Goal: Use online tool/utility: Utilize a website feature to perform a specific function

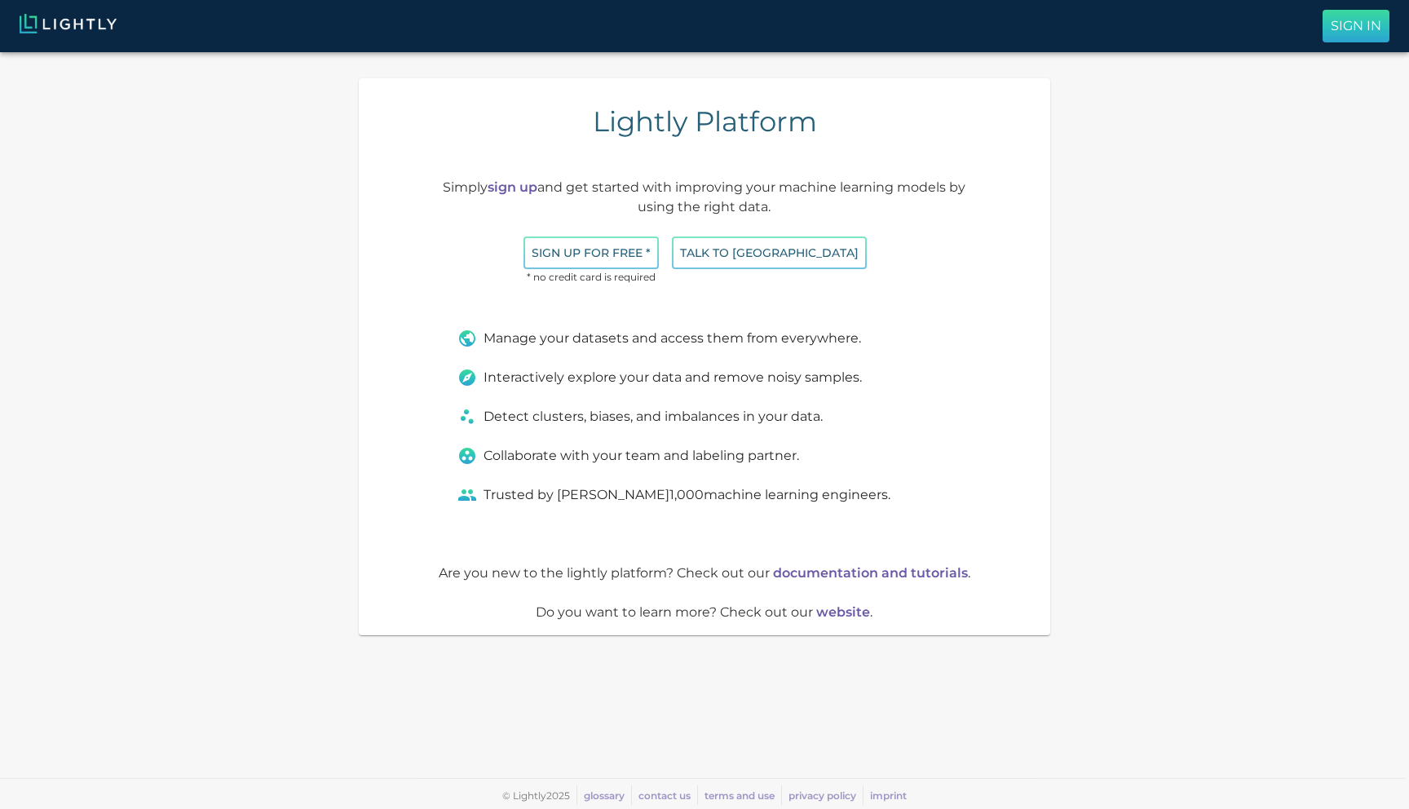
click at [1368, 23] on p "Sign In" at bounding box center [1355, 26] width 51 height 20
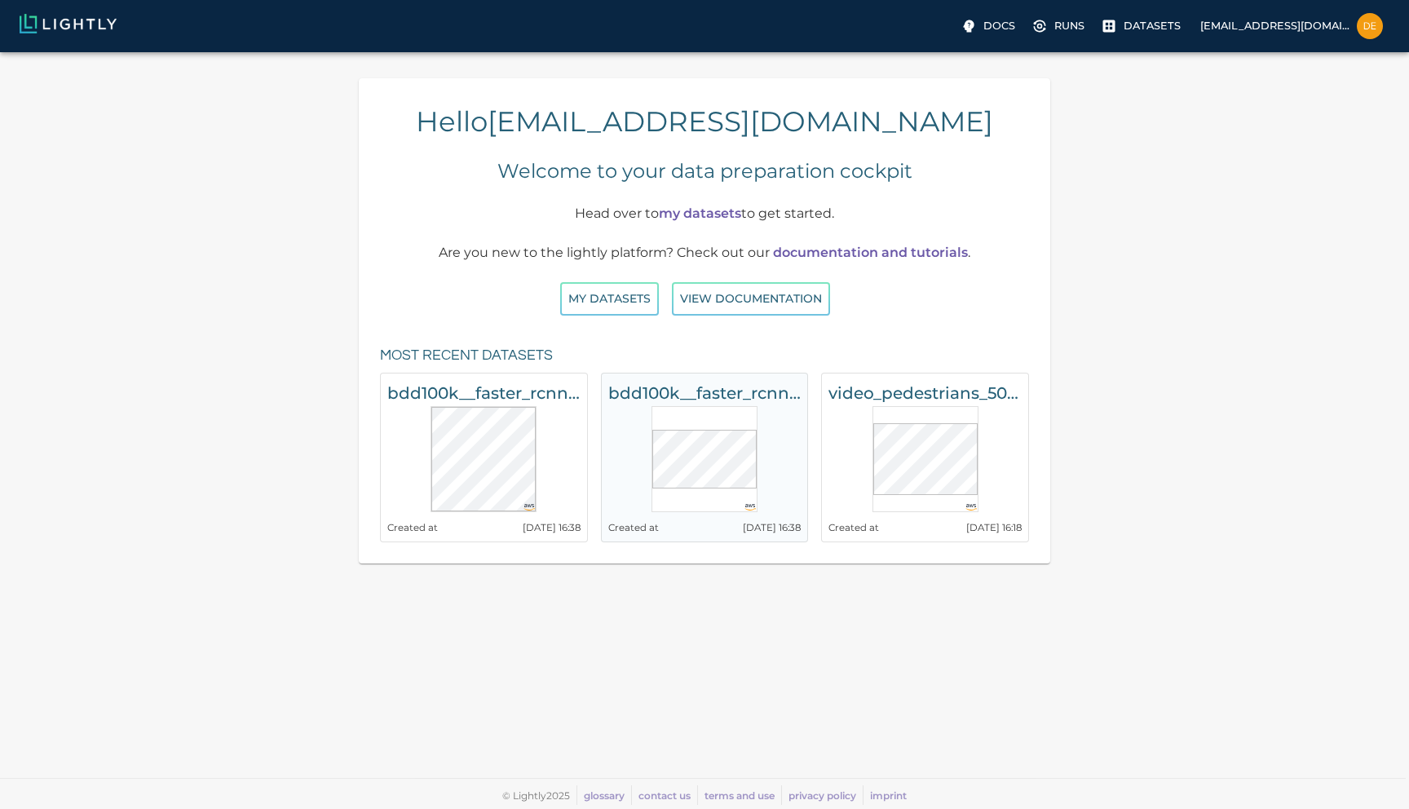
click at [741, 399] on h6 "bdd100k__faster_rcnn_r50_fpn_1x_det_val__20250602_143824" at bounding box center [704, 393] width 193 height 26
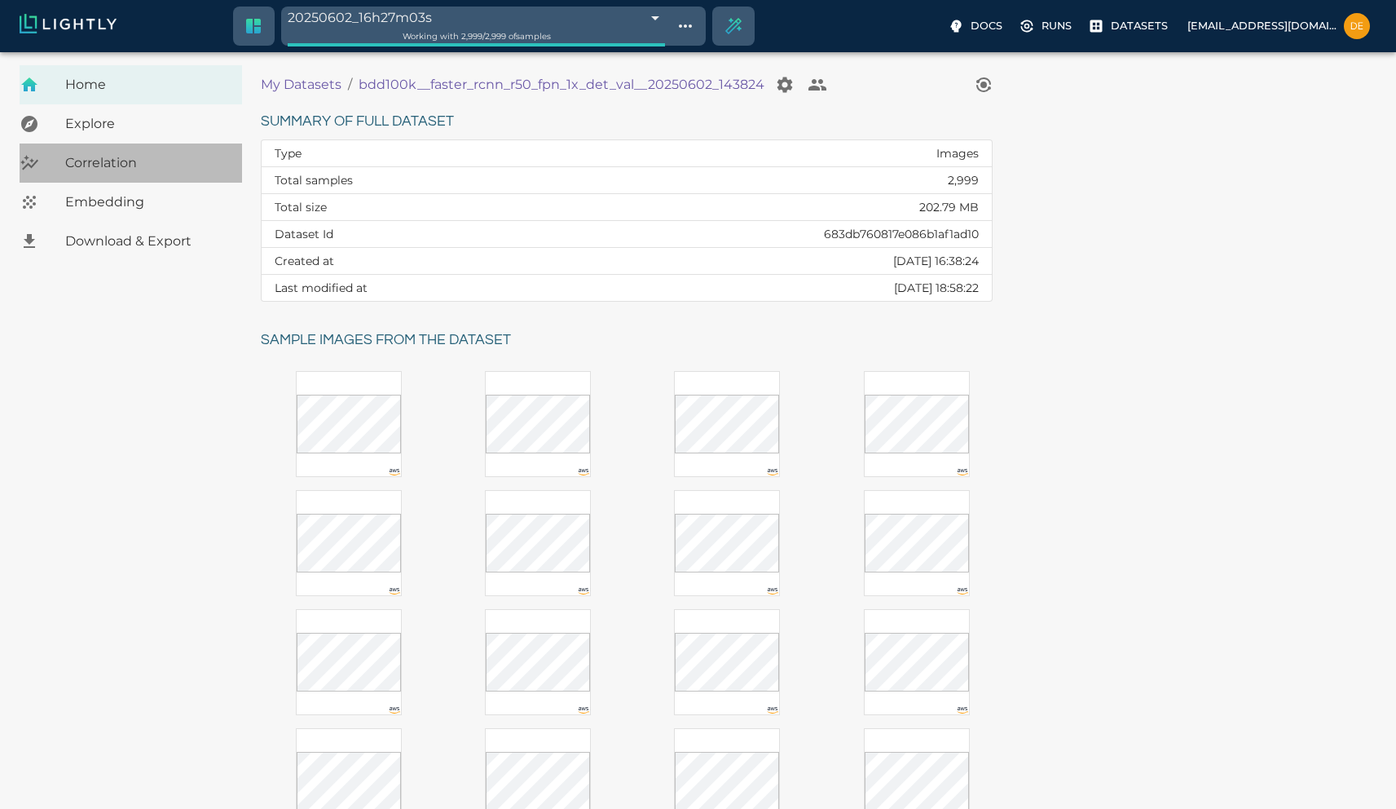
click at [141, 164] on span "Correlation" at bounding box center [147, 163] width 164 height 20
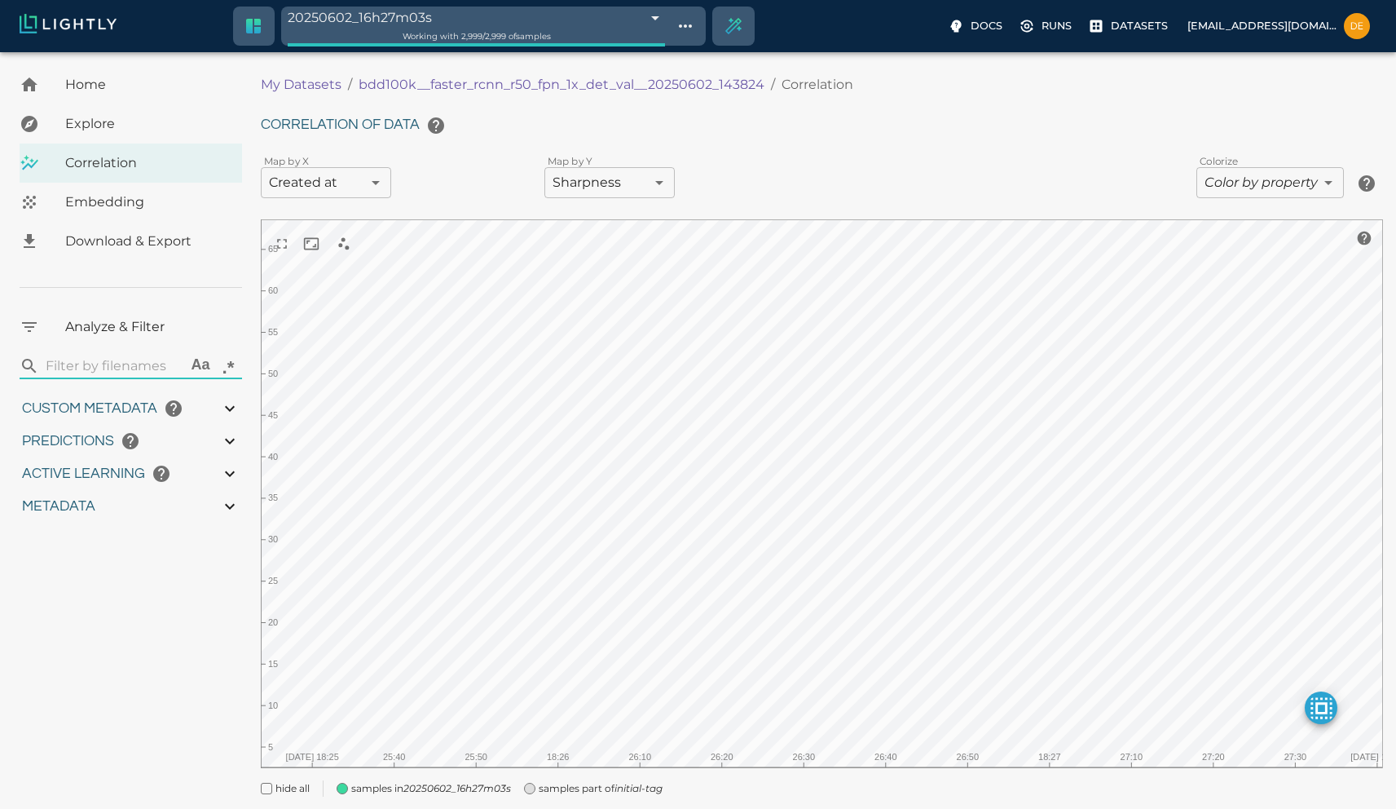
type input "0.41136559844017"
type input "3.24936559844017"
type input "5.45519065856934"
type input "65.6121906585693"
type input "0.41136559844017"
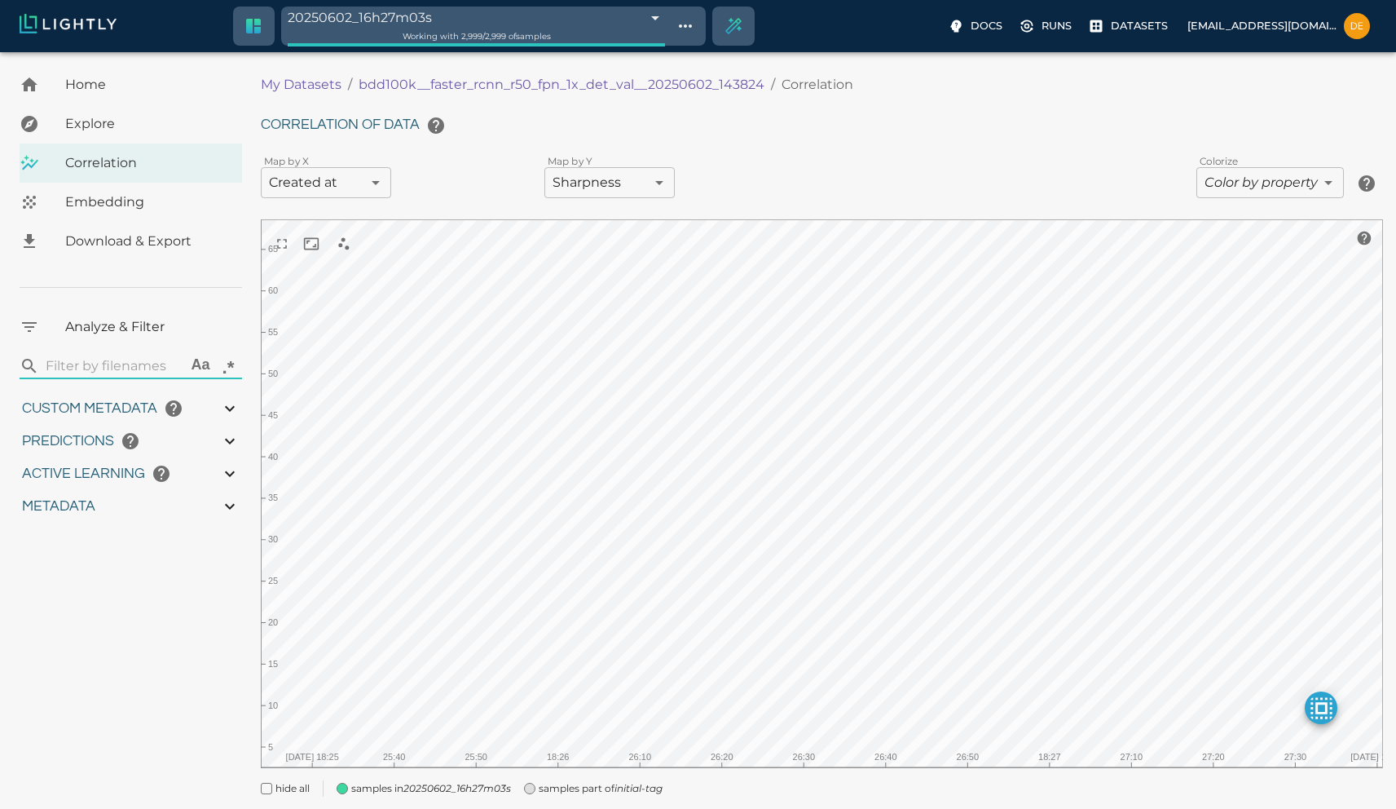
type input "3.24936559844017"
type input "5.45519065856934"
type input "65.6121906585693"
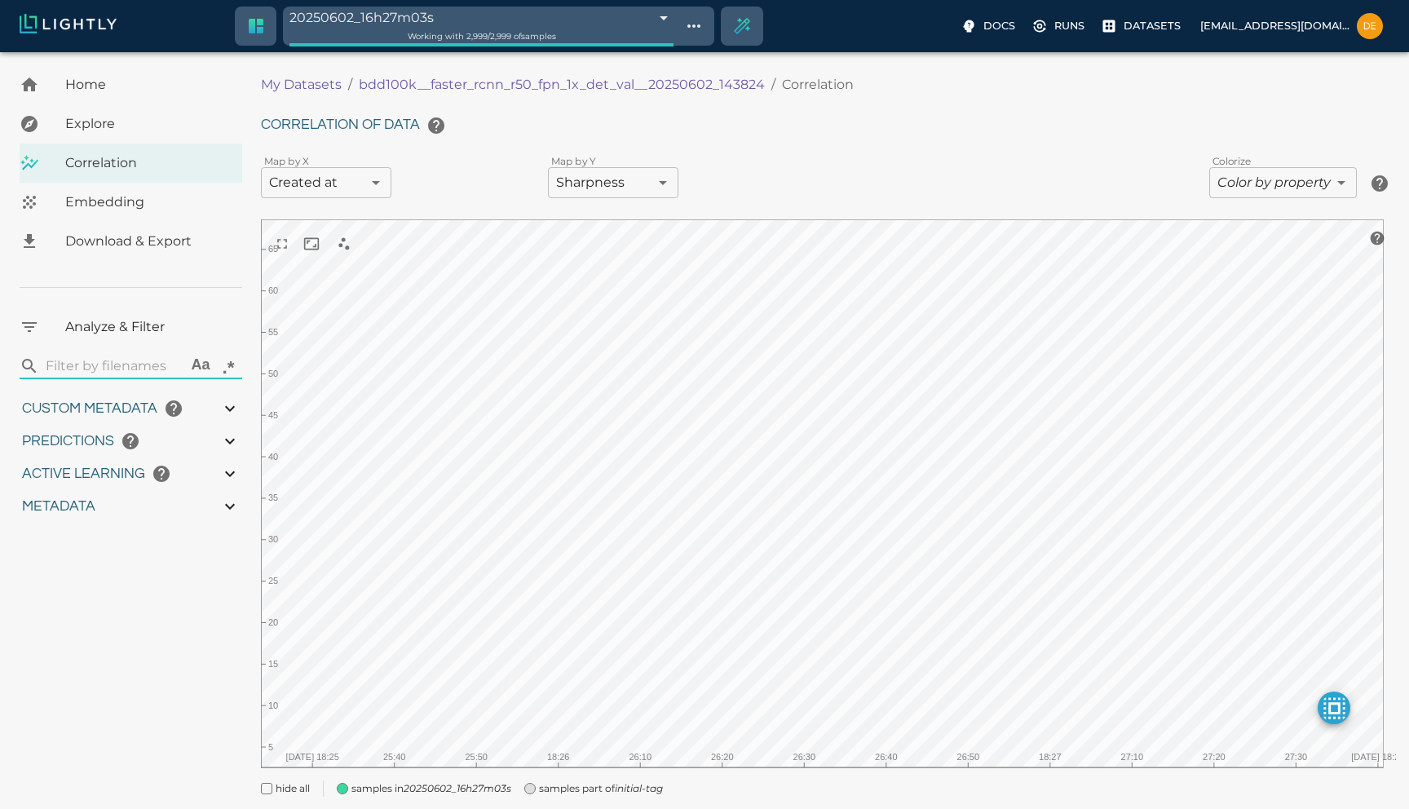
click at [352, 186] on body "20250602_16h27m03s 683dd0d7e3c84d83d1b85de0 Working with 2,999 / 2,999 of sampl…" at bounding box center [704, 453] width 1409 height 803
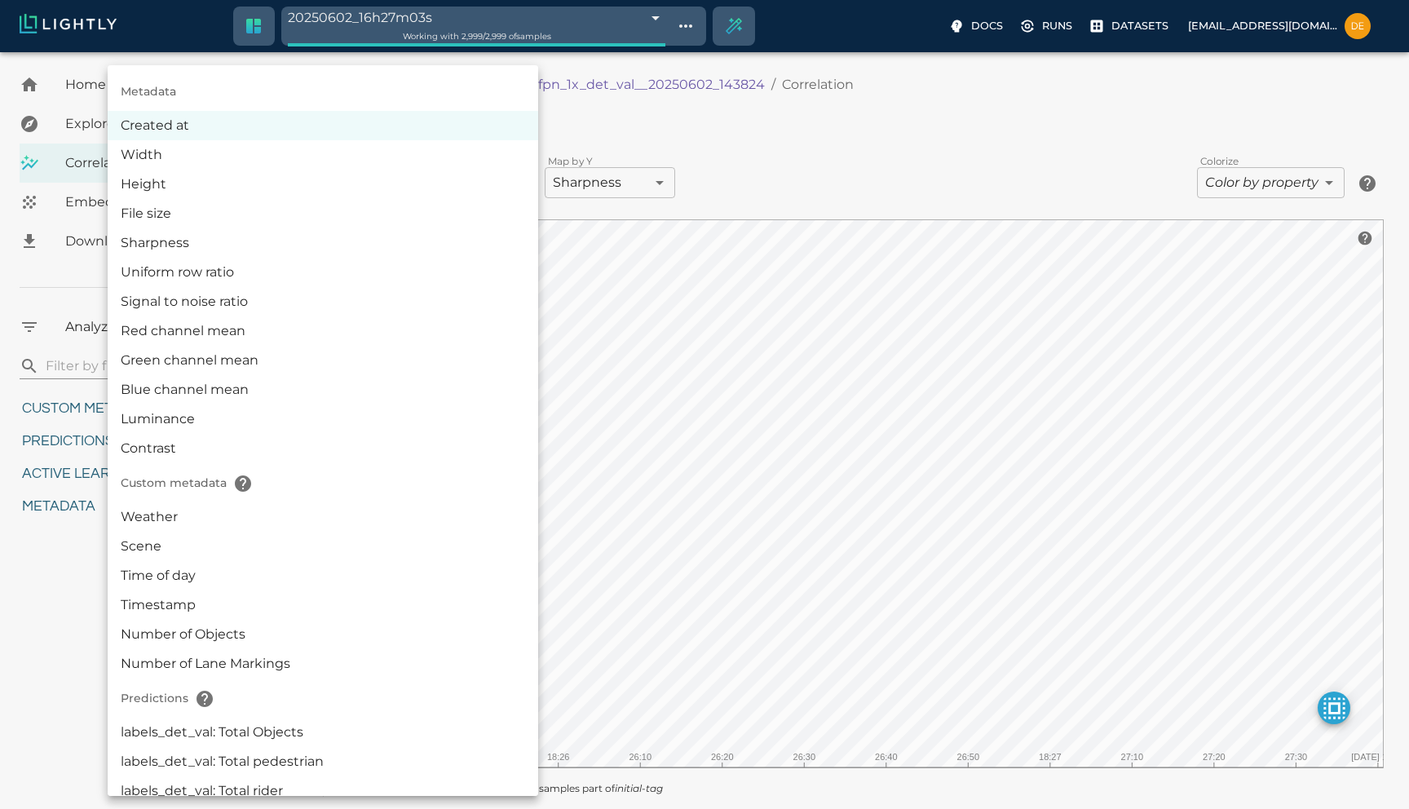
click at [218, 417] on li "Luminance" at bounding box center [323, 418] width 430 height 29
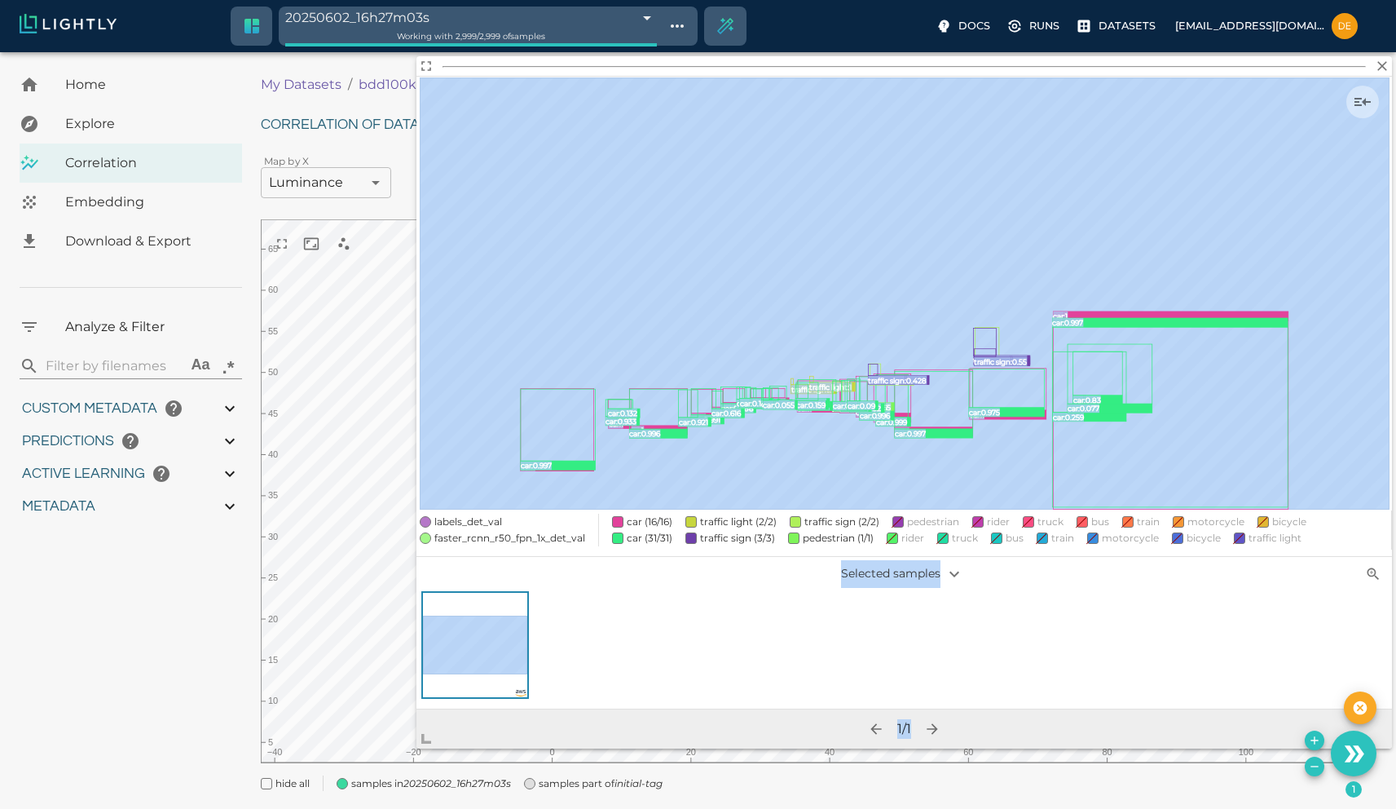
scroll to position [41, 0]
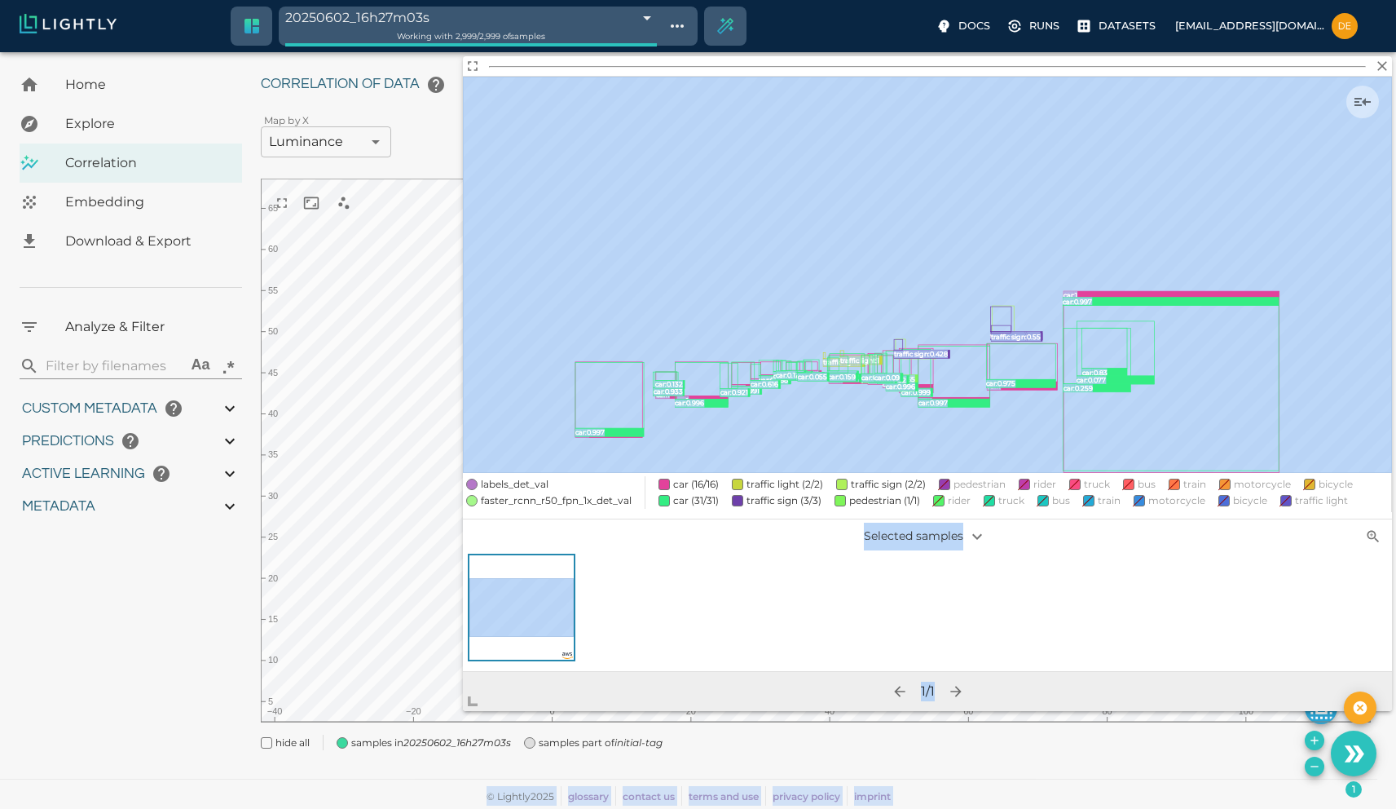
drag, startPoint x: 689, startPoint y: 600, endPoint x: 415, endPoint y: 770, distance: 322.6
click at [415, 770] on body "20250602_16h27m03s 683dd0d7e3c84d83d1b85de0 Working with 2,999 / 2,999 of sampl…" at bounding box center [698, 409] width 1396 height 797
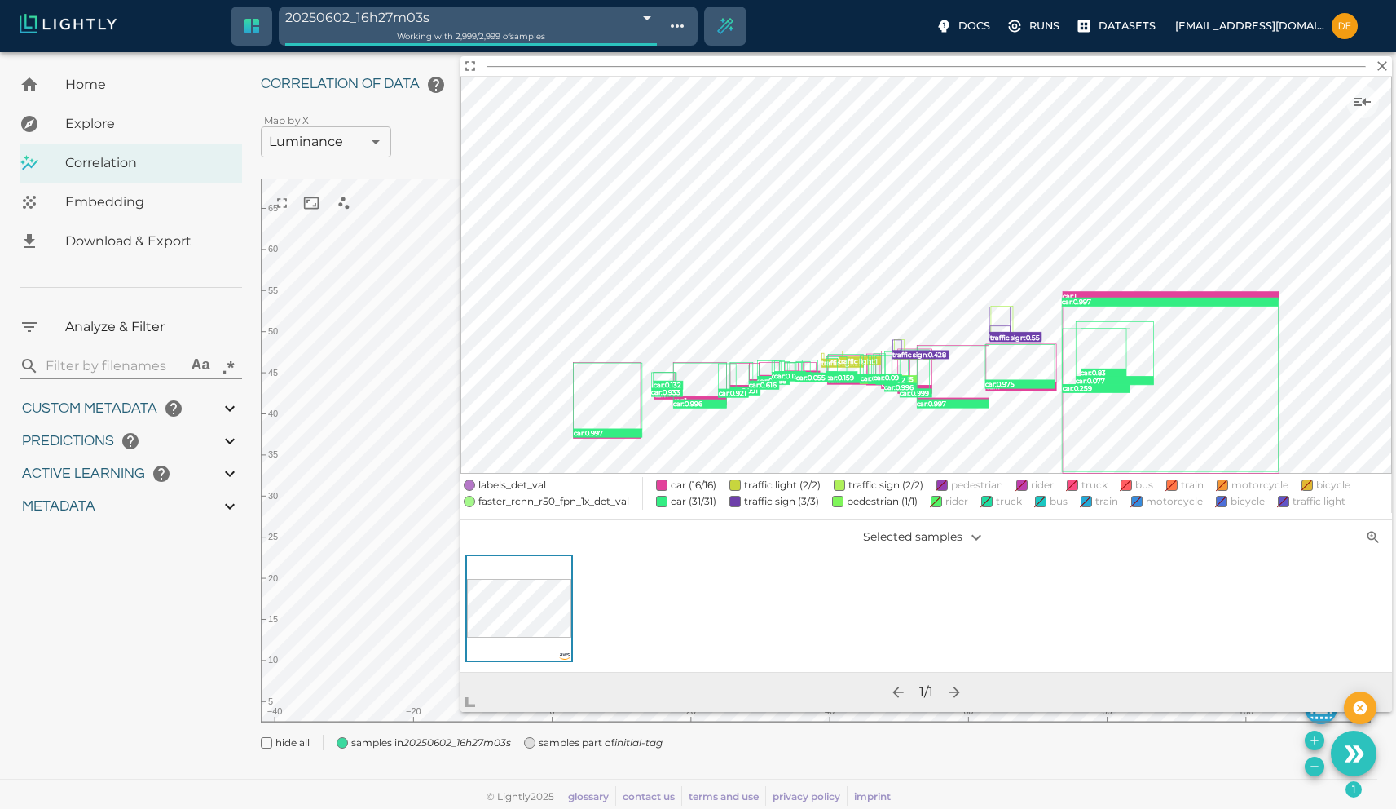
click at [467, 491] on span at bounding box center [469, 484] width 11 height 11
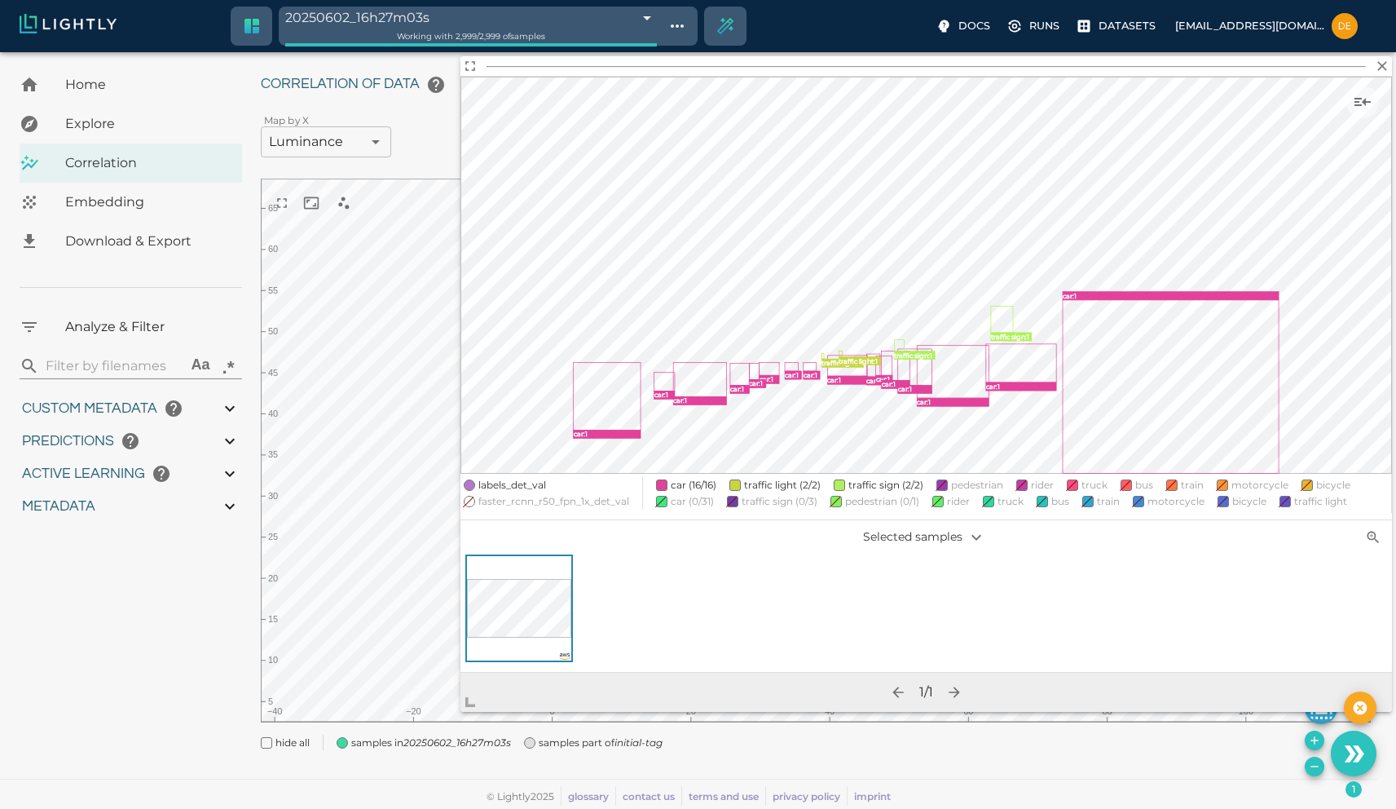
click at [471, 484] on span at bounding box center [469, 484] width 11 height 11
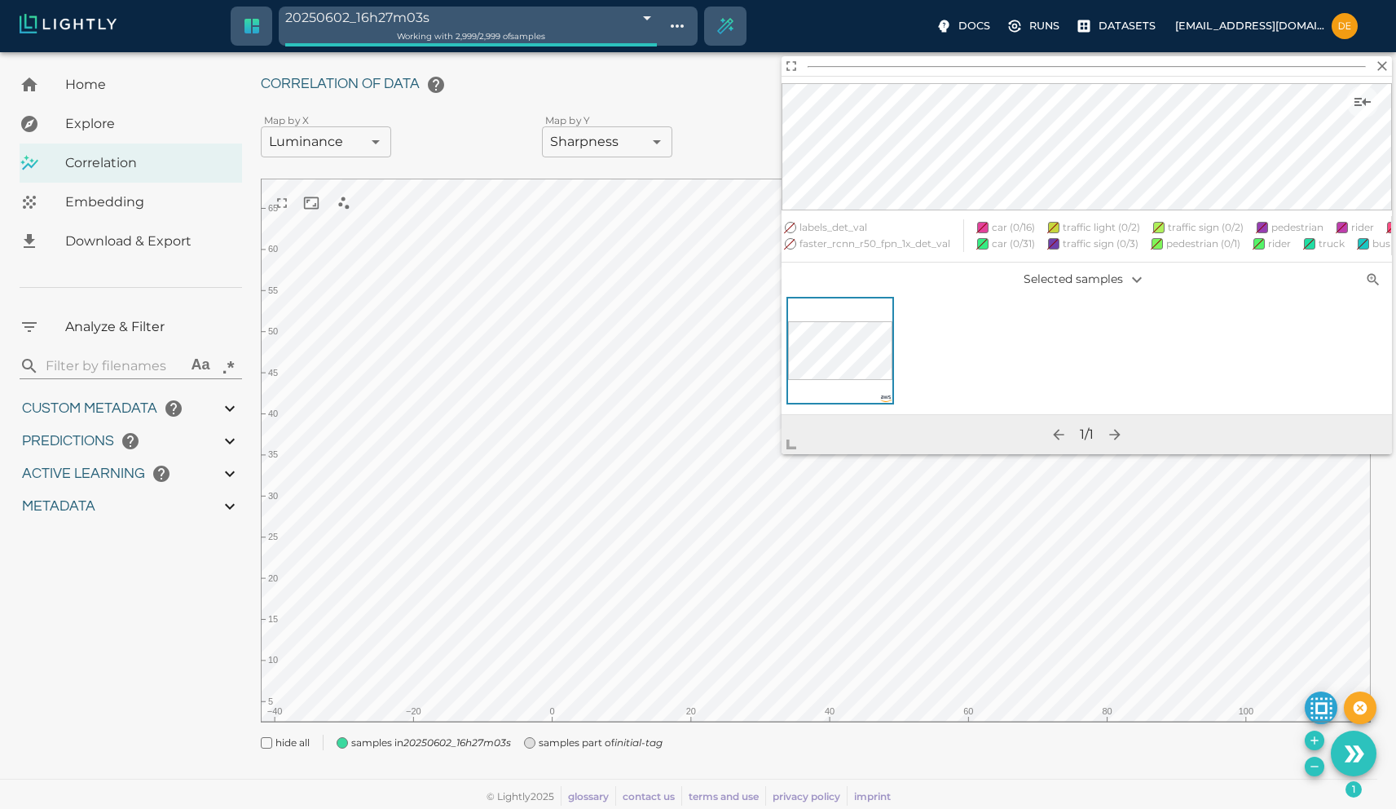
drag, startPoint x: 463, startPoint y: 703, endPoint x: 783, endPoint y: 446, distance: 410.4
click at [783, 446] on span at bounding box center [798, 437] width 33 height 33
click at [357, 136] on body "20250602_16h27m03s 683dd0d7e3c84d83d1b85de0 Working with 2,999 / 2,999 of sampl…" at bounding box center [698, 409] width 1396 height 797
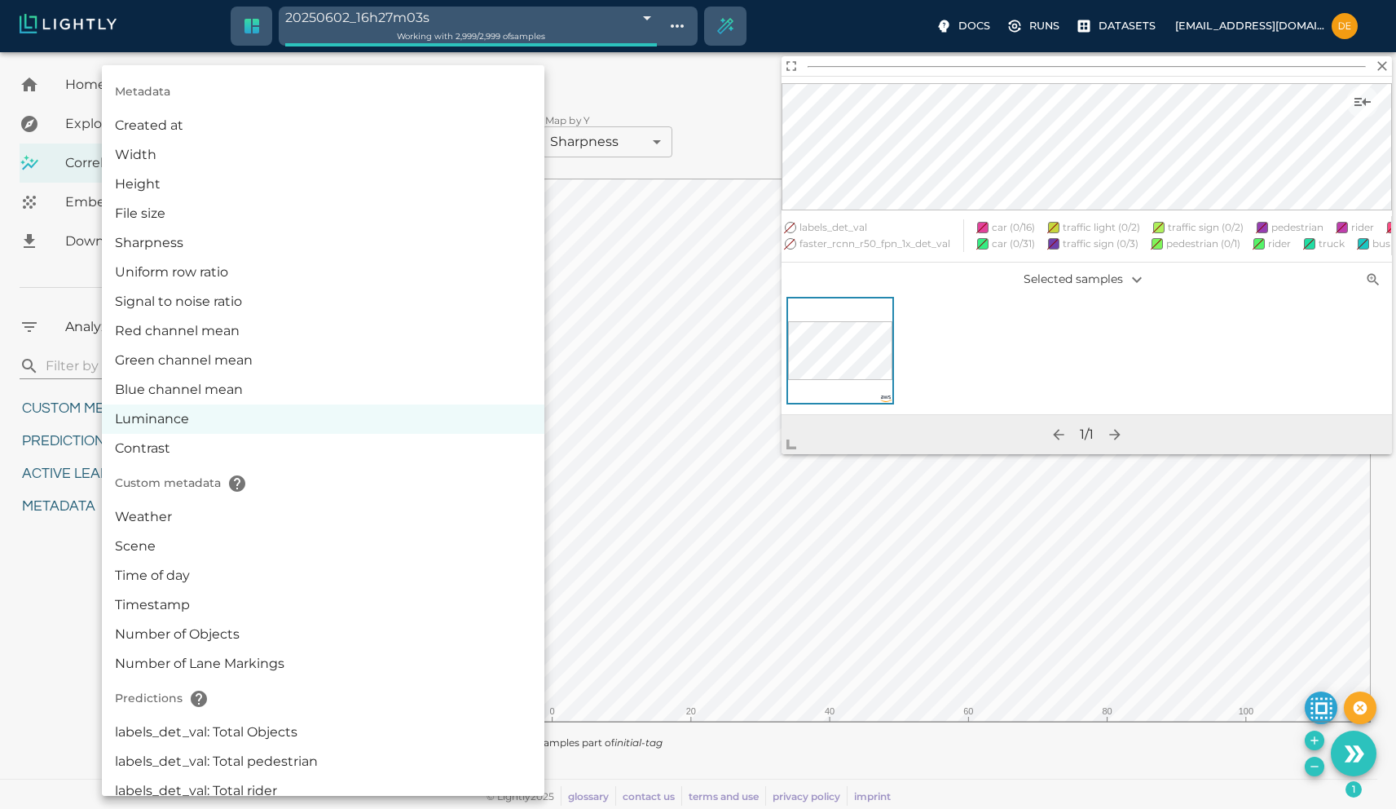
click at [188, 456] on li "Contrast" at bounding box center [323, 448] width 443 height 29
type input "contrast"
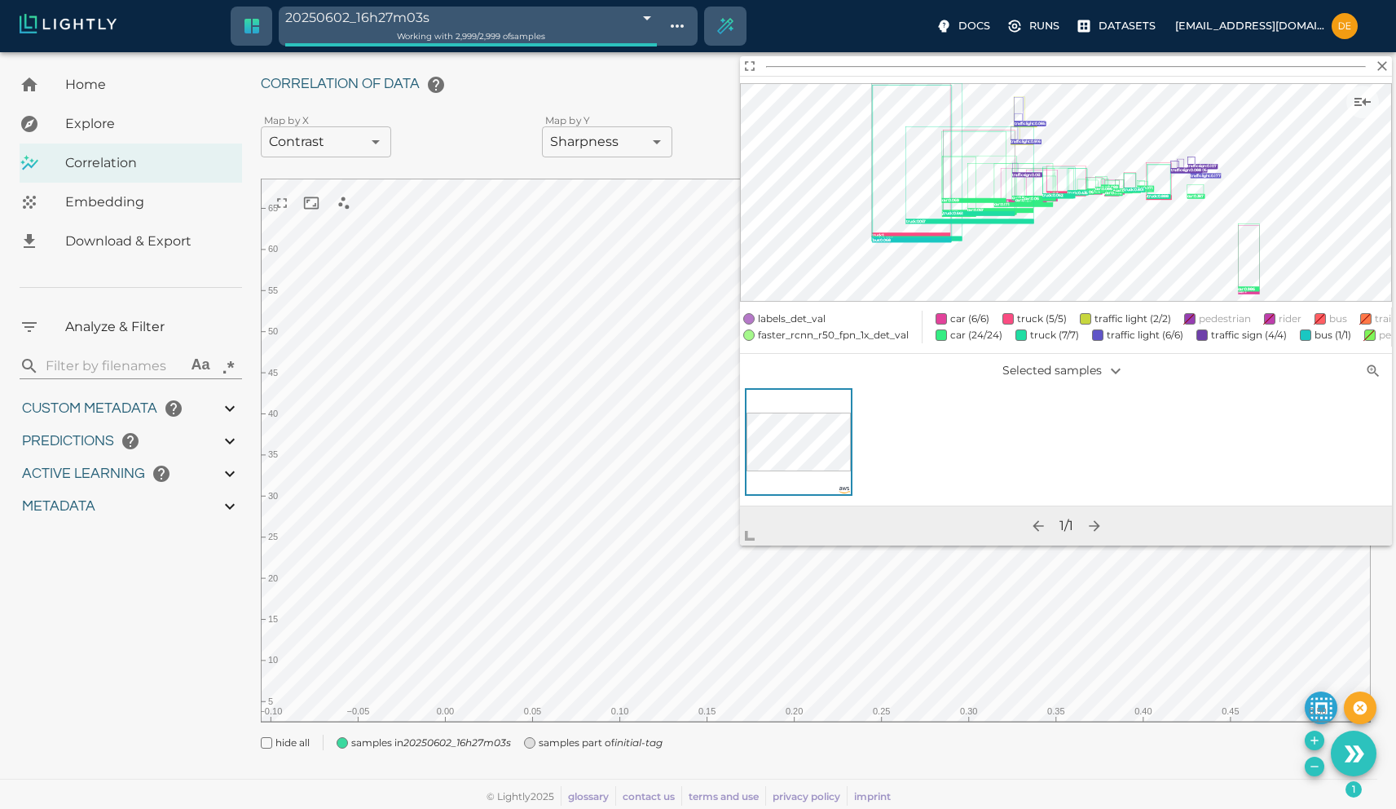
click at [778, 321] on span "faster_rcnn_r50_fpn_1x_det_val" at bounding box center [792, 319] width 68 height 16
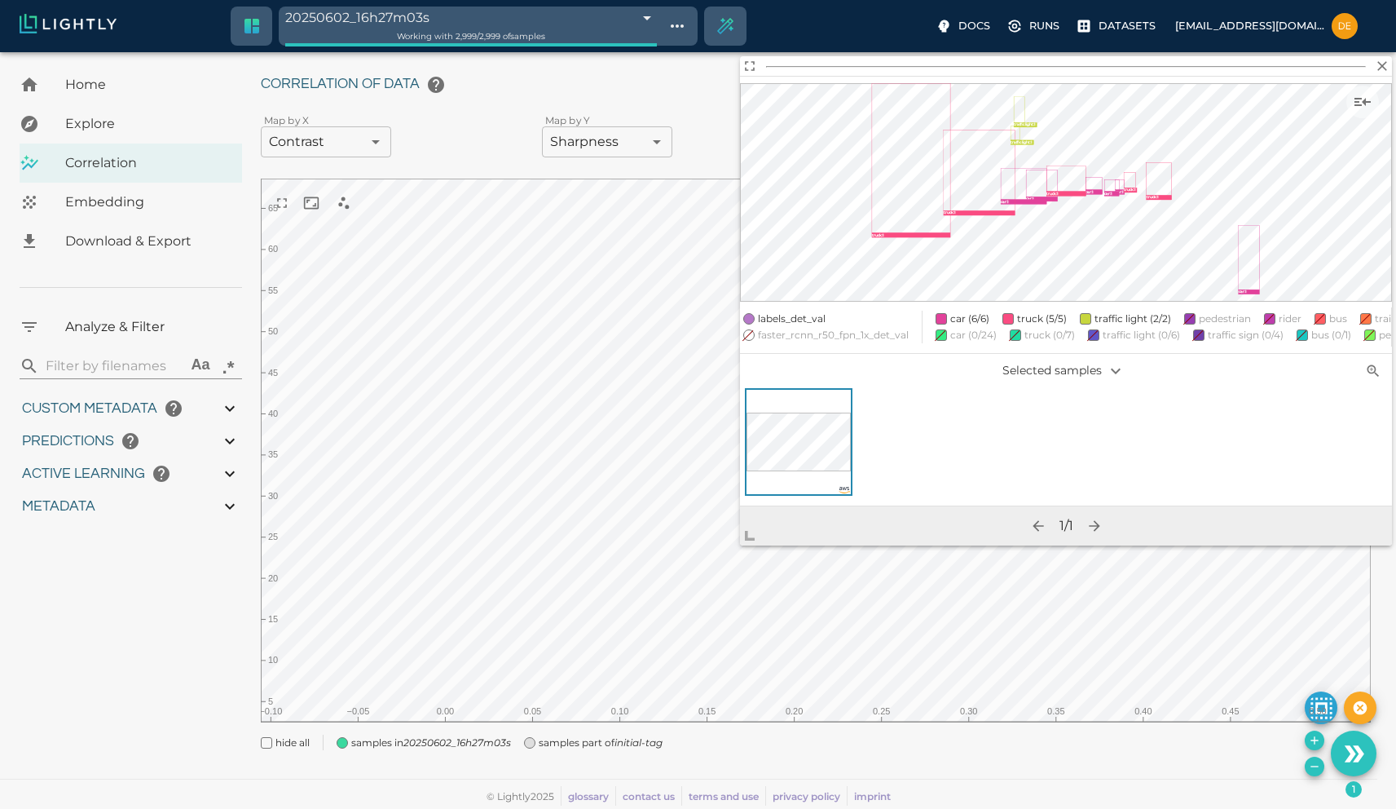
click at [776, 311] on span "labels_det_val" at bounding box center [792, 319] width 68 height 16
click at [777, 327] on span "faster_rcnn_r50_fpn_1x_det_val" at bounding box center [833, 335] width 151 height 16
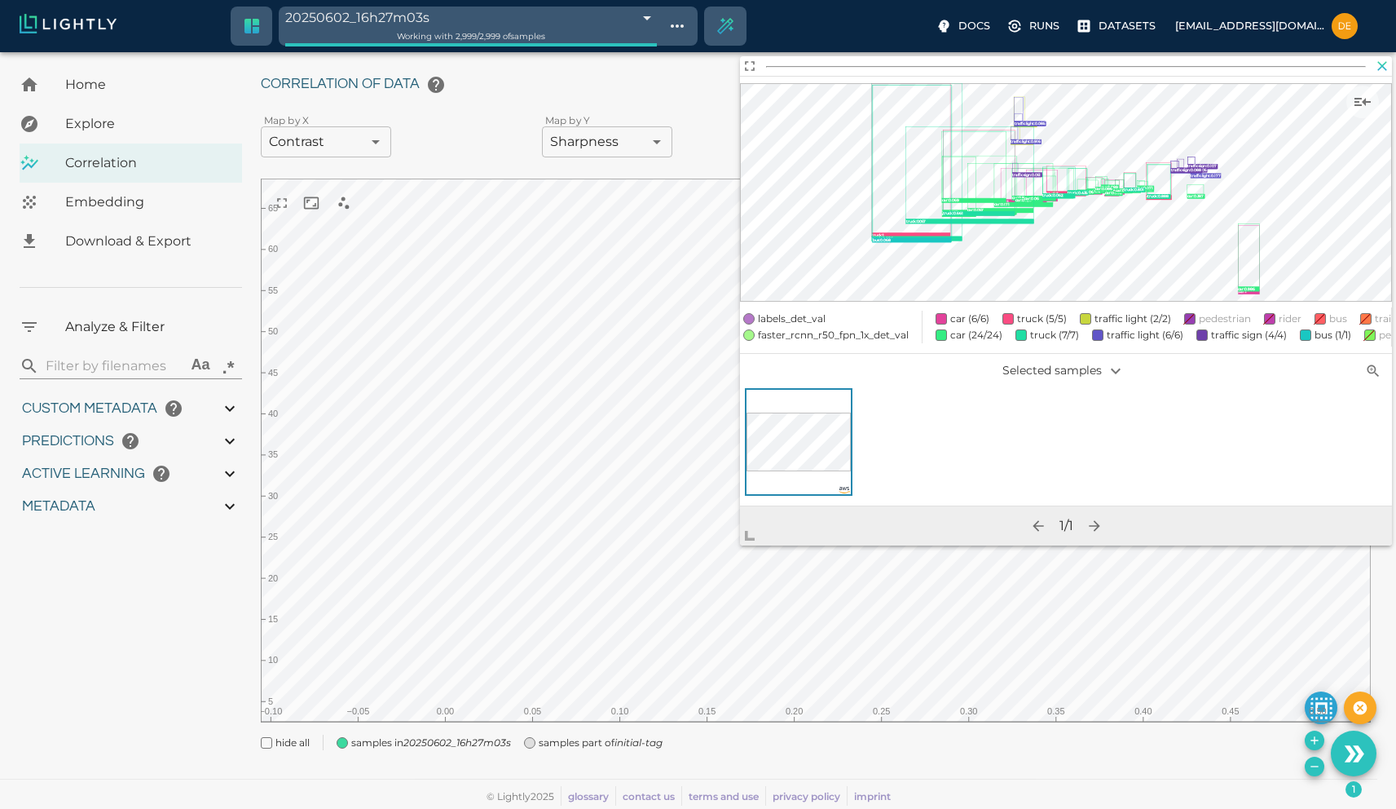
click at [1387, 67] on icon "button" at bounding box center [1382, 66] width 16 height 16
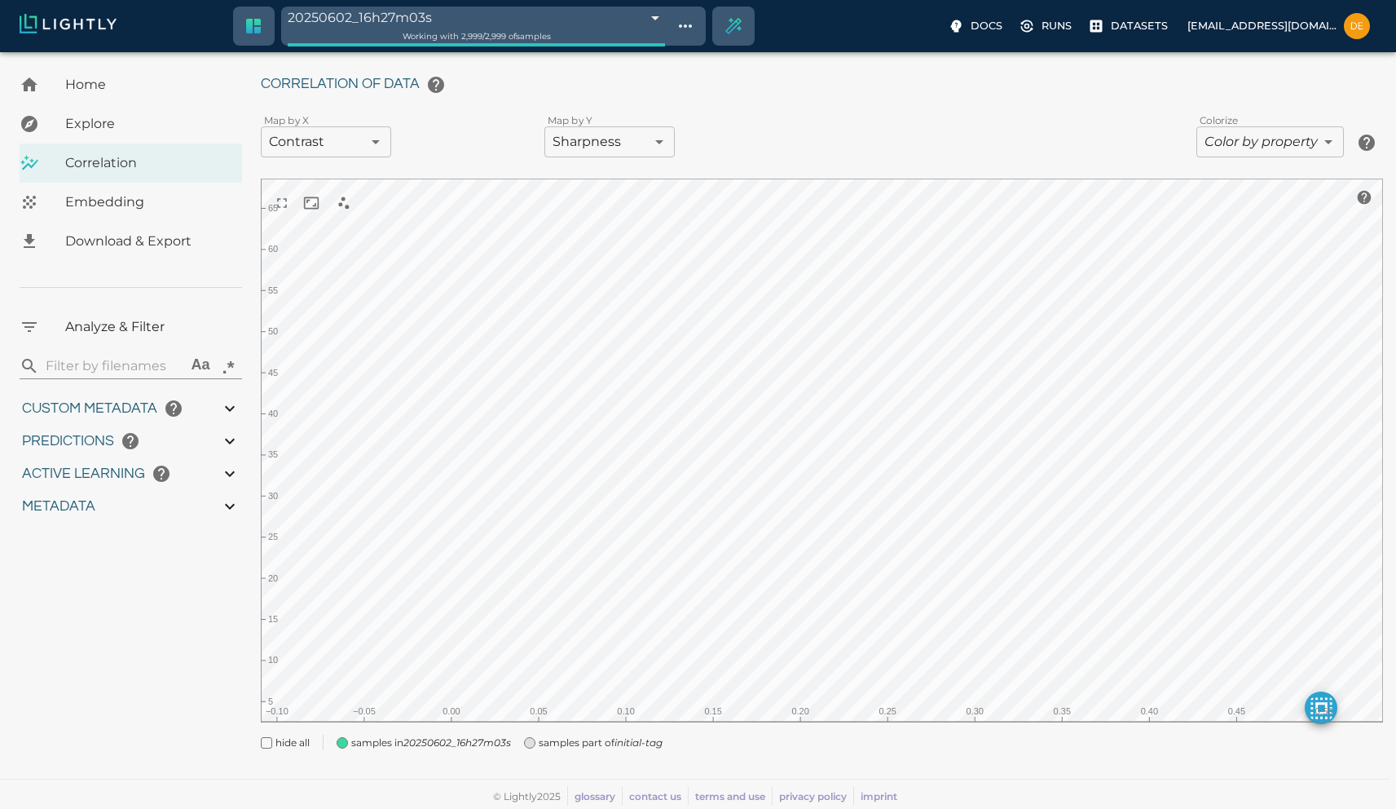
click at [213, 412] on div "Custom metadata" at bounding box center [131, 408] width 223 height 33
type input "9007199254740991"
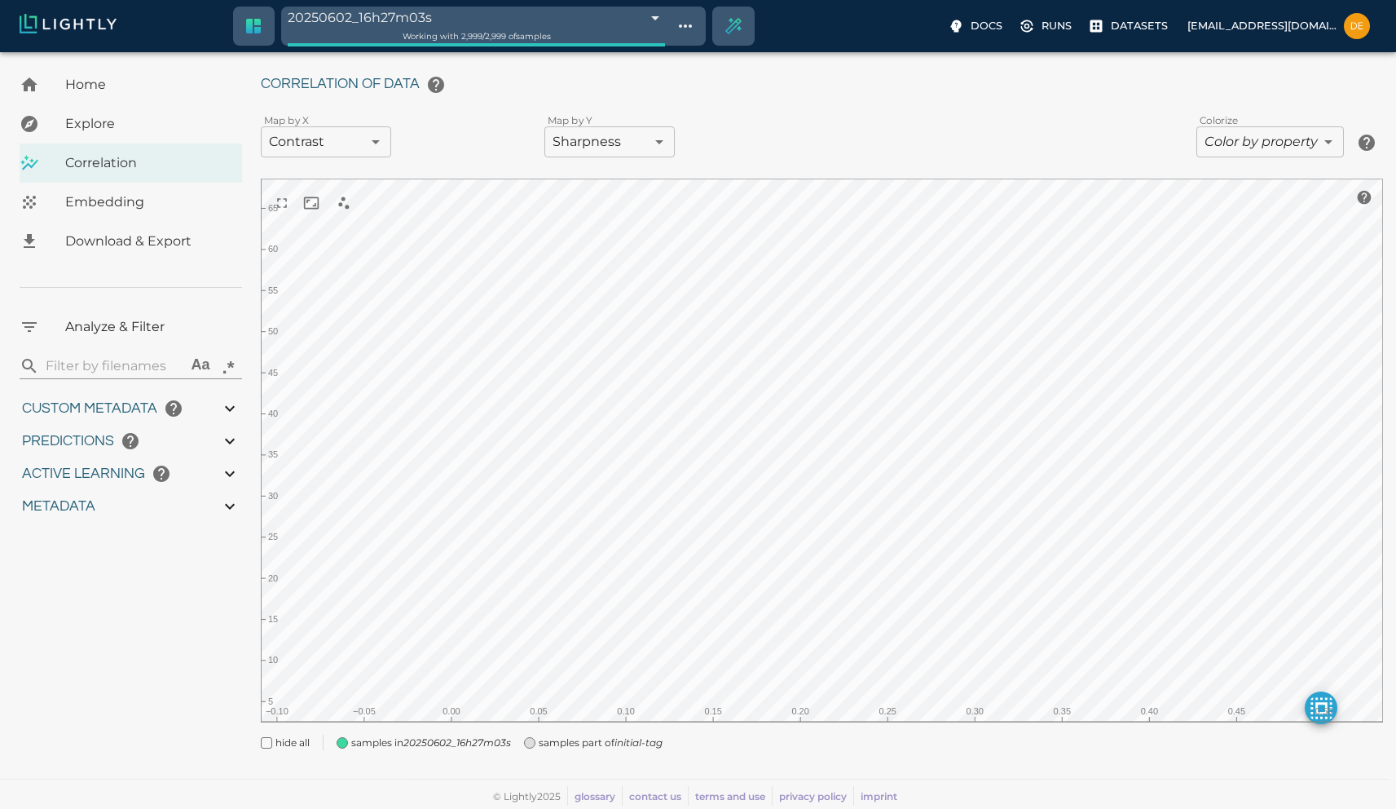
type input "0.41136559844017"
type input "3.24936559844017"
type input "5.45519065856934"
type input "65.6121906585693"
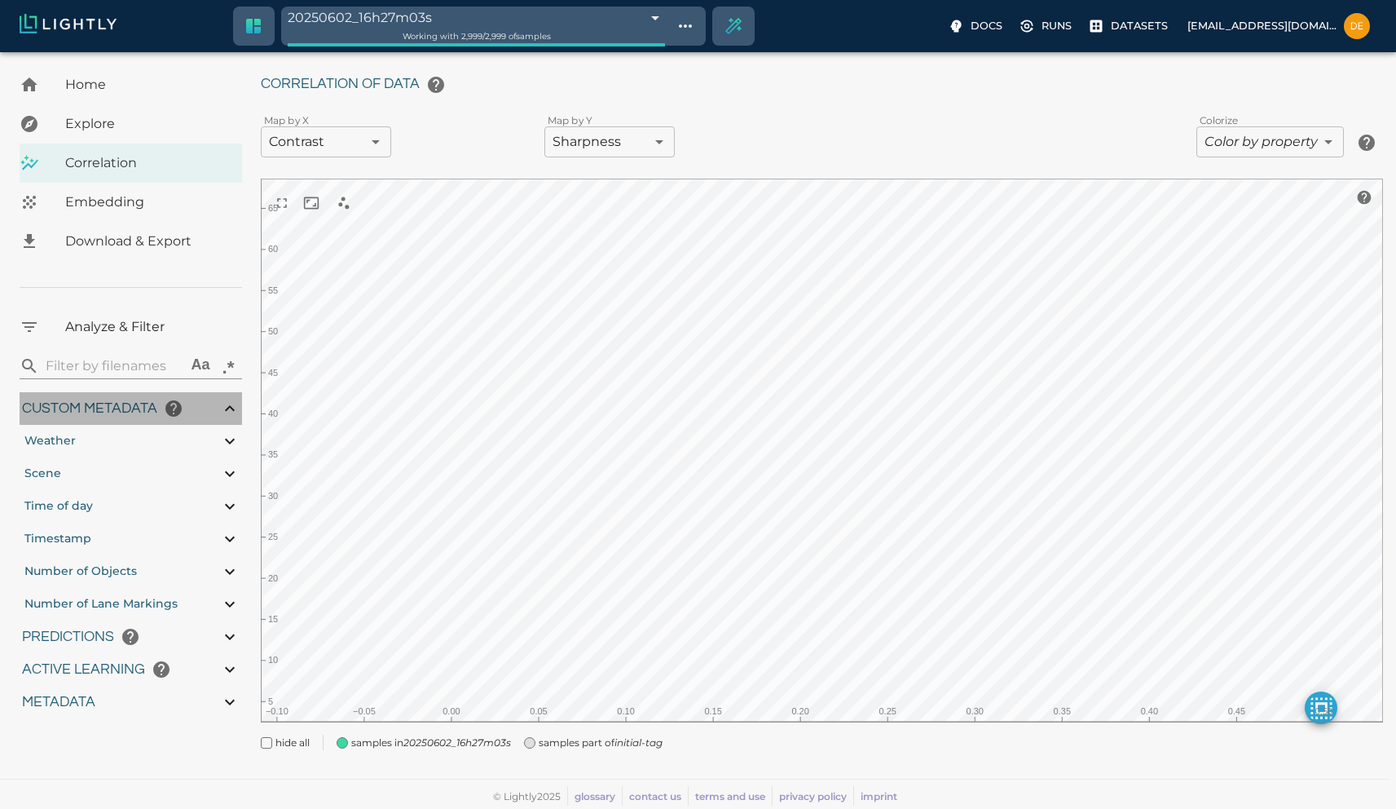
click at [214, 411] on div "Custom metadata" at bounding box center [131, 408] width 223 height 33
type input "9007199254740991"
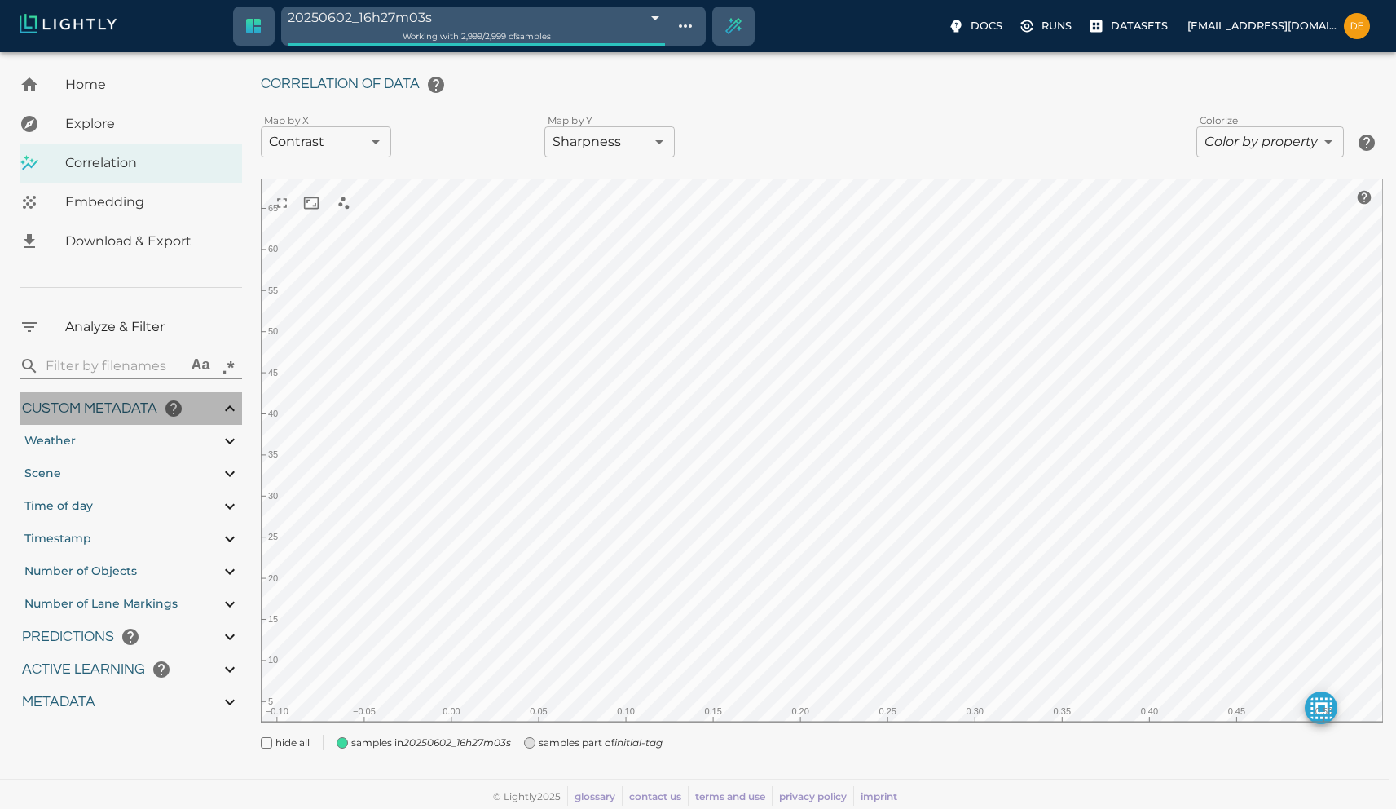
type input "0.41136559844017"
type input "3.24936559844017"
type input "5.45519065856934"
type input "65.6121906585693"
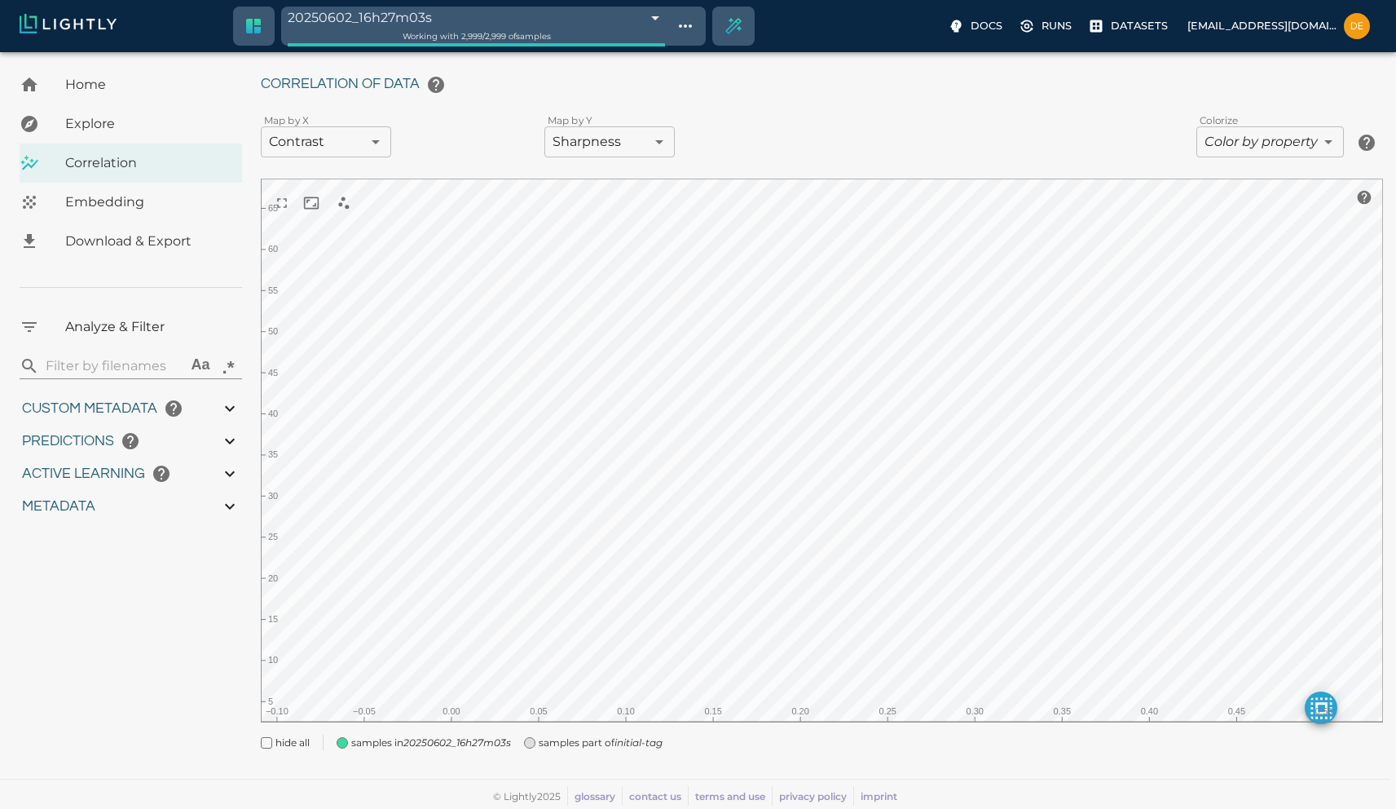
click at [200, 506] on div "Metadata" at bounding box center [131, 506] width 223 height 33
type input "9007199254740991"
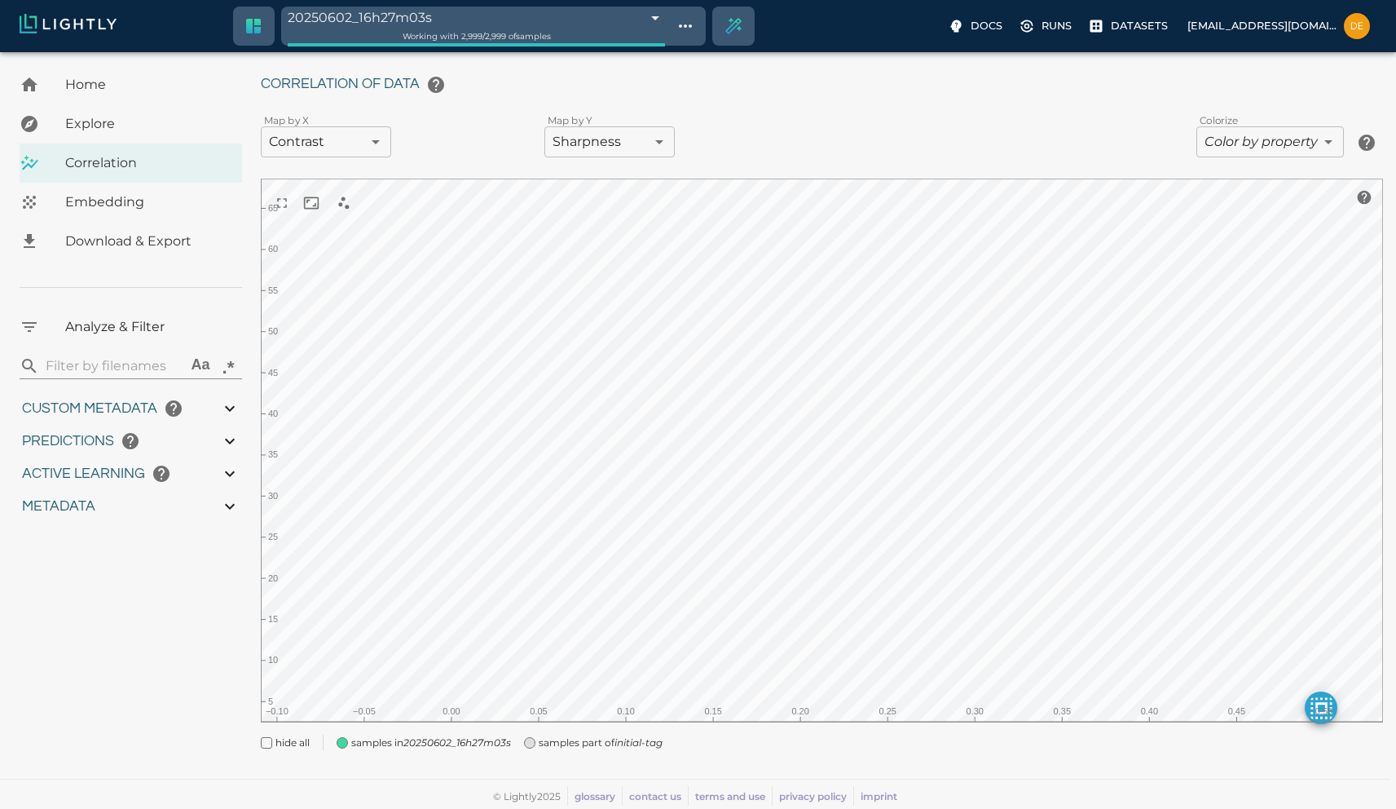
type input "0.41136559844017"
type input "3.24936559844017"
type input "5.45519065856934"
type input "65.6121906585693"
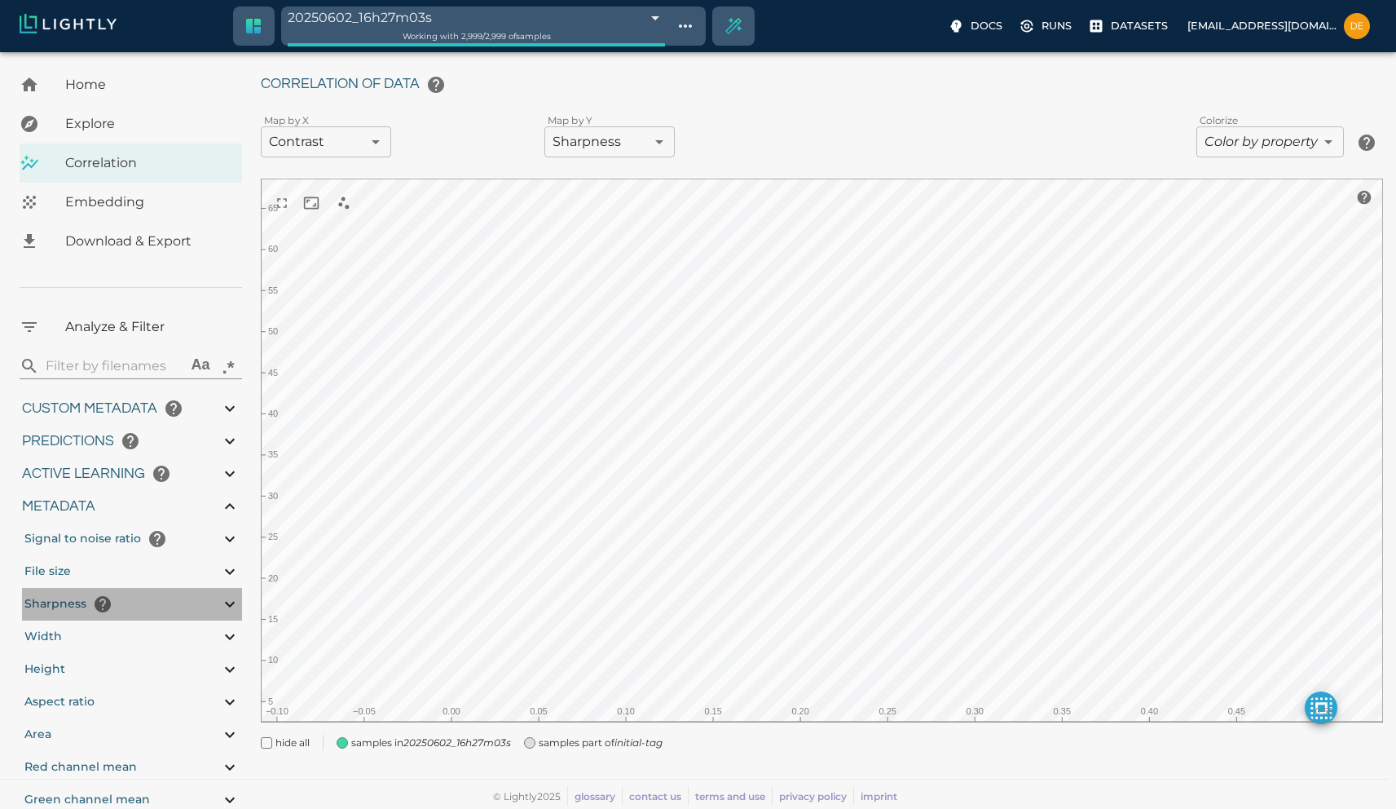
click at [200, 595] on div "Sharpness" at bounding box center [132, 604] width 220 height 33
type input "9007199254740991"
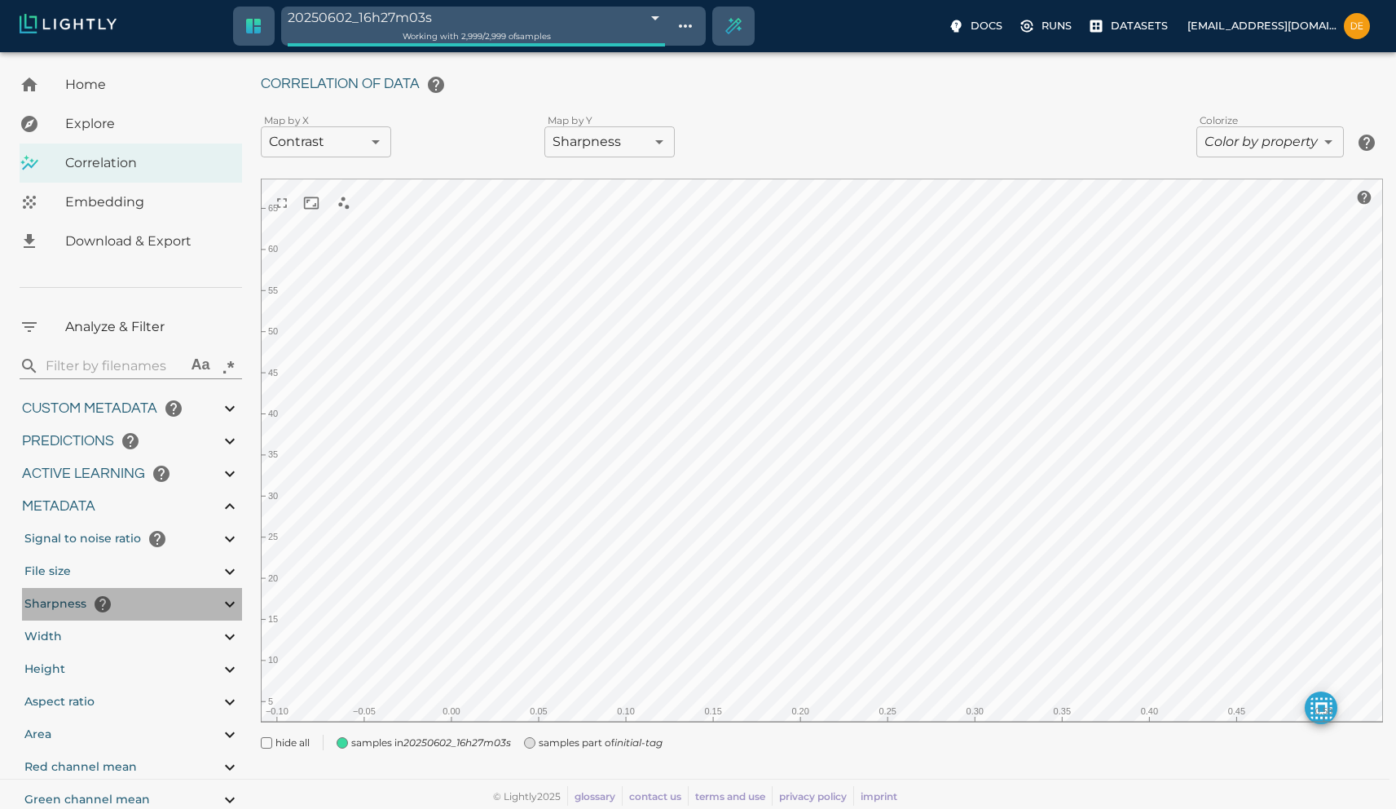
type input "0.41136559844017"
type input "3.24936559844017"
type input "5.45519065856934"
type input "65.6121906585693"
type input "9007199254740991"
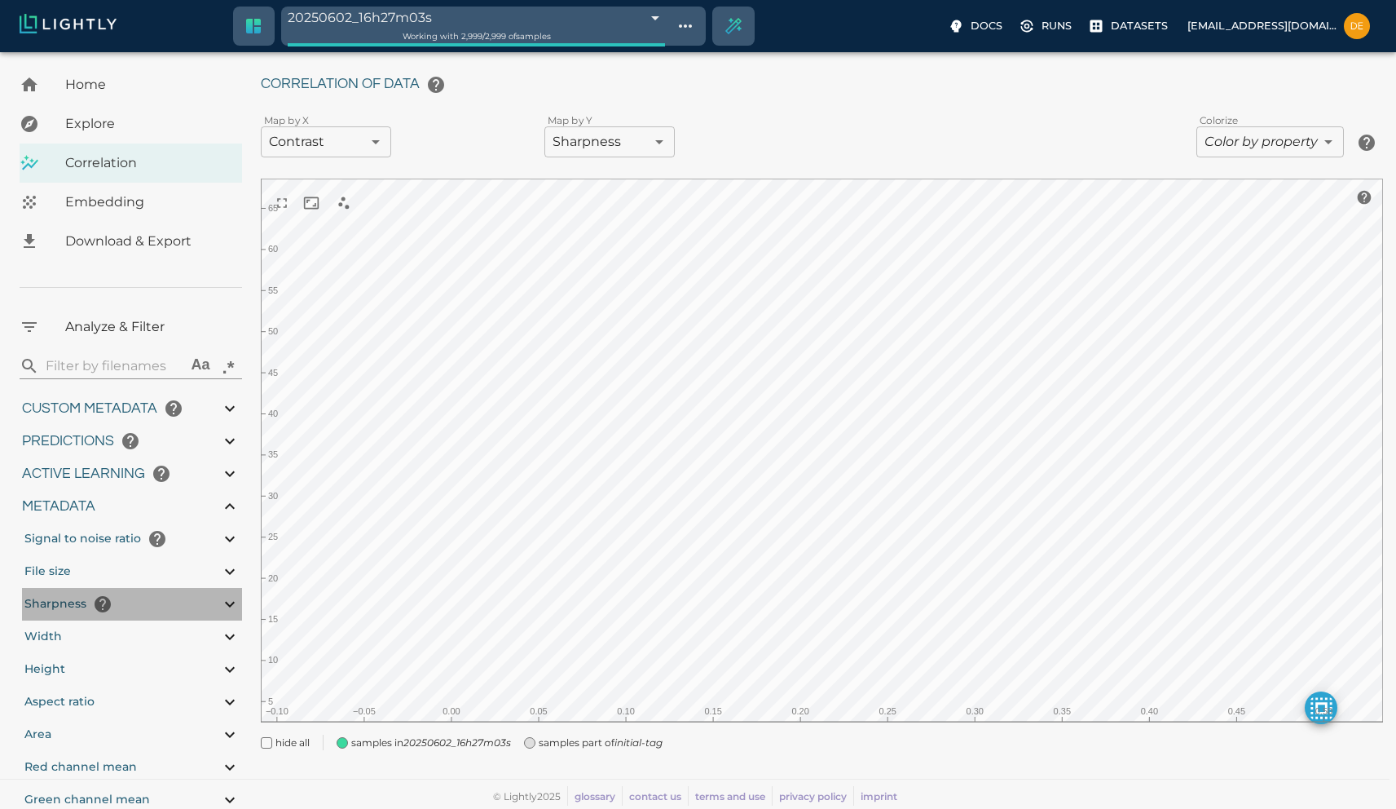
type input "9007199254740991"
type input "0.41136559844017"
type input "3.24936559844017"
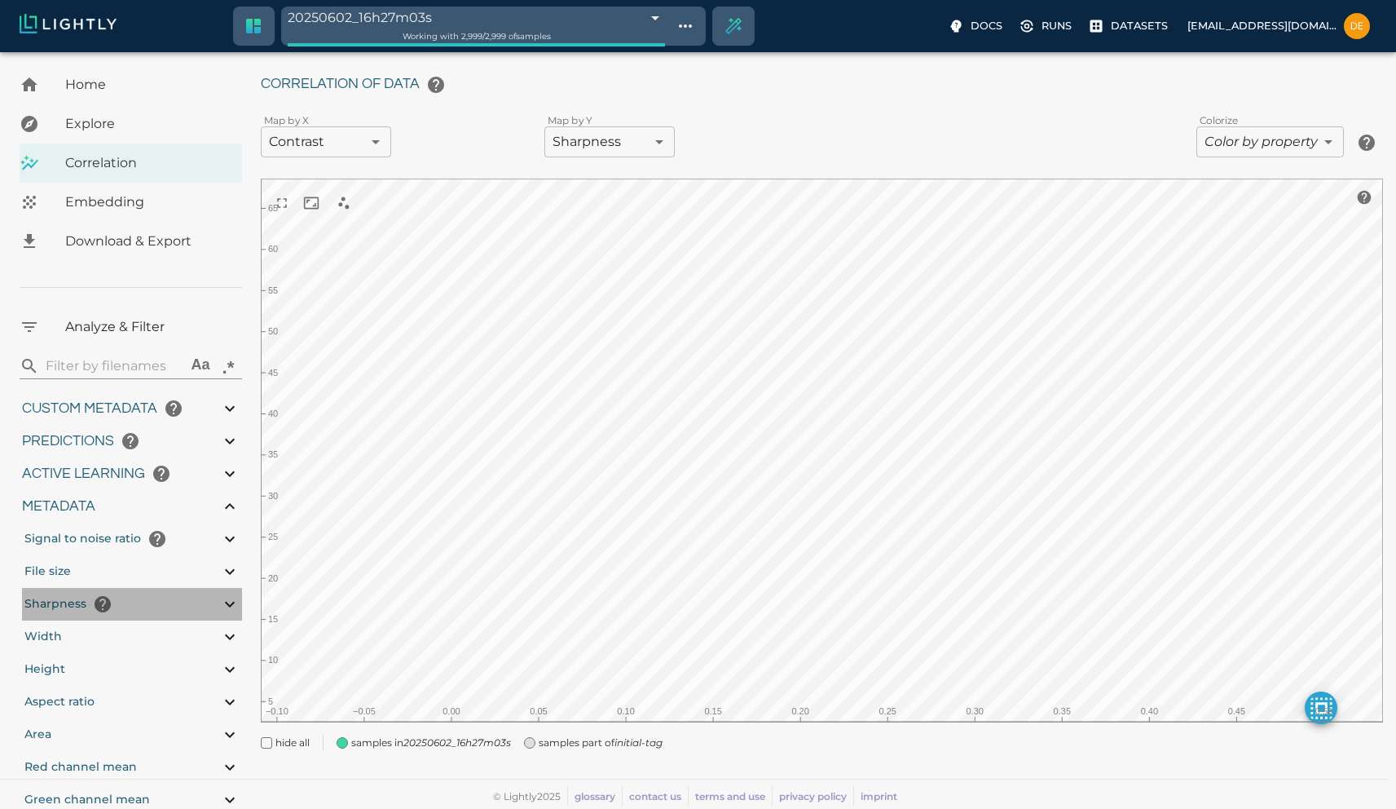
type input "5.45519065856934"
type input "65.6121906585693"
type input "9007199254740991"
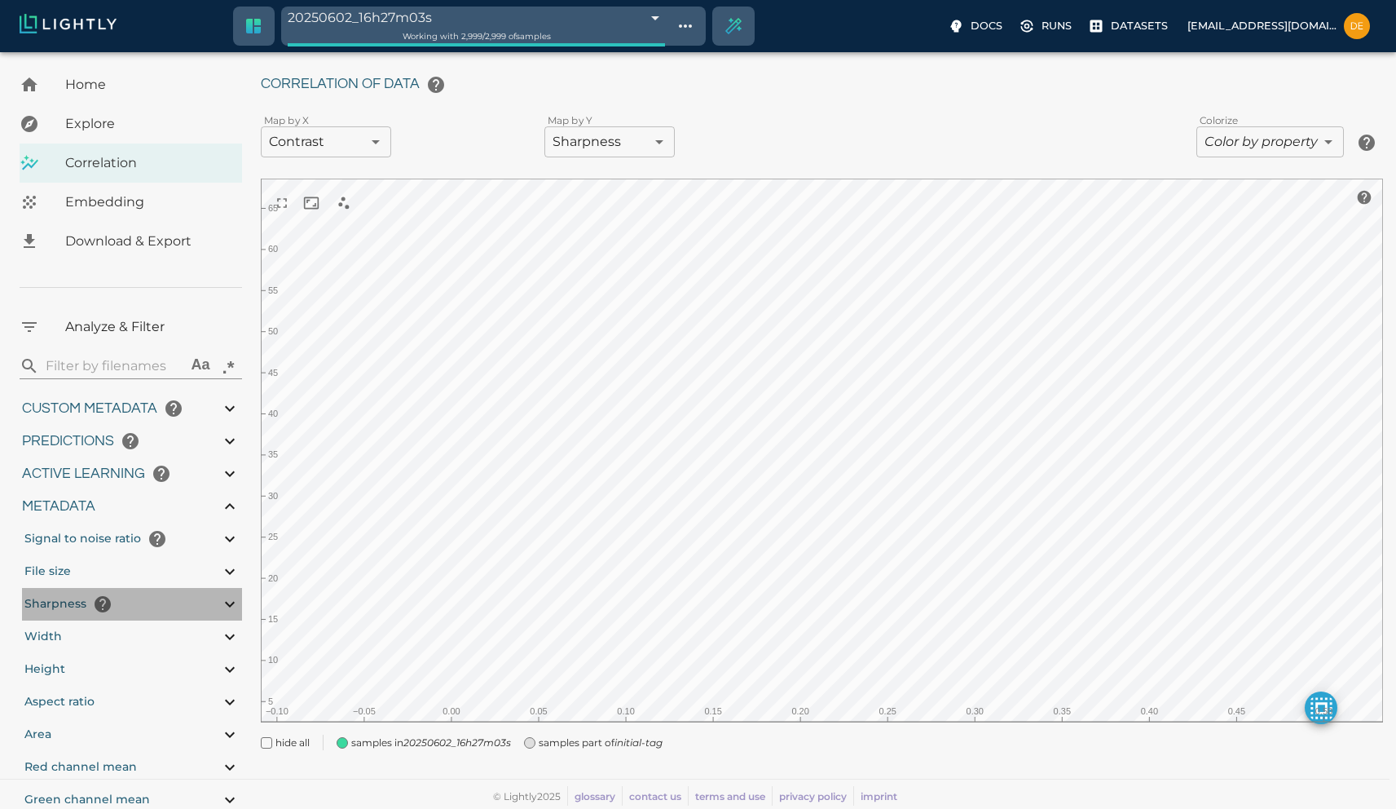
type input "9007199254740991"
type input "0.41136559844017"
type input "3.24936559844017"
type input "5.45519065856934"
type input "65.6121906585693"
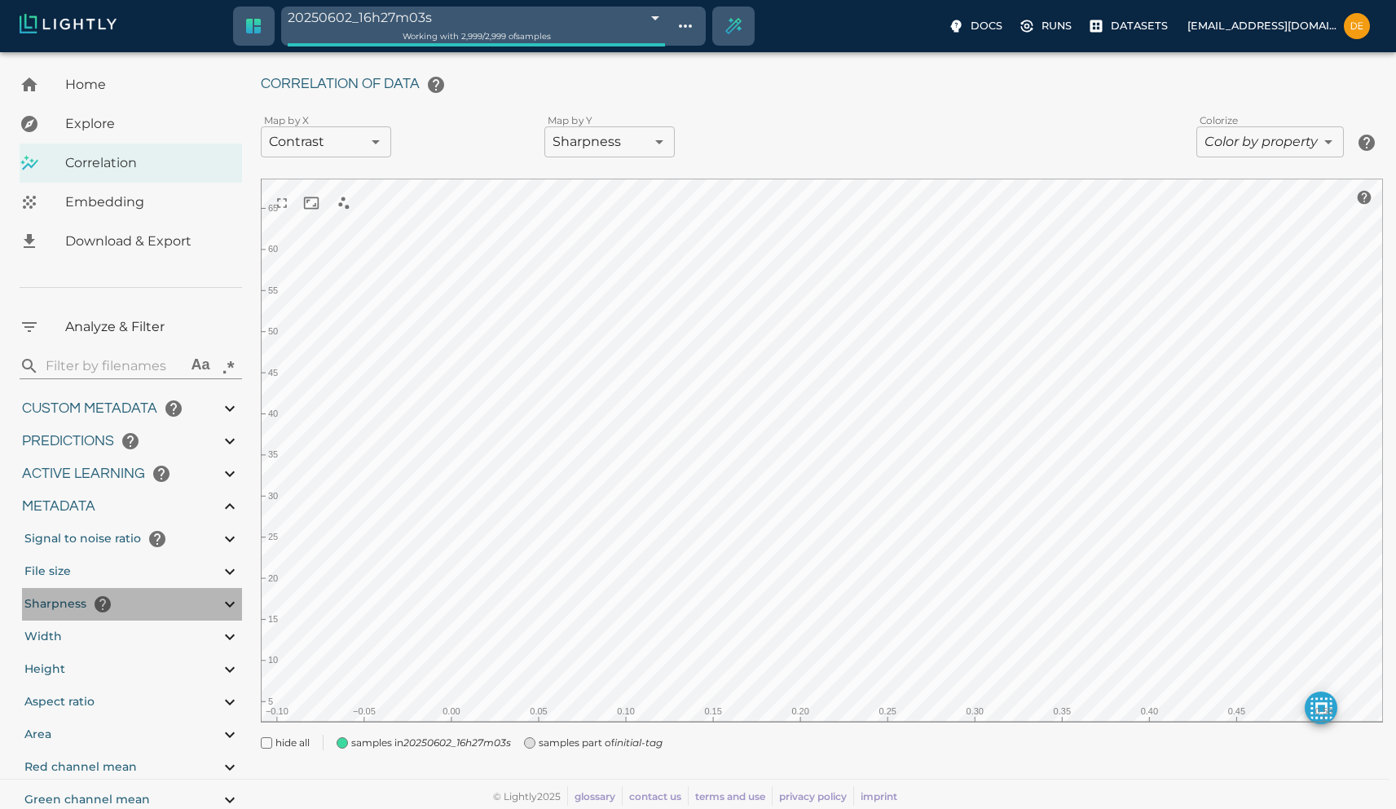
type input "0.41136559844017"
type input "3.24936559844017"
type input "5.45519065856934"
type input "65.6121906585693"
type input "0.41136559844017"
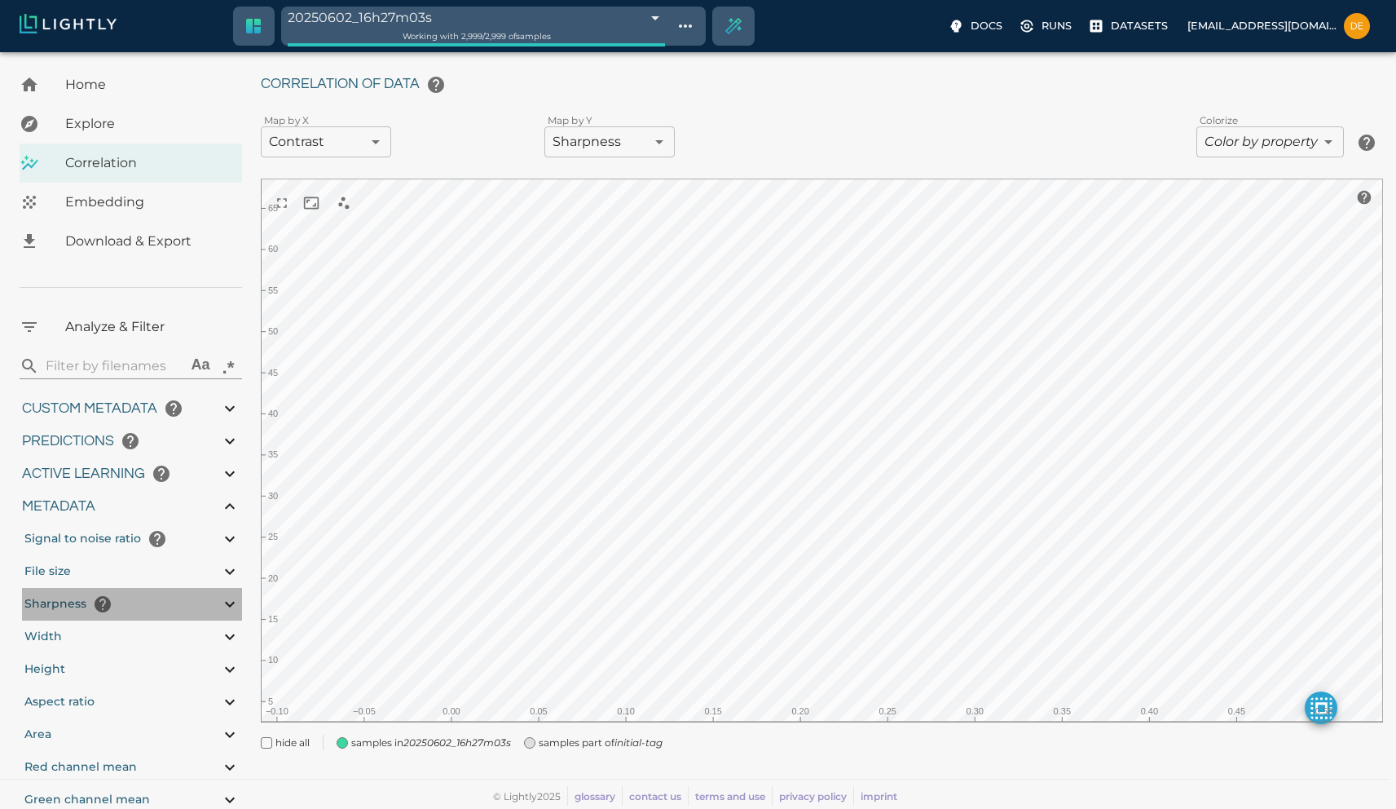
type input "3.24936559844017"
type input "5.45519065856934"
type input "65.6121906585693"
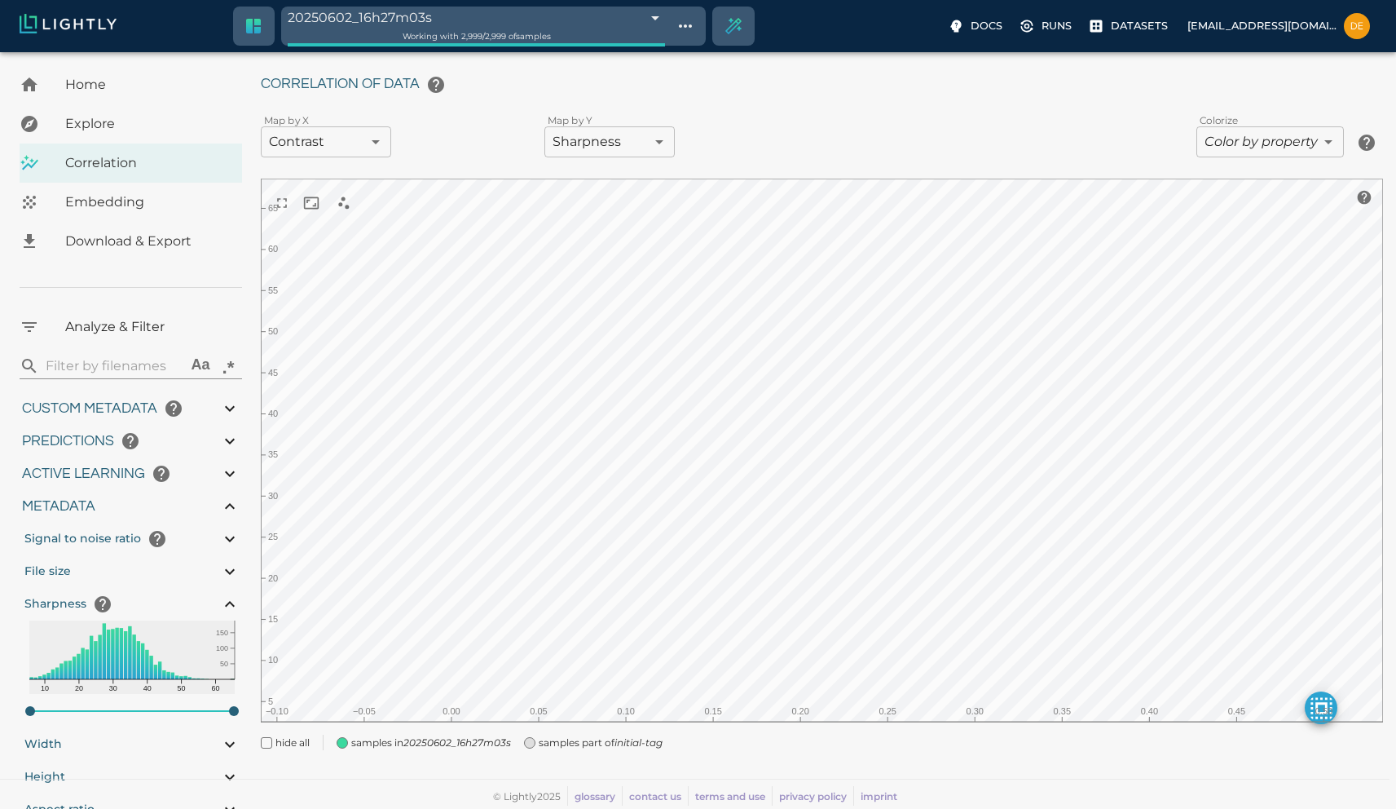
type input "5.45519065856934"
type input "65.6121906585693"
type input "5.45519065856934"
type input "65.6121906585693"
type input "5.45519065856934"
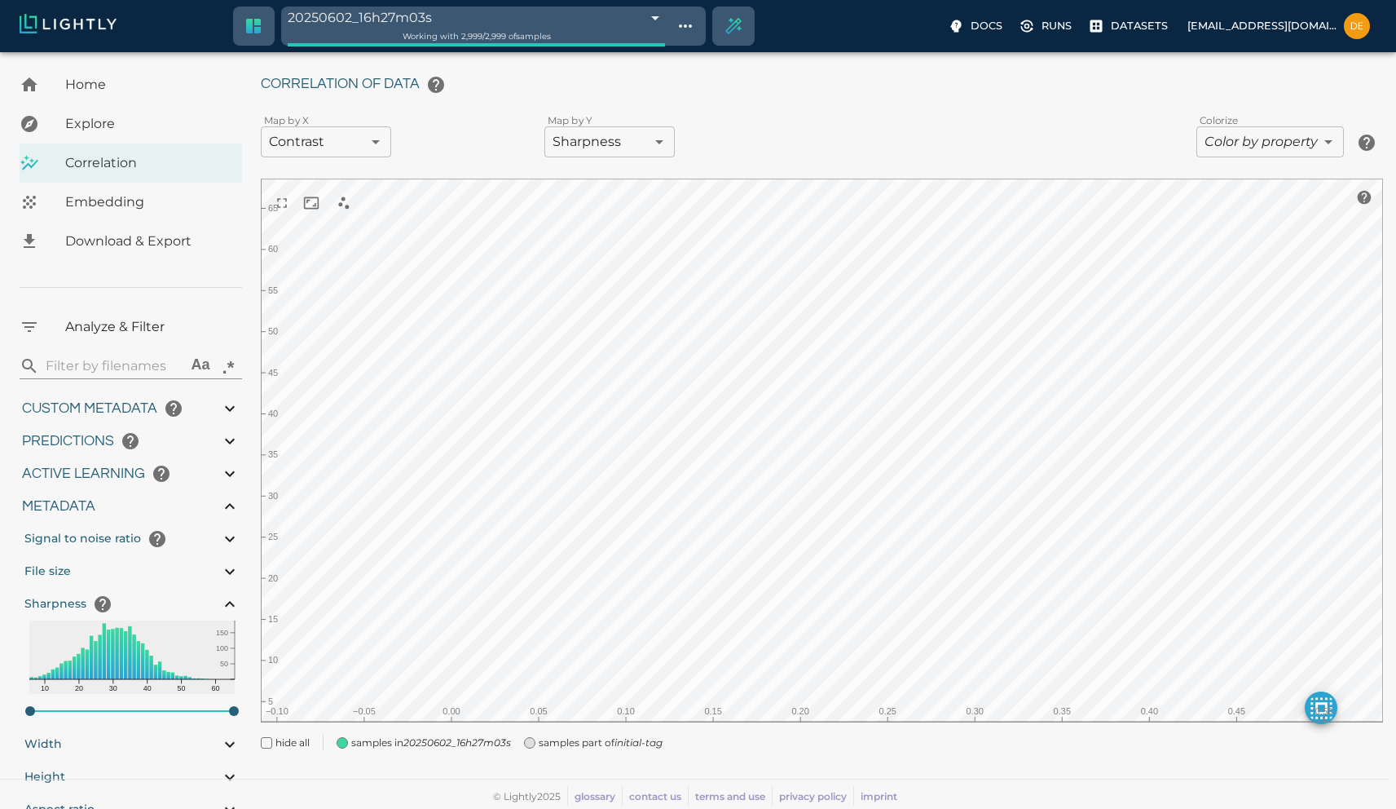
type input "65.6121906585693"
type input "5.45519065856934"
type input "65.6121906585693"
type input "5.45519065856934"
type input "65.6121906585693"
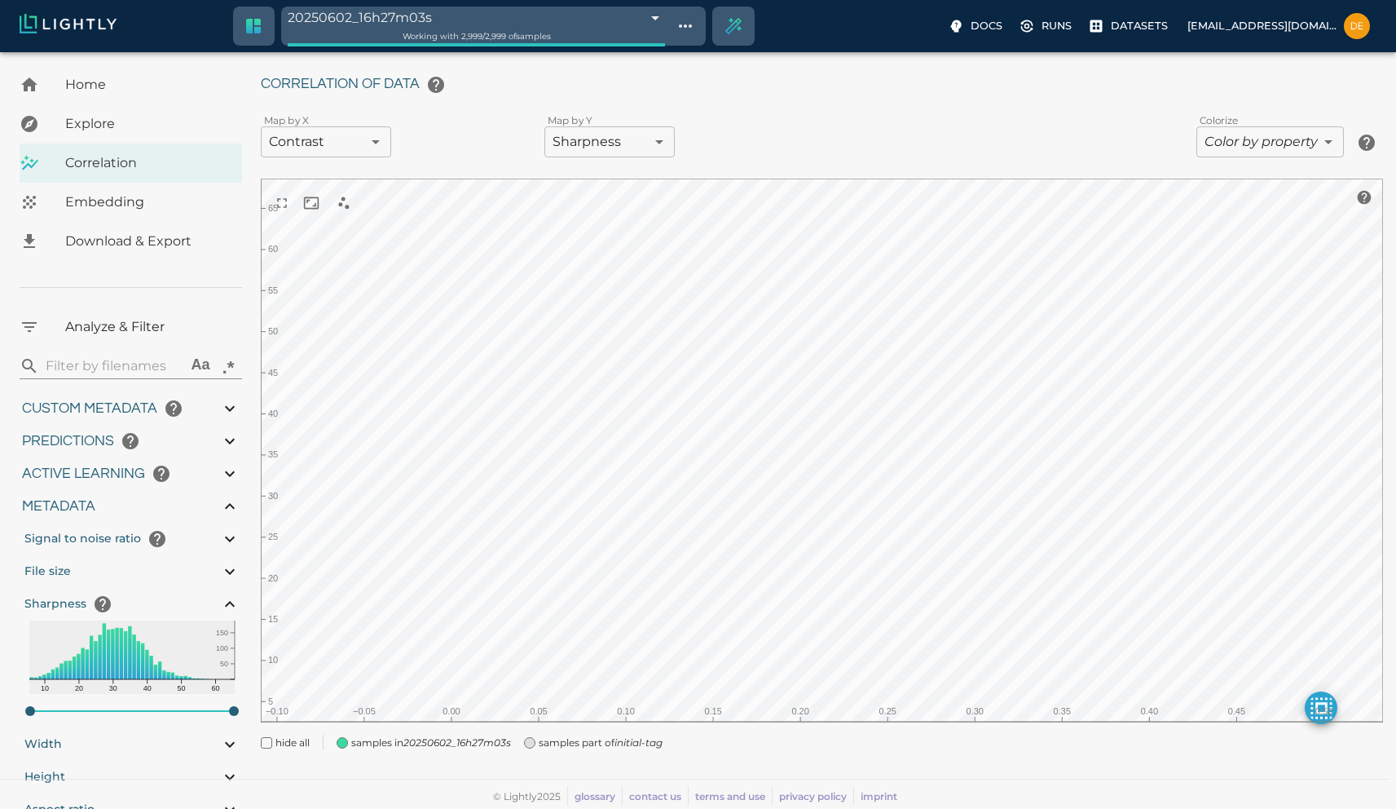
type input "5.45519065856934"
type input "65.6121906585693"
type input "5.45519065856934"
type input "65.6121906585693"
type input "5.45519065856934"
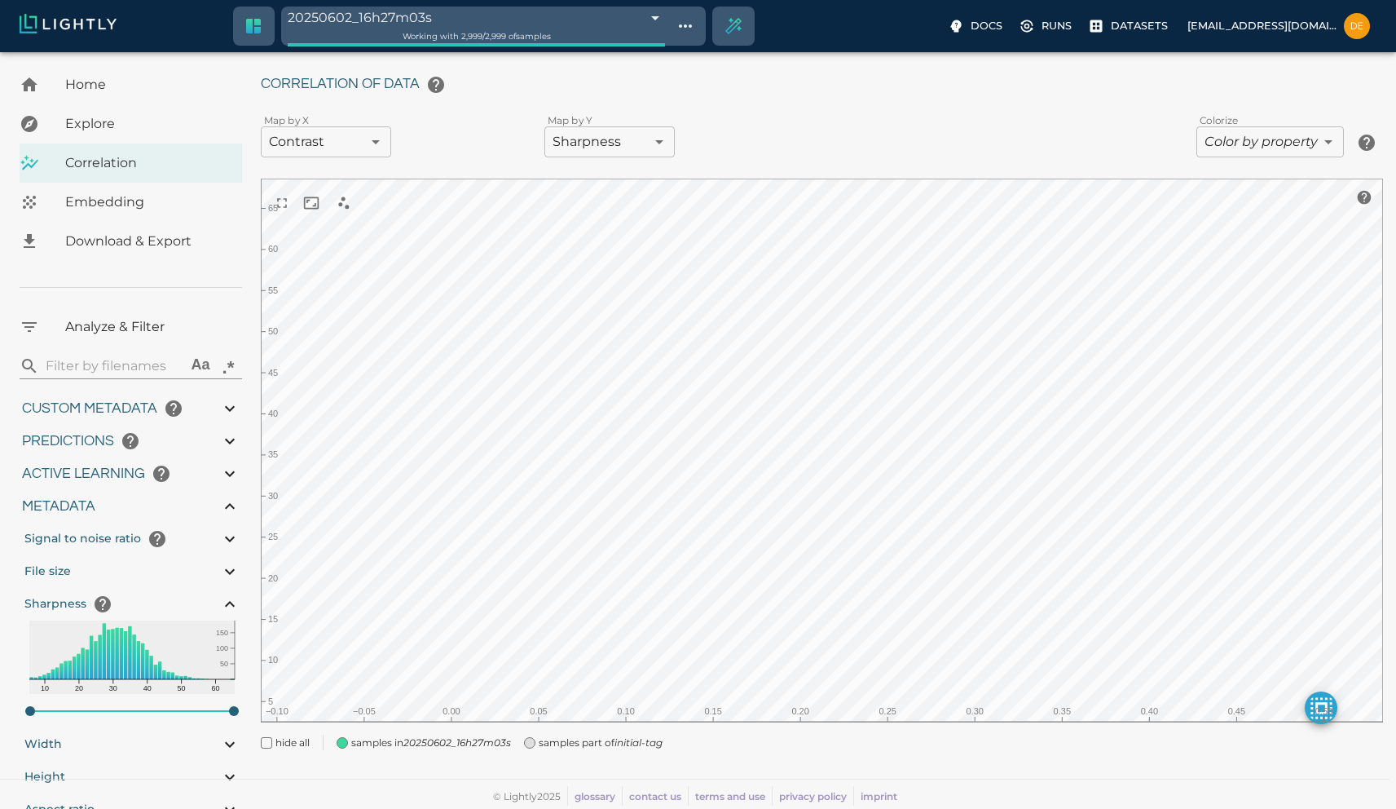
type input "65.6121906585693"
type input "5.45519065856934"
type input "65.6121906585693"
type input "5.45519065856934"
type input "65.6121906585693"
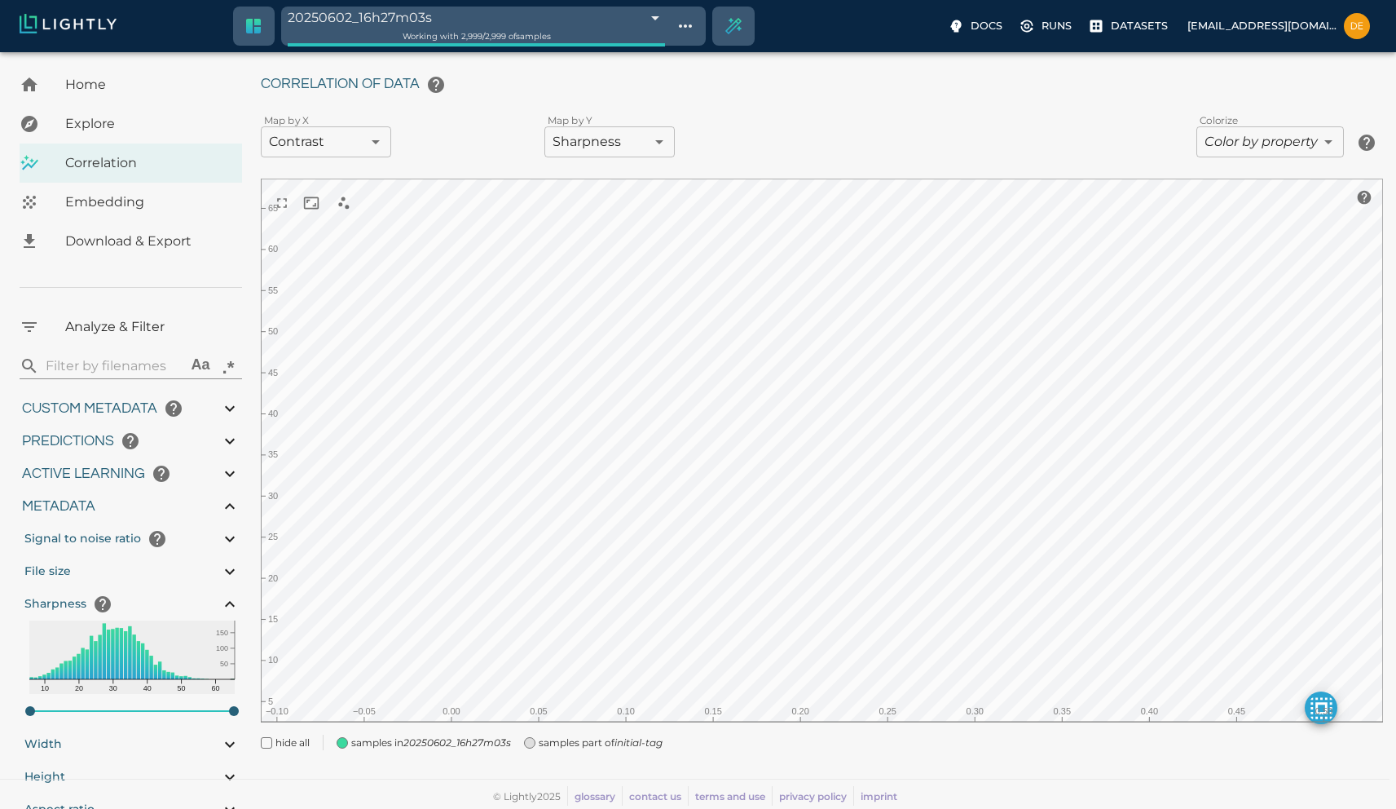
type input "5.45519065856934"
type input "65.6121906585693"
type input "5.45519065856934"
type input "65.6121906585693"
type input "5.45519065856934"
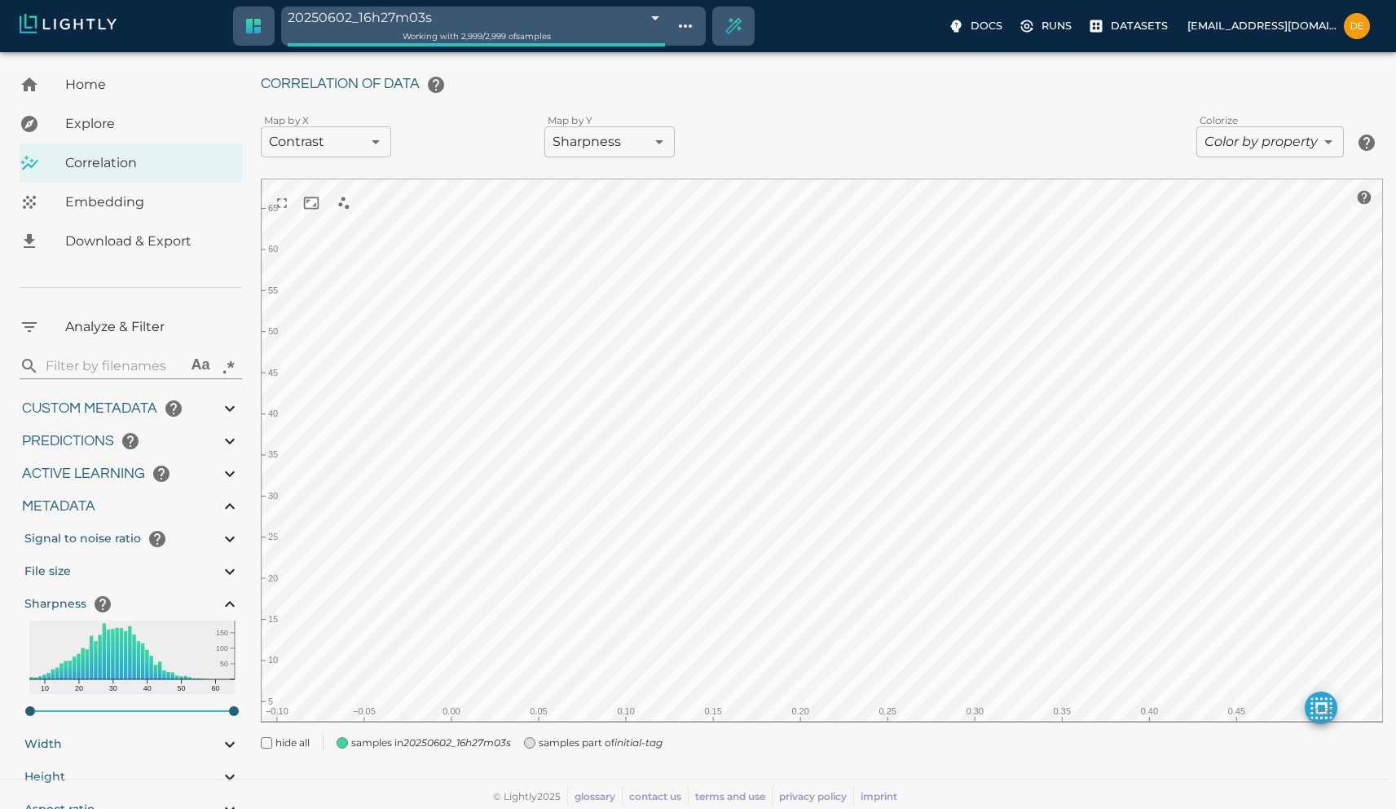
type input "65.6121906585693"
type input "5.45519065856934"
type input "65.6121906585693"
type input "5.45519065856934"
type input "65.6121906585693"
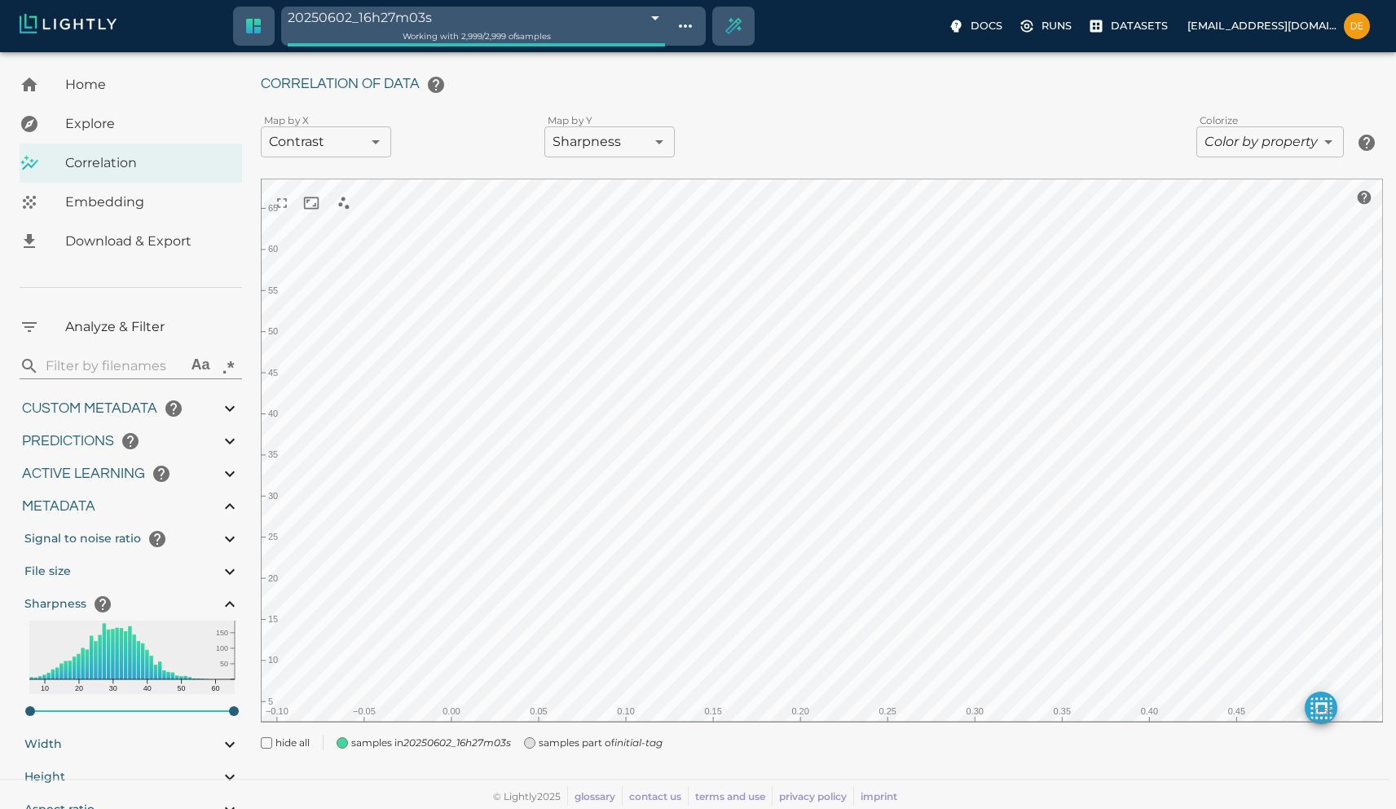
type input "5.45519065856934"
type input "65.6121906585693"
type input "5.45519065856934"
type input "65.6121906585693"
type input "5.45519065856934"
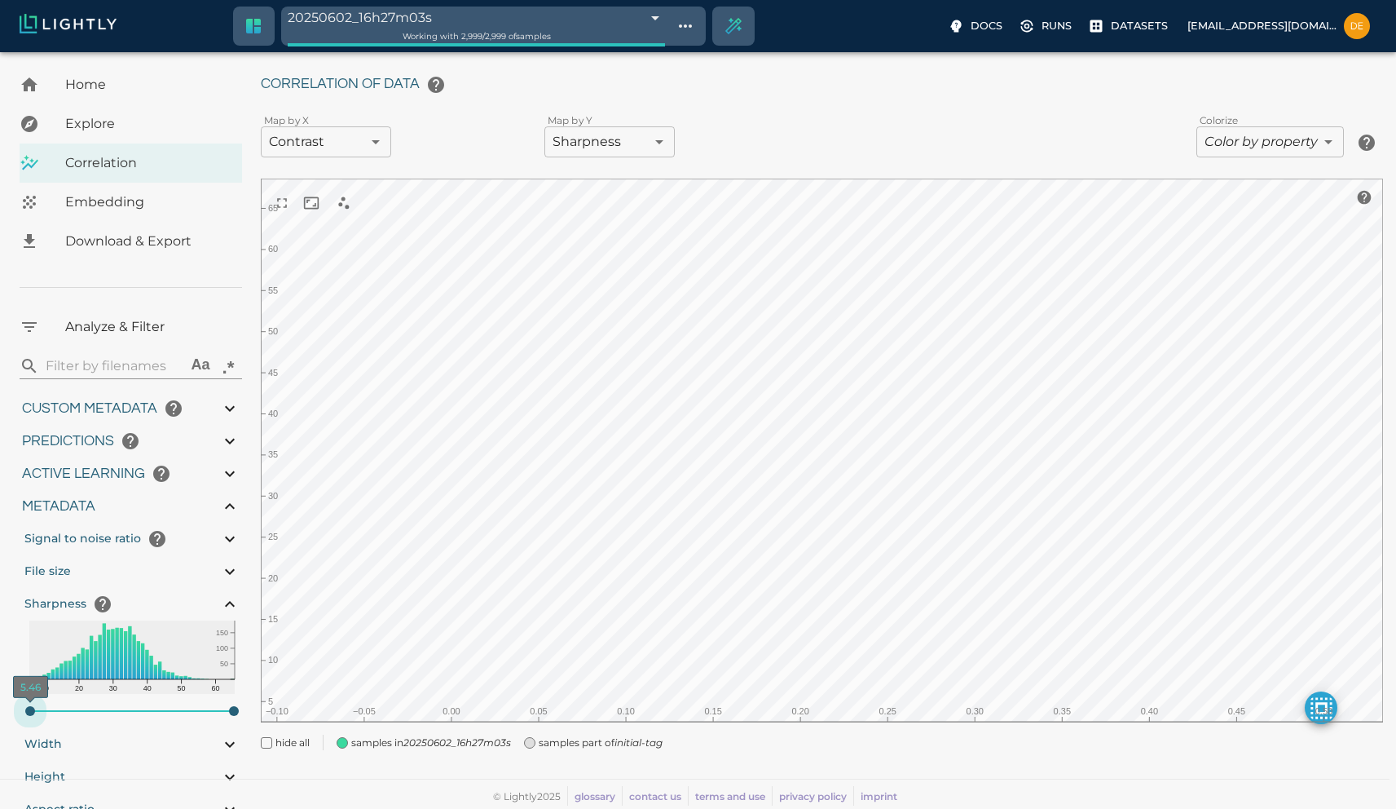
type input "65.6121906585693"
type input "5.64919065856934"
type input "65.6121906585693"
type input "6.37119065856934"
type input "65.6121906585693"
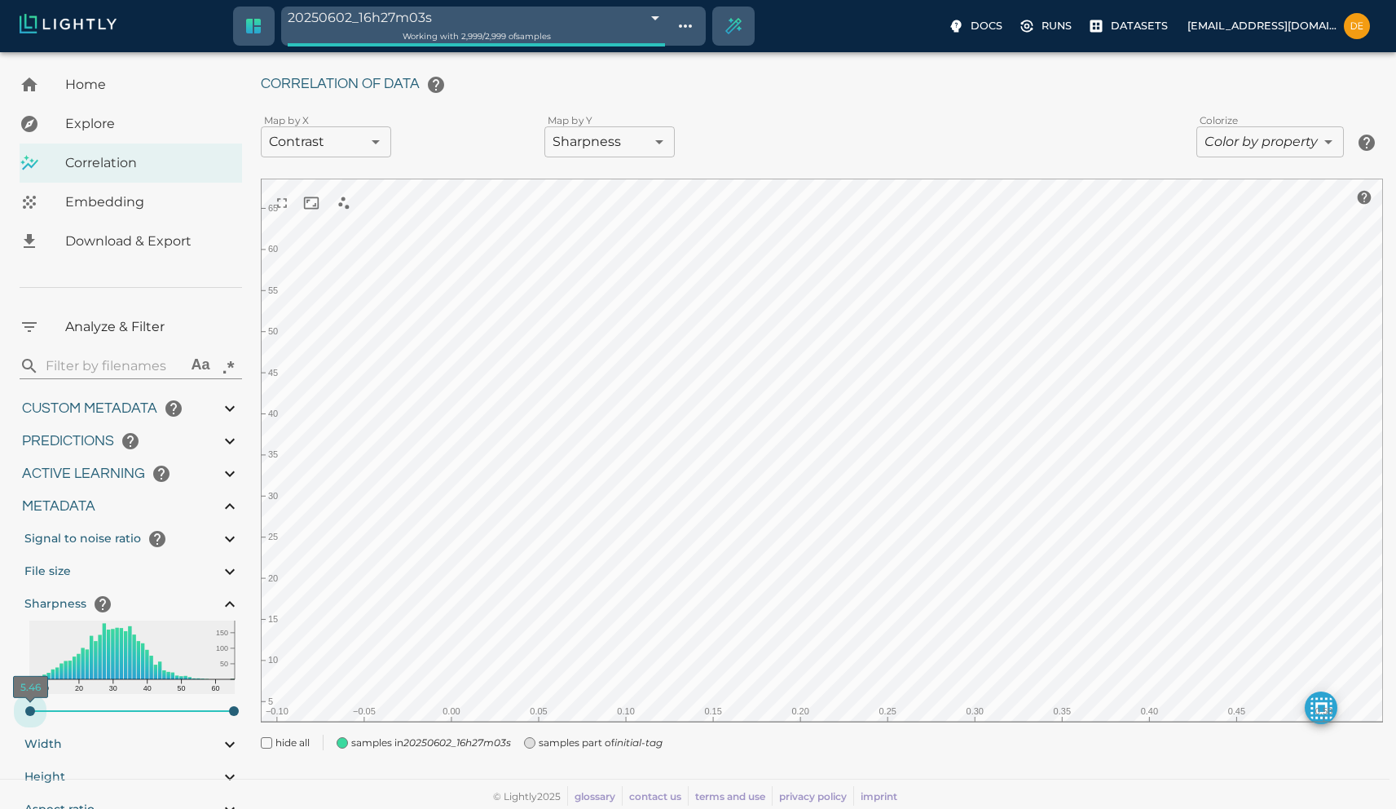
type input "9007199254740991"
type input "0.41136559844017"
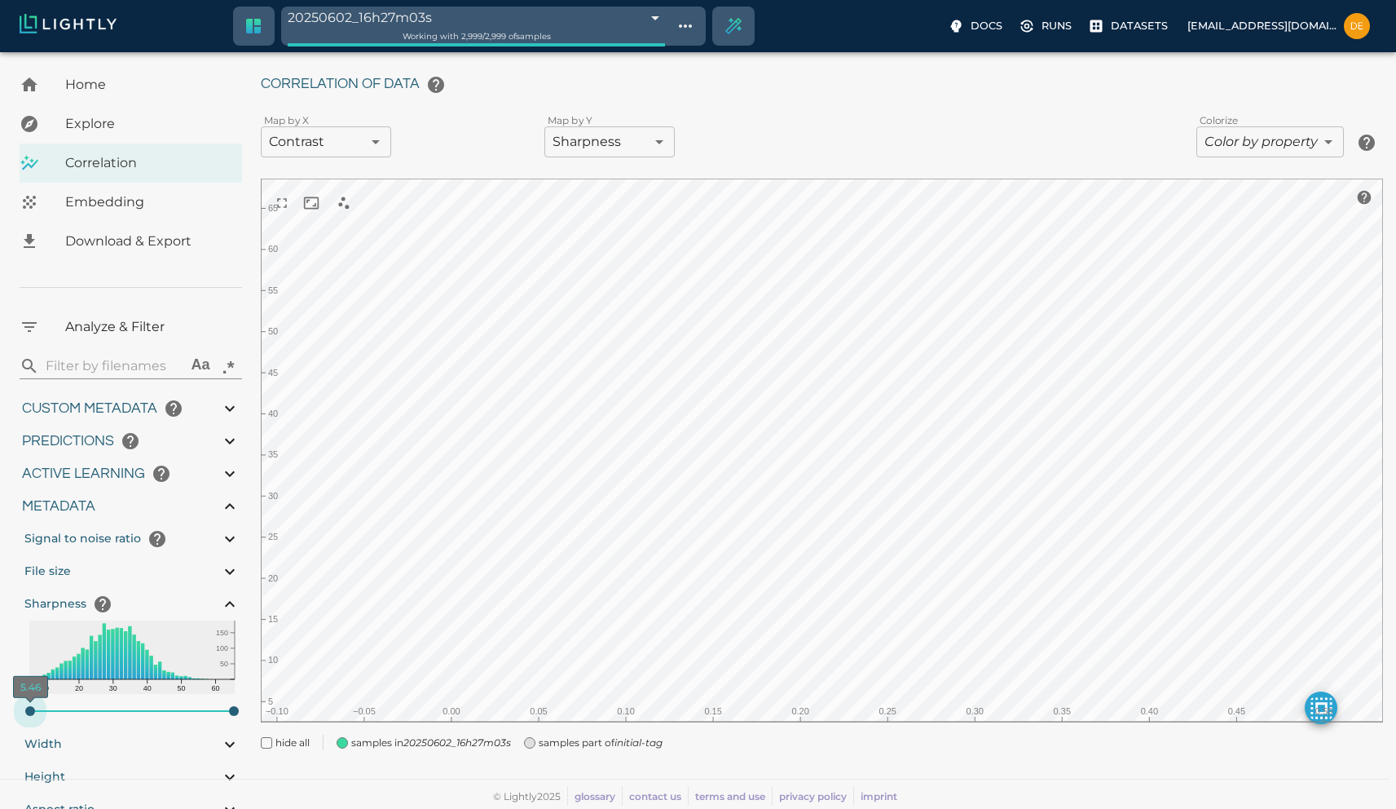
type input "3.24936559844017"
type input "6.85319065856934"
type input "65.6121906585693"
type input "9007199254740991"
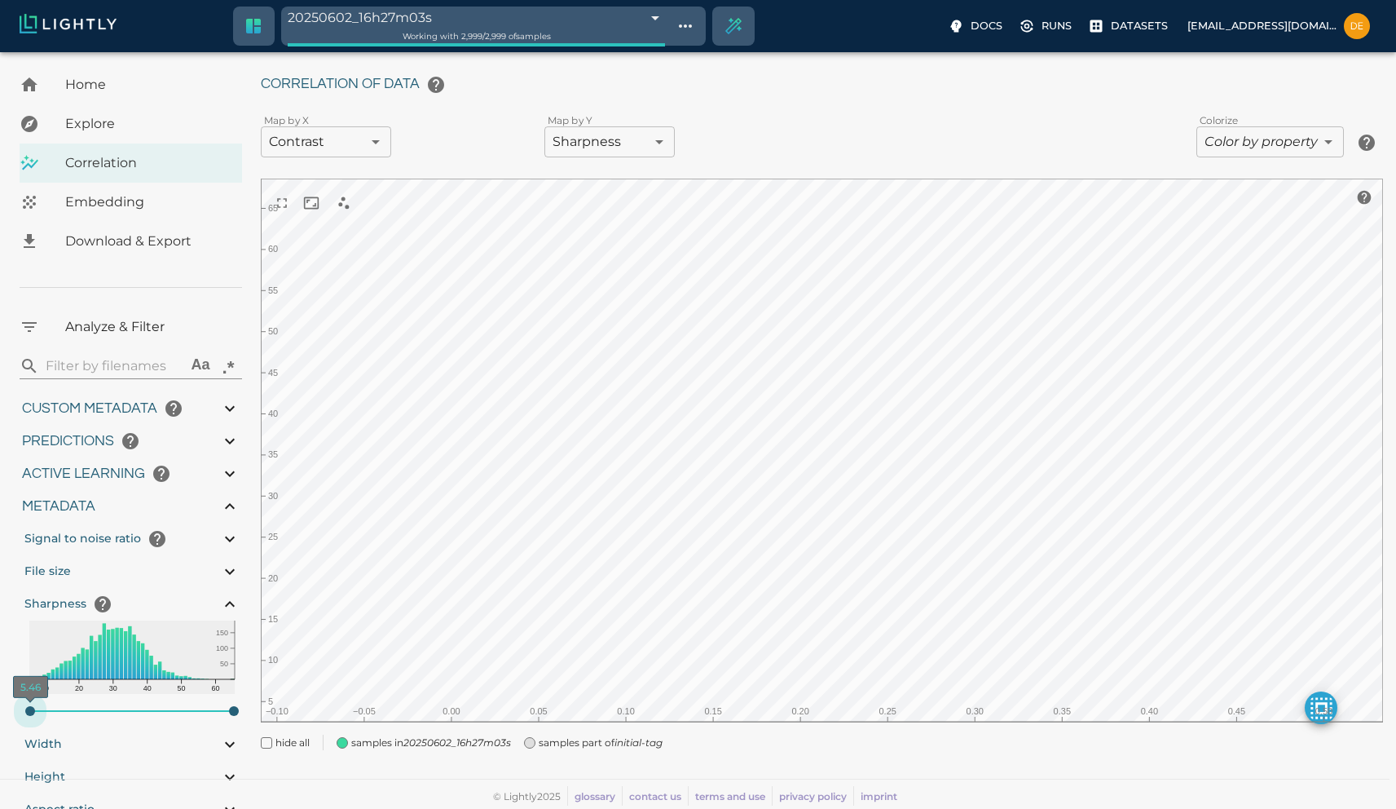
type input "9007199254740991"
type input "0.41136559844017"
type input "3.24936559844017"
type input "8.53919065856934"
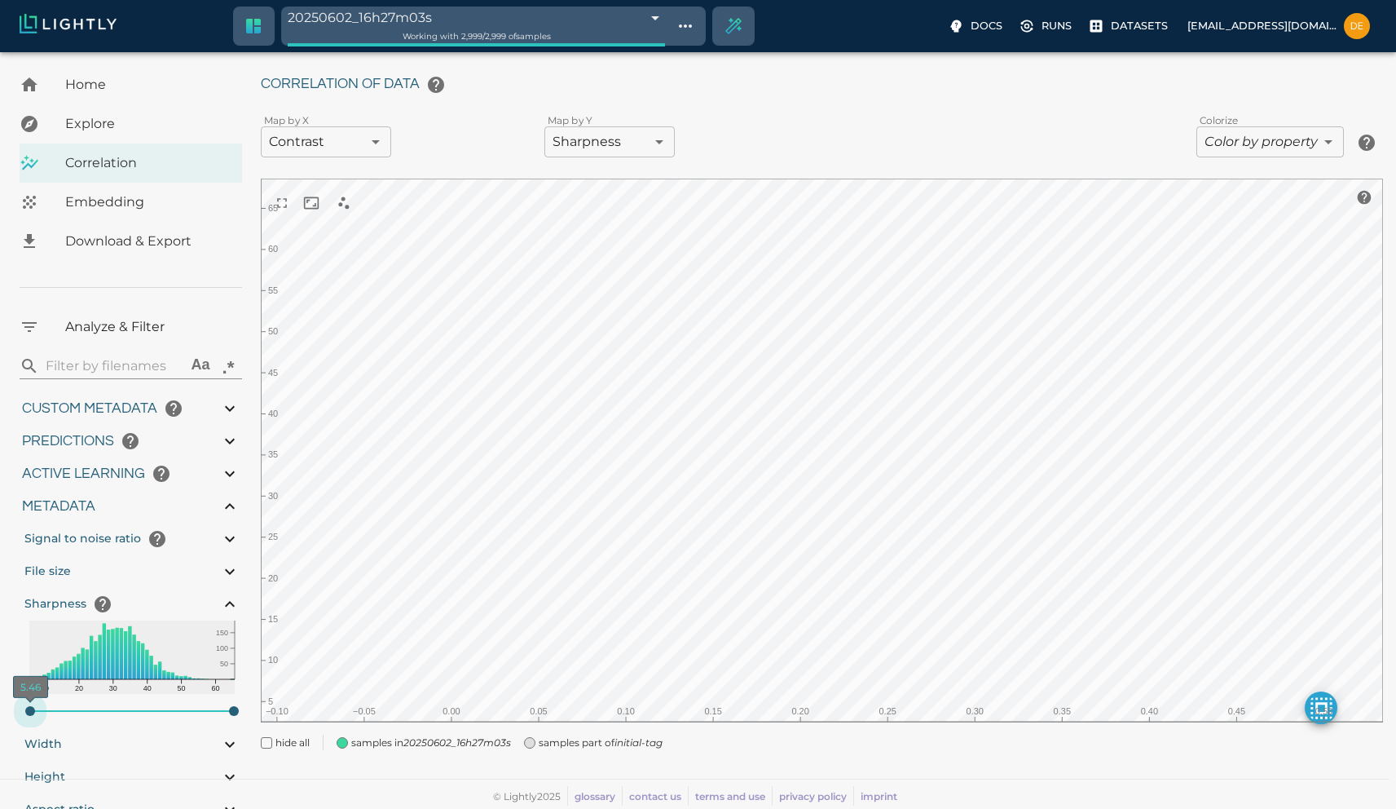
type input "65.6121906585693"
type input "0.41136559844017"
type input "3.24936559844017"
type input "9.26119065856934"
type input "65.6121906585693"
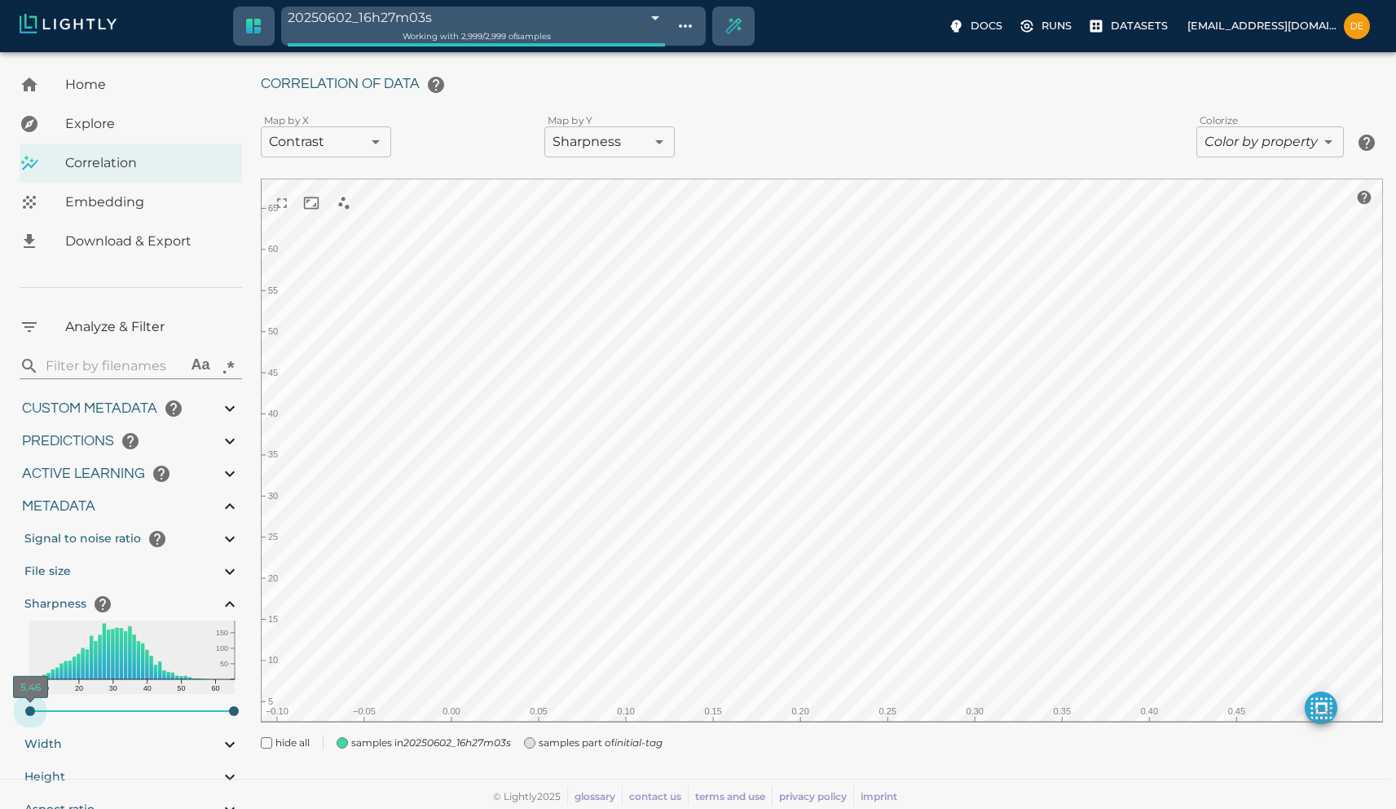
type input "0.41136559844017"
type input "3.24936559844017"
type input "10.4651906585693"
type input "65.6121906585693"
type input "11.1881906585693"
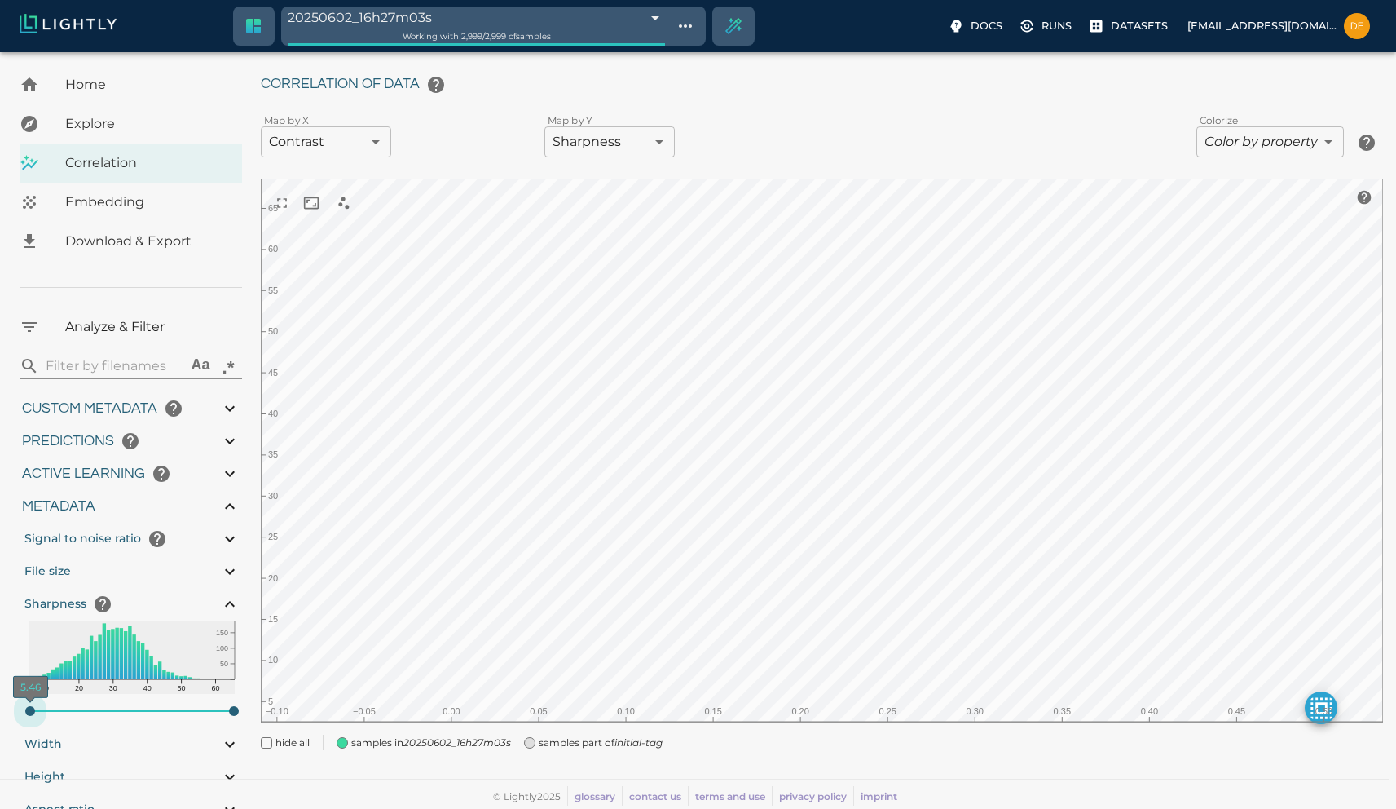
type input "65.6121906585693"
type input "11.4281906585693"
type input "65.6121906585693"
type input "11.9101906585693"
type input "65.6121906585693"
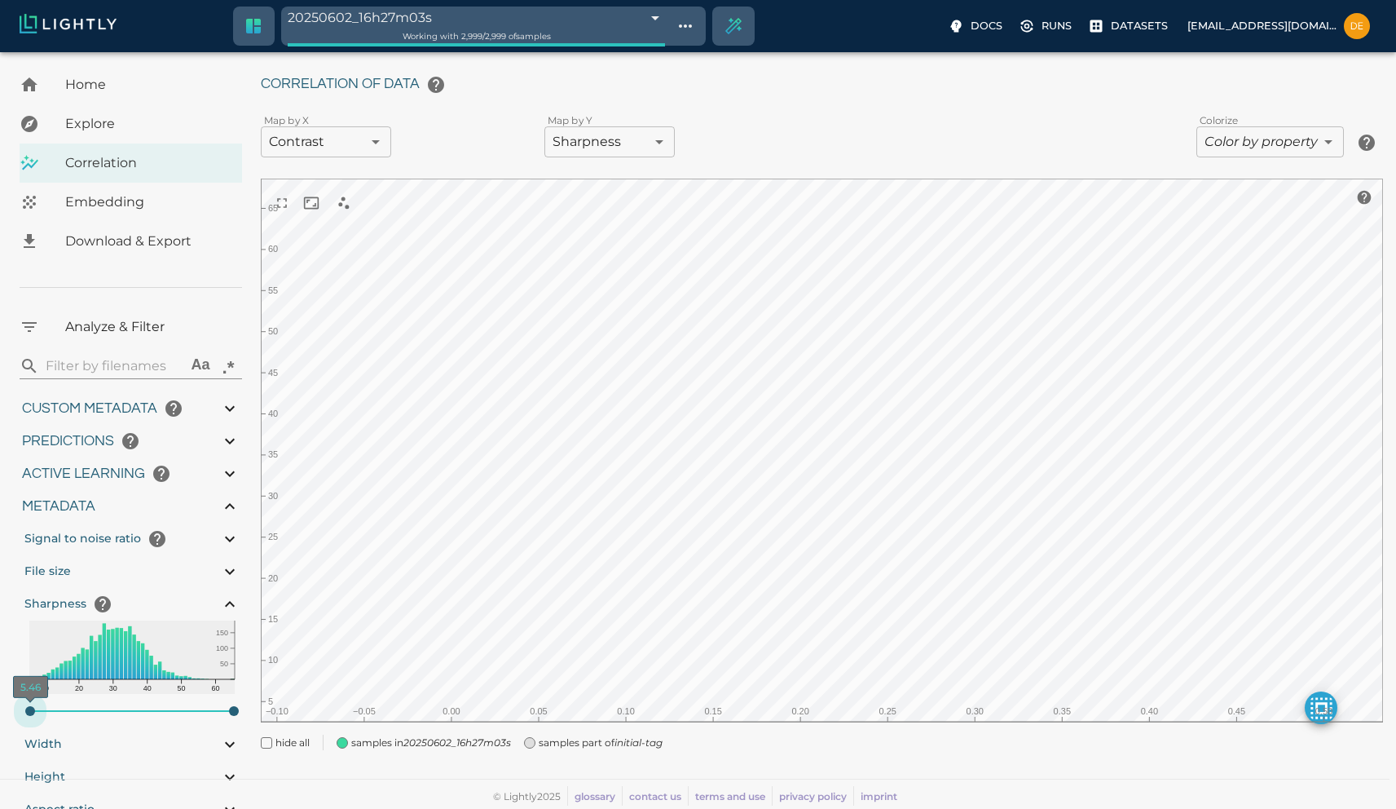
type input "12.1511906585693"
type input "65.6121906585693"
type input "12.6331906585693"
type input "65.6121906585693"
type input "12.8731906585693"
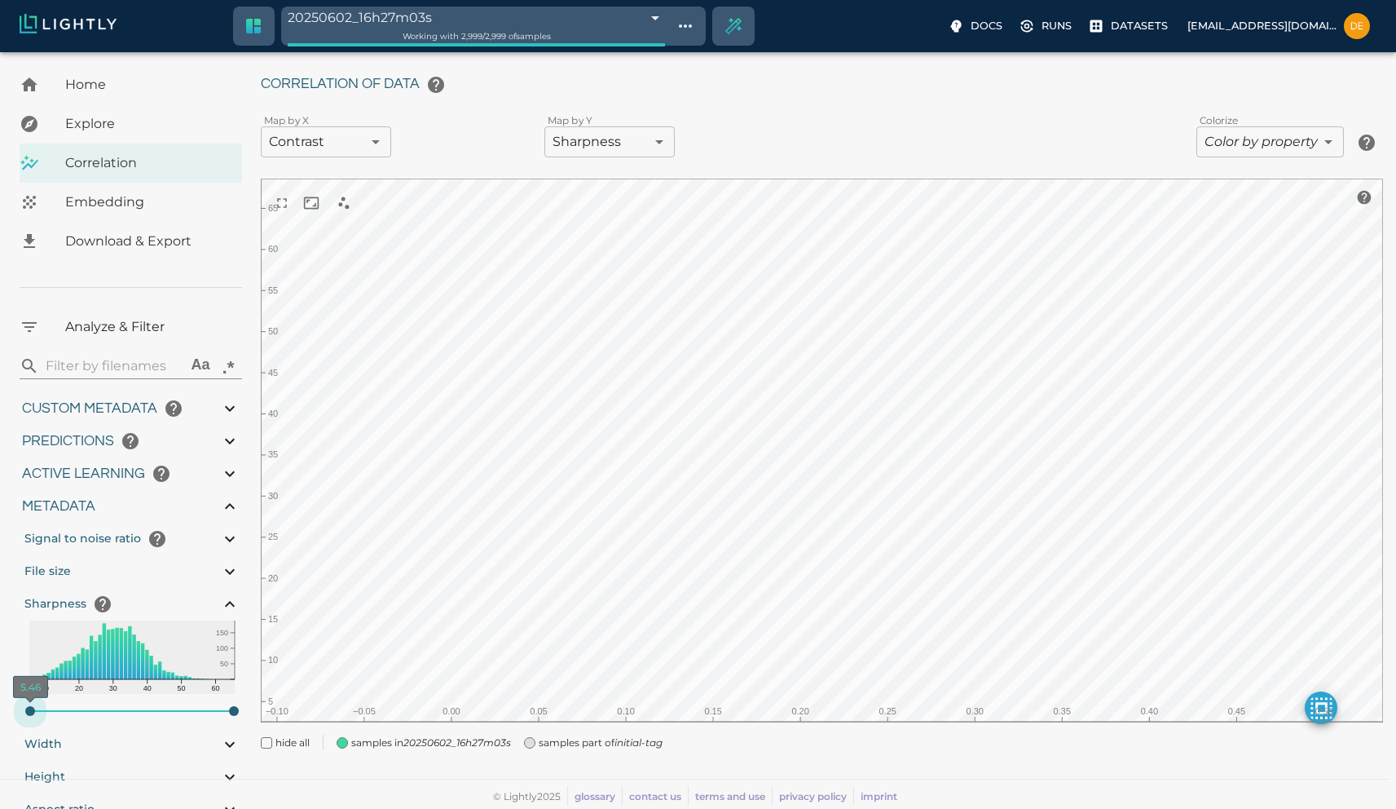
type input "65.6121906585693"
type input "9007199254740991"
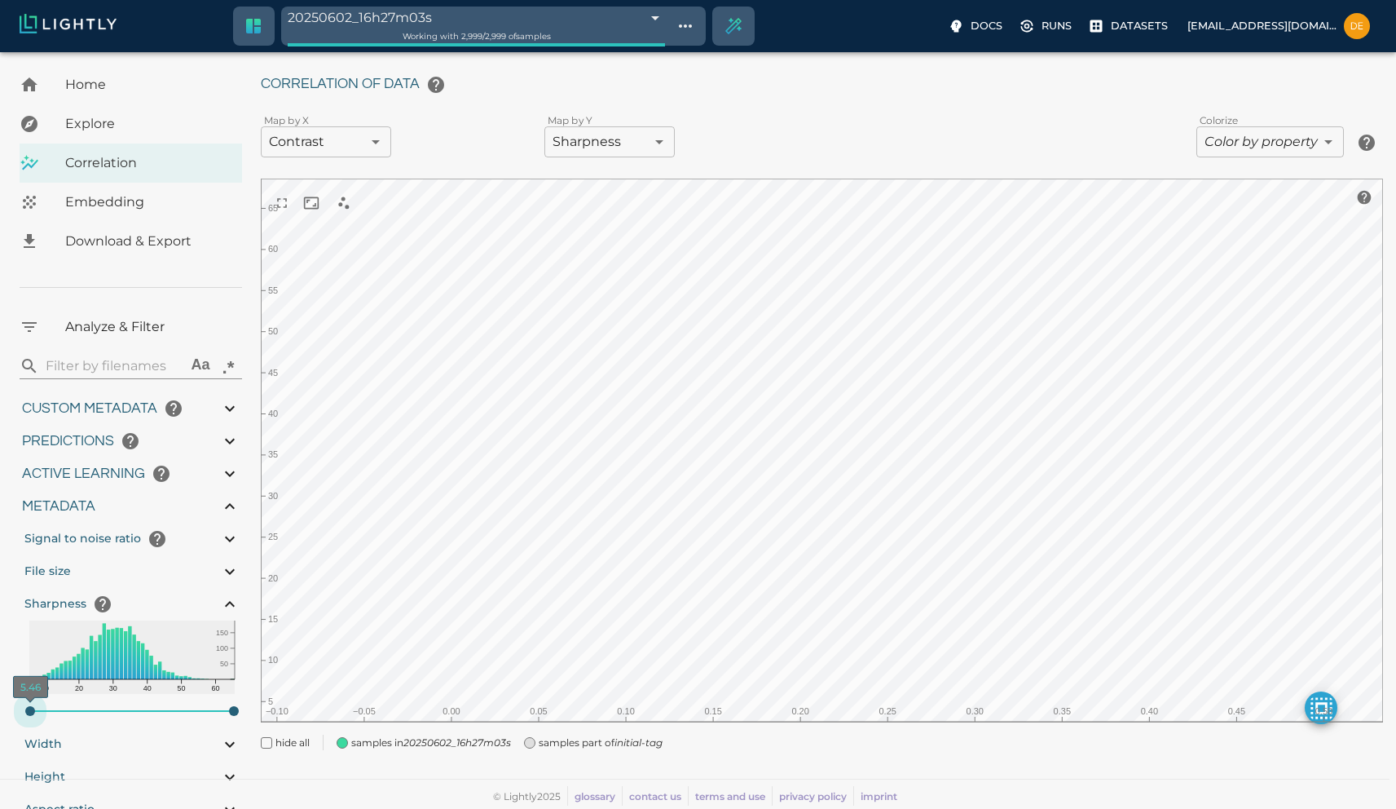
type input "0.41136559844017"
type input "3.24936559844017"
type input "13.1141906585693"
type input "65.6121906585693"
type input "9007199254740991"
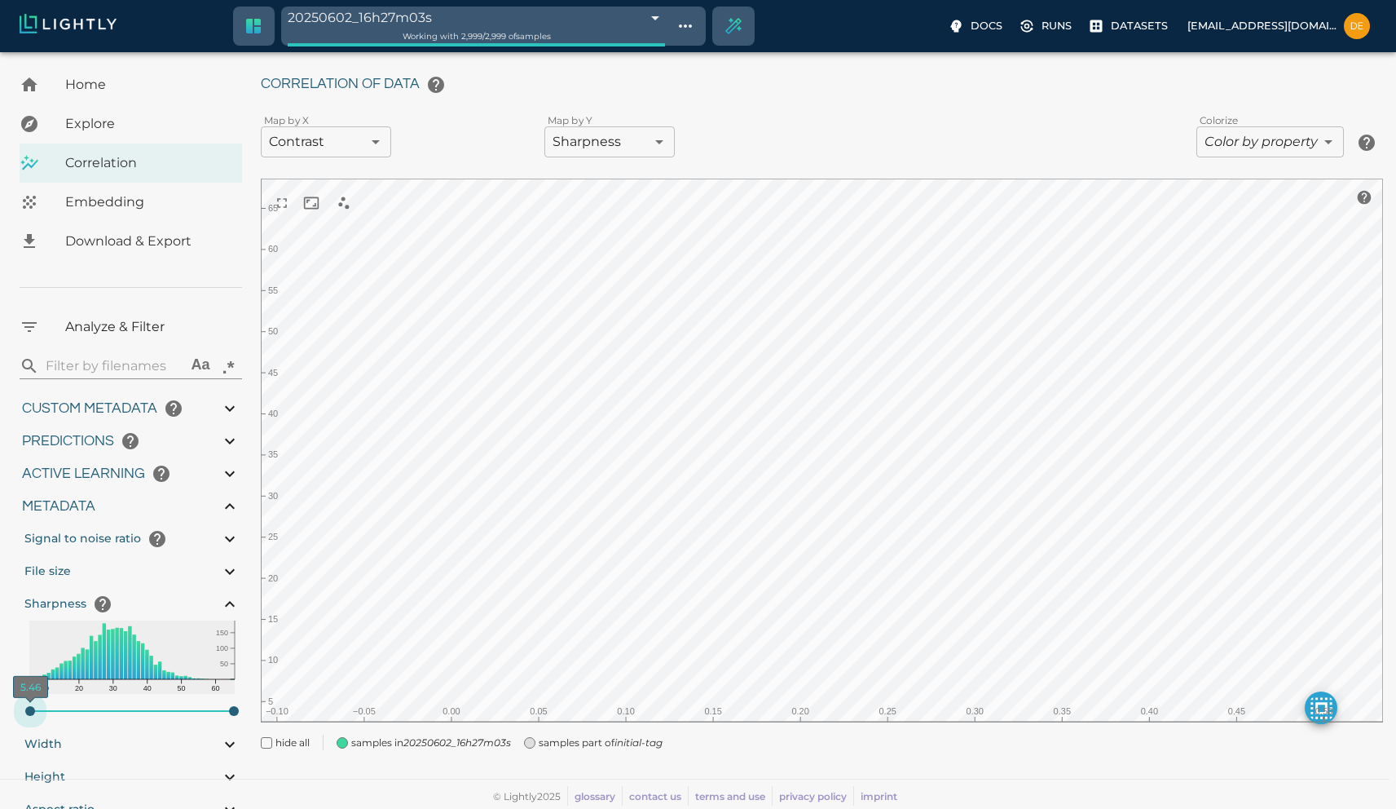
type input "9007199254740991"
type input "0.41136559844017"
type input "3.24936559844017"
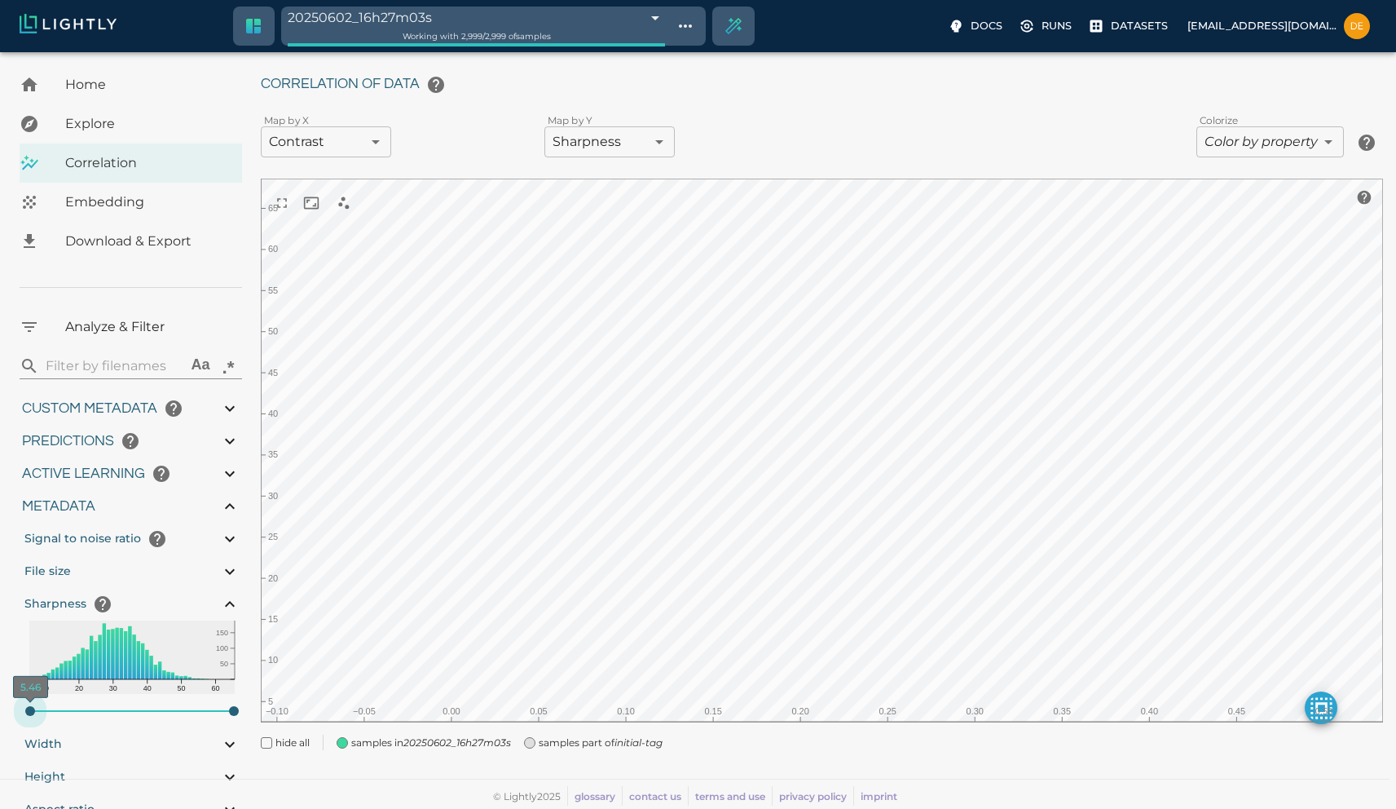
type input "14.0771906585693"
type input "65.6121906585693"
type input "0.41136559844017"
type input "3.24936559844017"
type input "14.3181906585693"
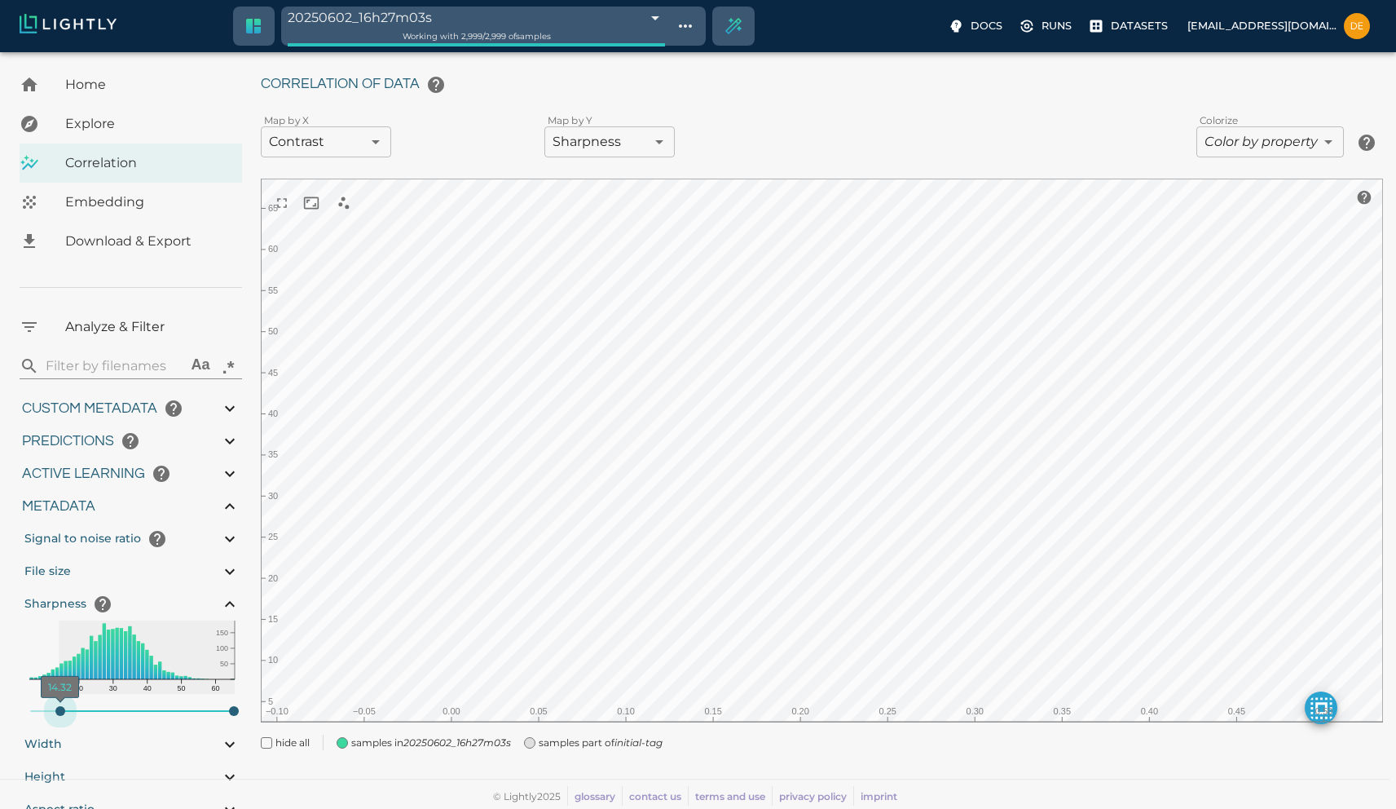
type input "65.6121906585693"
type input "0.41136559844017"
type input "3.24936559844017"
type input "14.8001906585693"
type input "65.6121906585693"
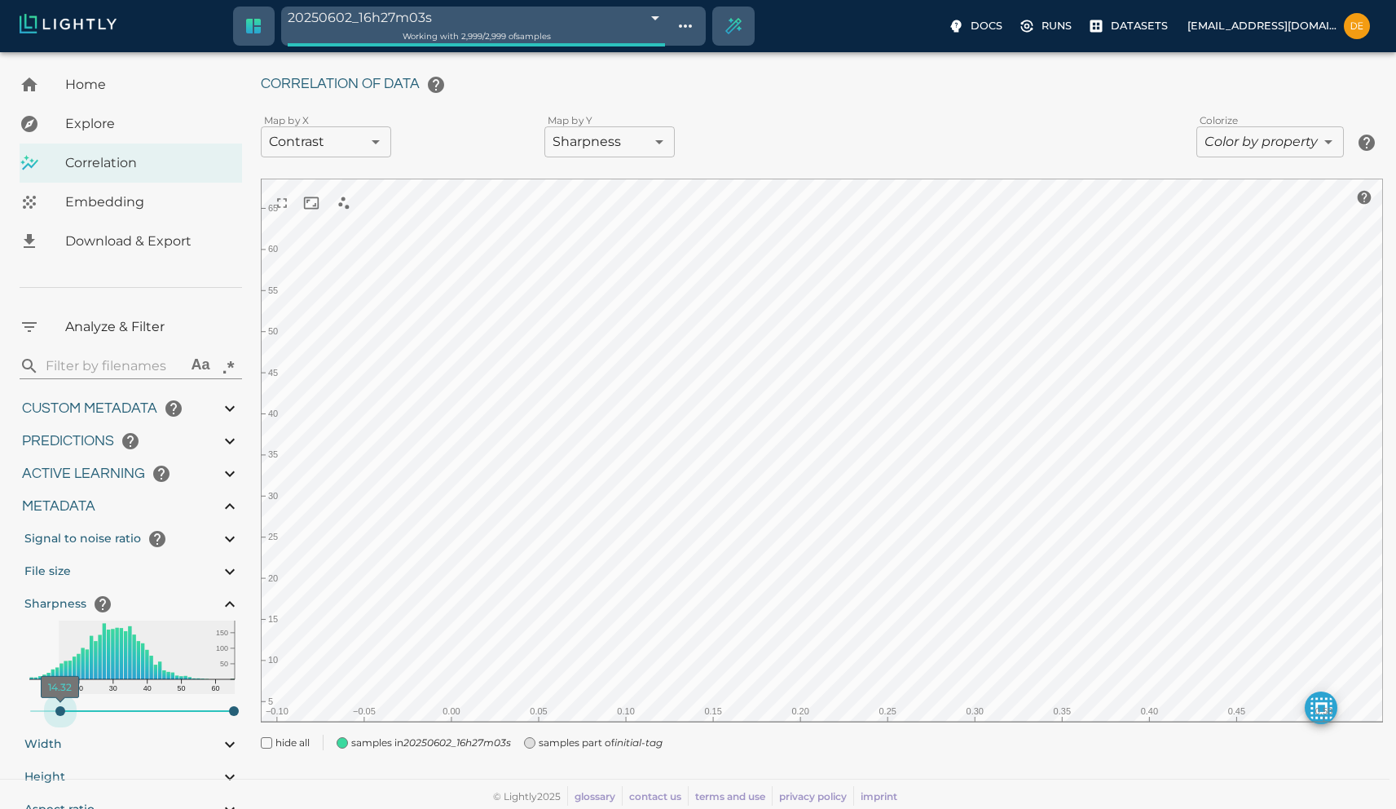
type input "15.0411906585693"
type input "65.6121906585693"
type input "15.2821906585693"
type input "65.6121906585693"
type input "15.5221906585693"
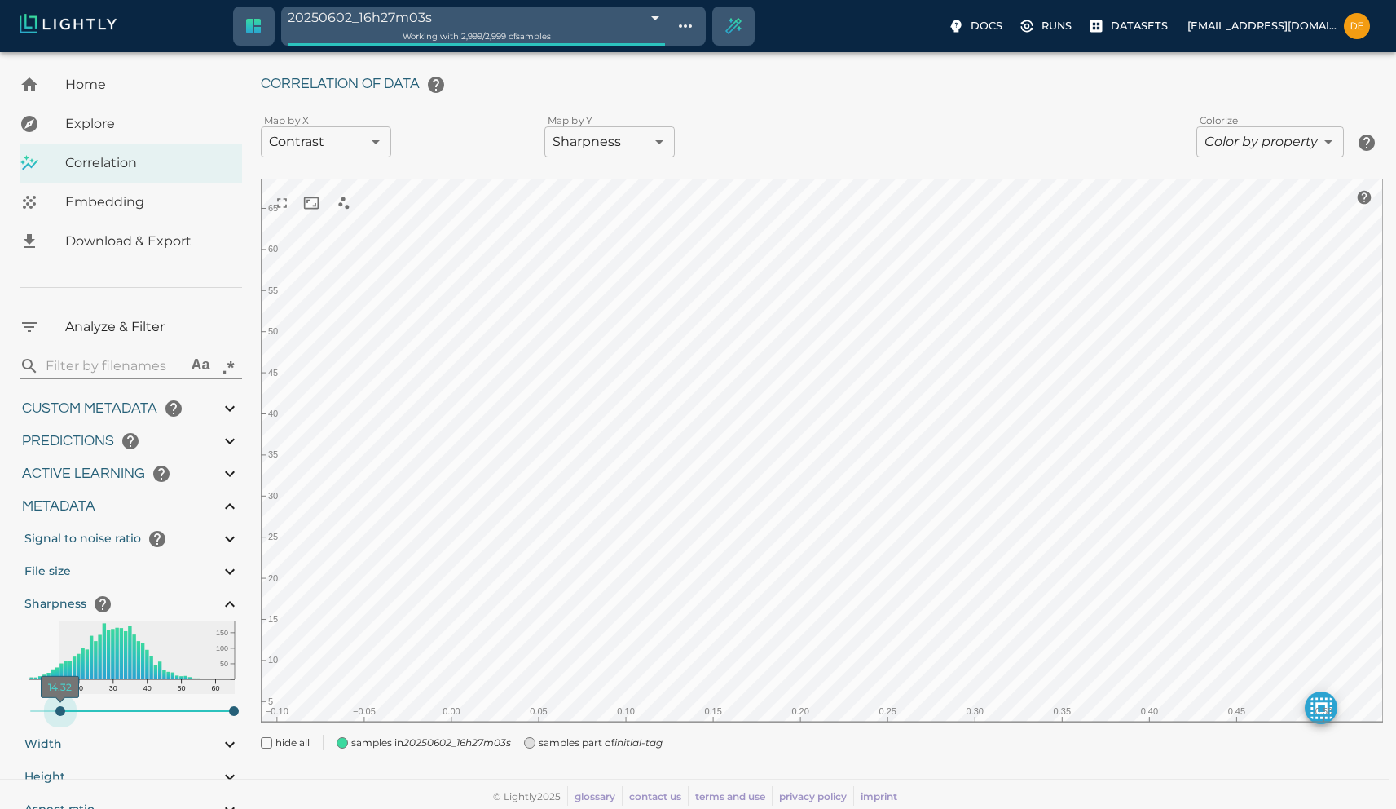
type input "65.6121906585693"
type input "15.7631906585693"
type input "65.6121906585693"
type input "16.0041906585693"
type input "65.6121906585693"
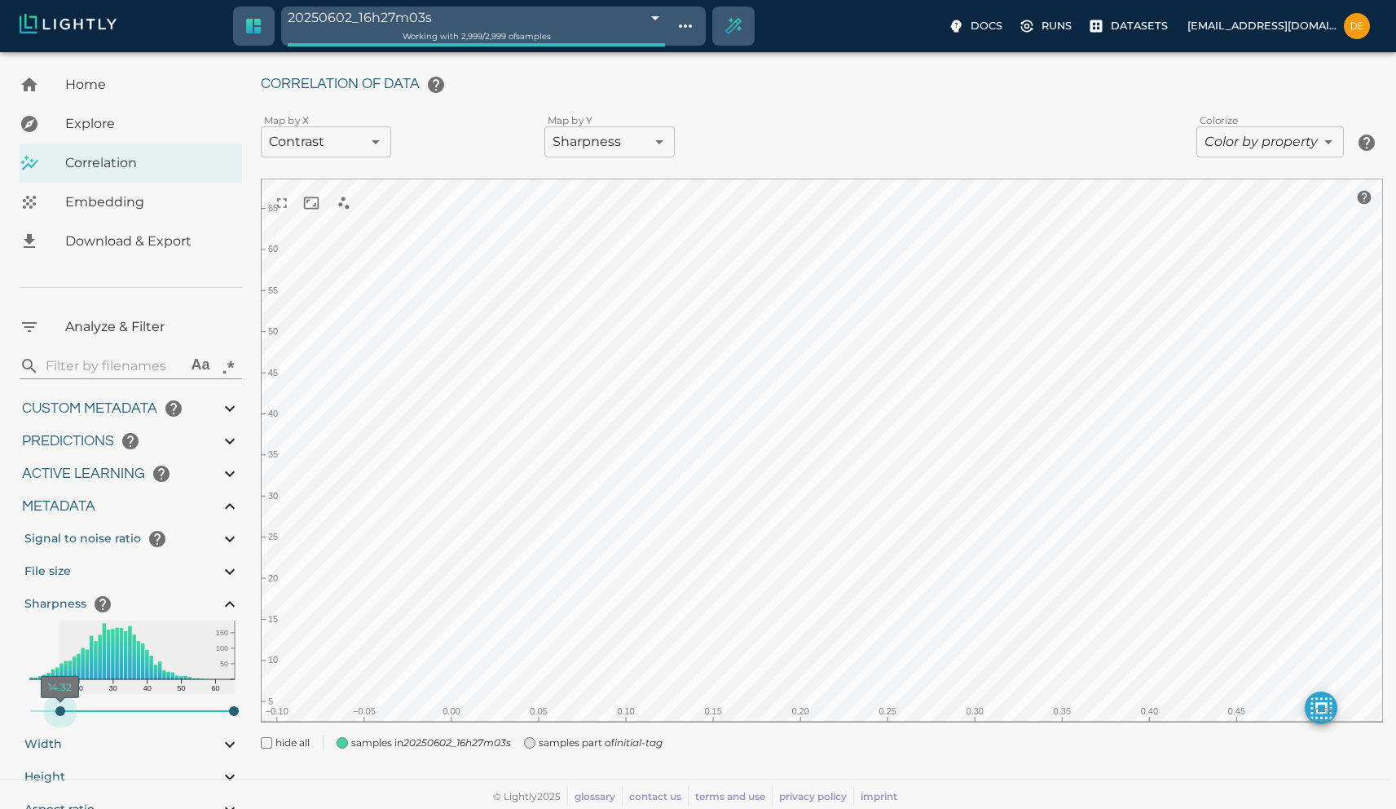
type input "9007199254740991"
type input "0.41136559844017"
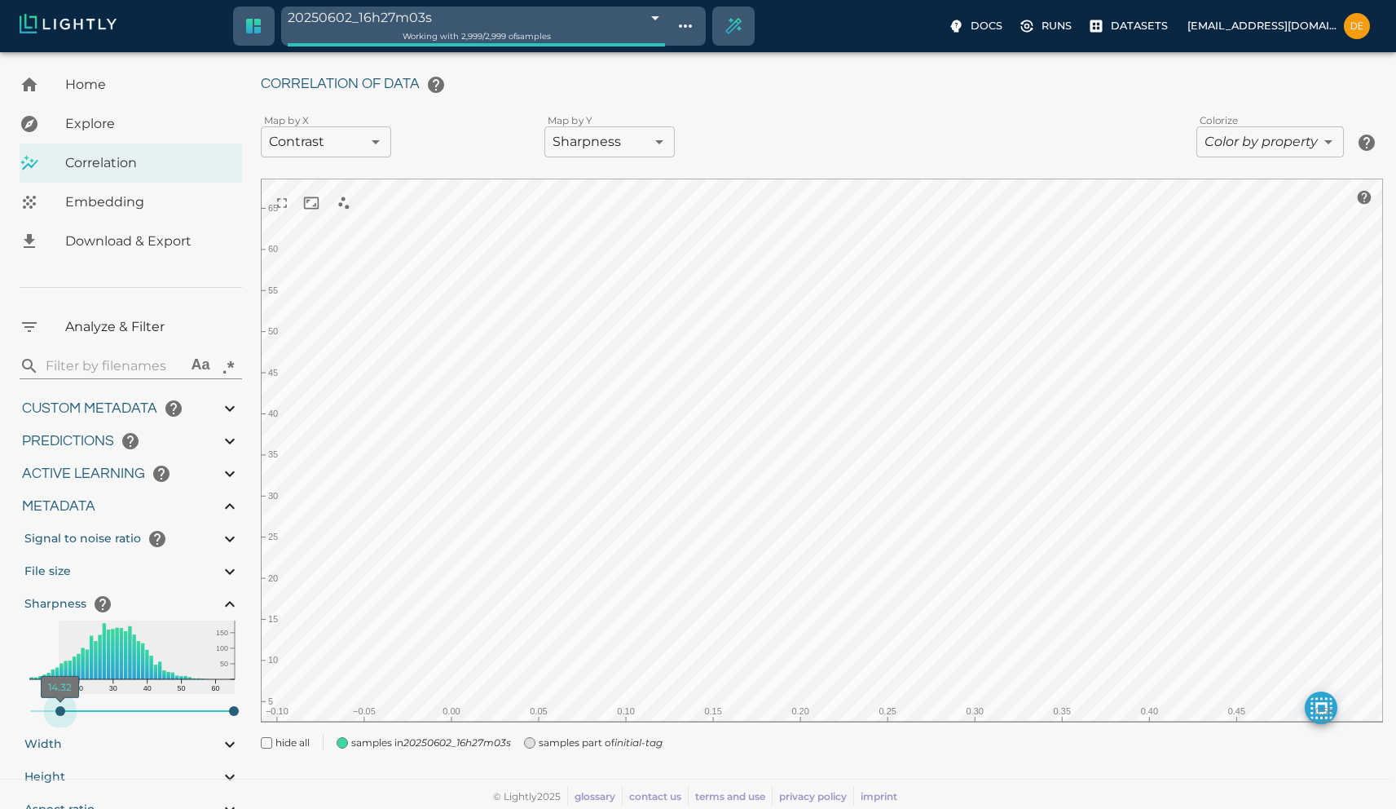
type input "3.24936559844017"
type input "16.0041906585693"
type input "65.6121906585693"
type input "9007199254740991"
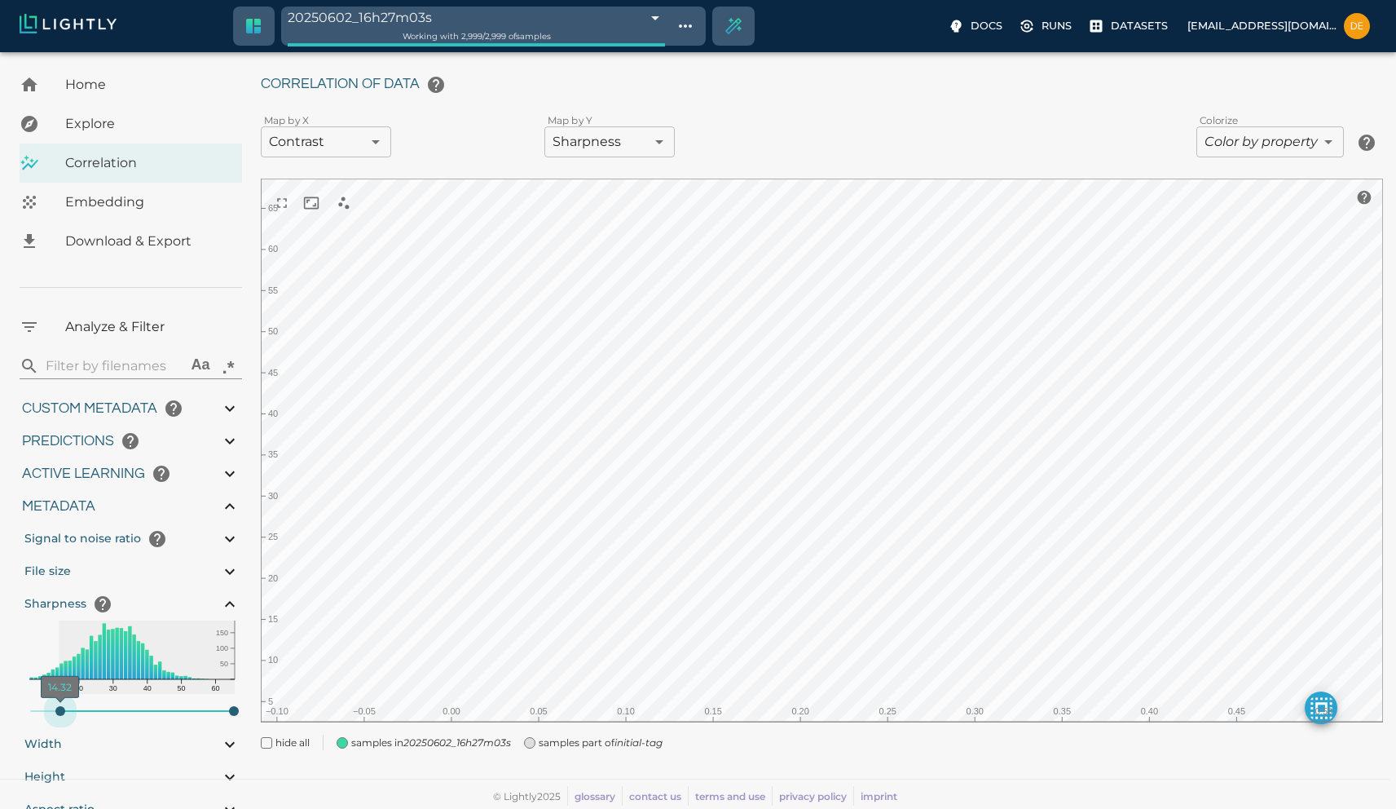
type input "9007199254740991"
type input "0.41136559844017"
type input "3.24936559844017"
type input "16.7261906585693"
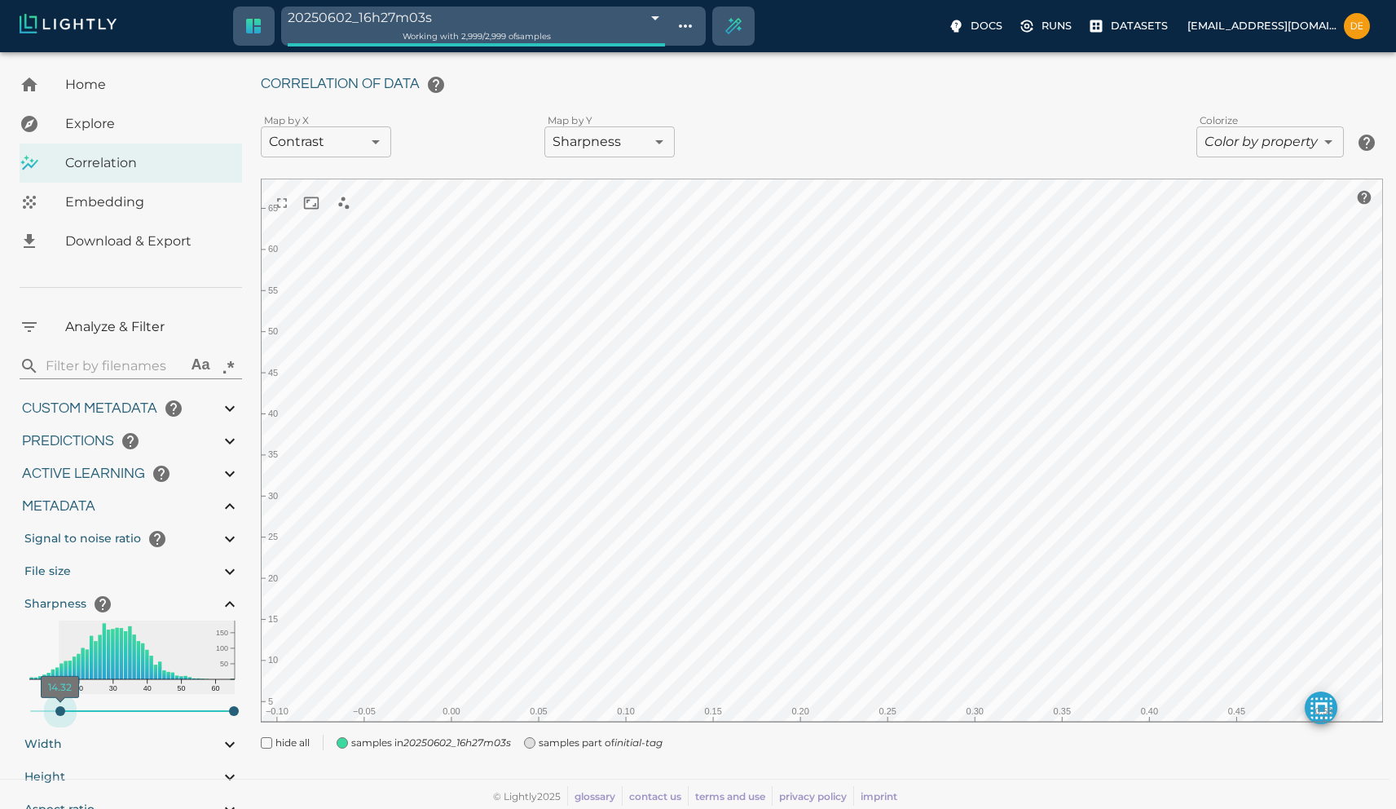
type input "65.6121906585693"
type input "0.41136559844017"
type input "3.24936559844017"
type input "17.2081906585693"
type input "65.6121906585693"
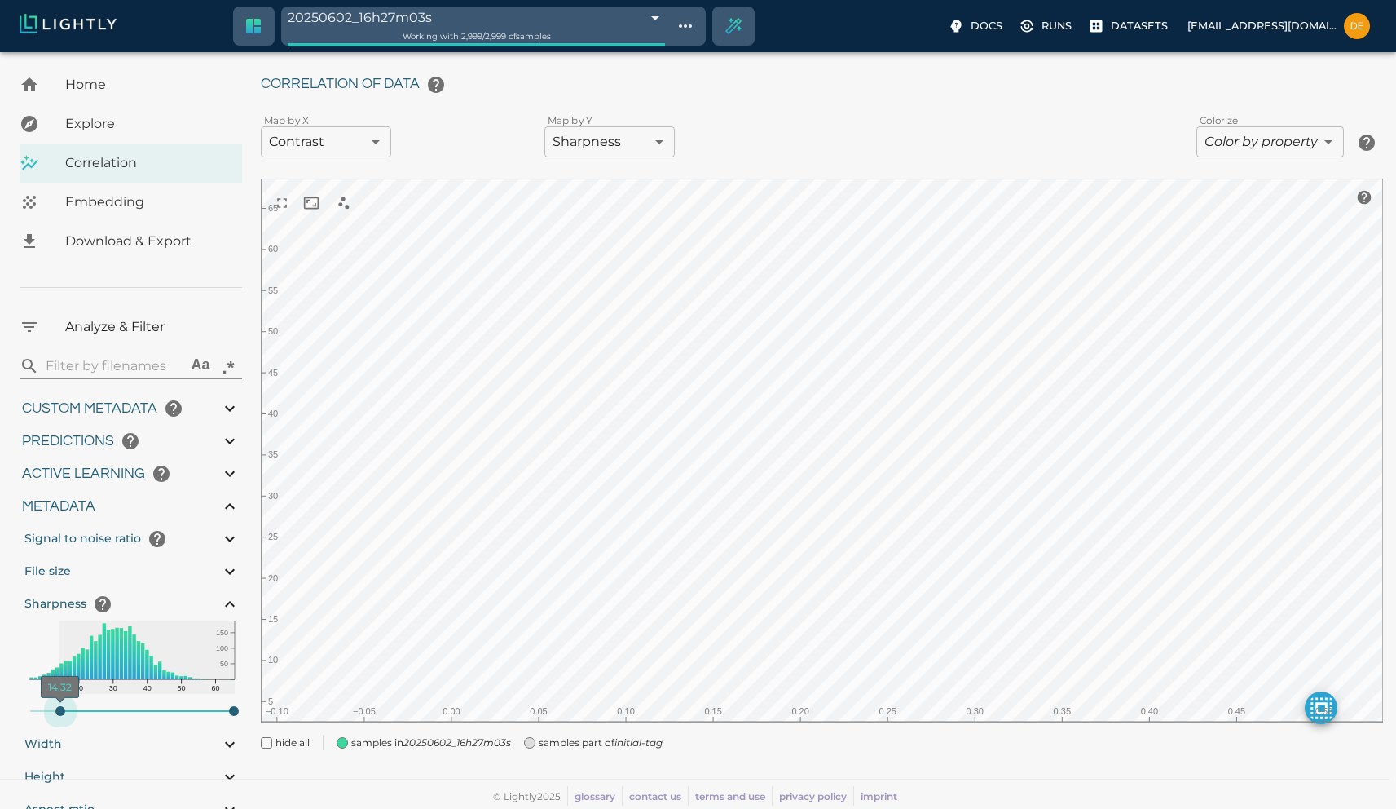
type input "0.41136559844017"
type input "3.24936559844017"
type input "17.2081906585693"
type input "65.6121906585693"
type input "17.4491906585693"
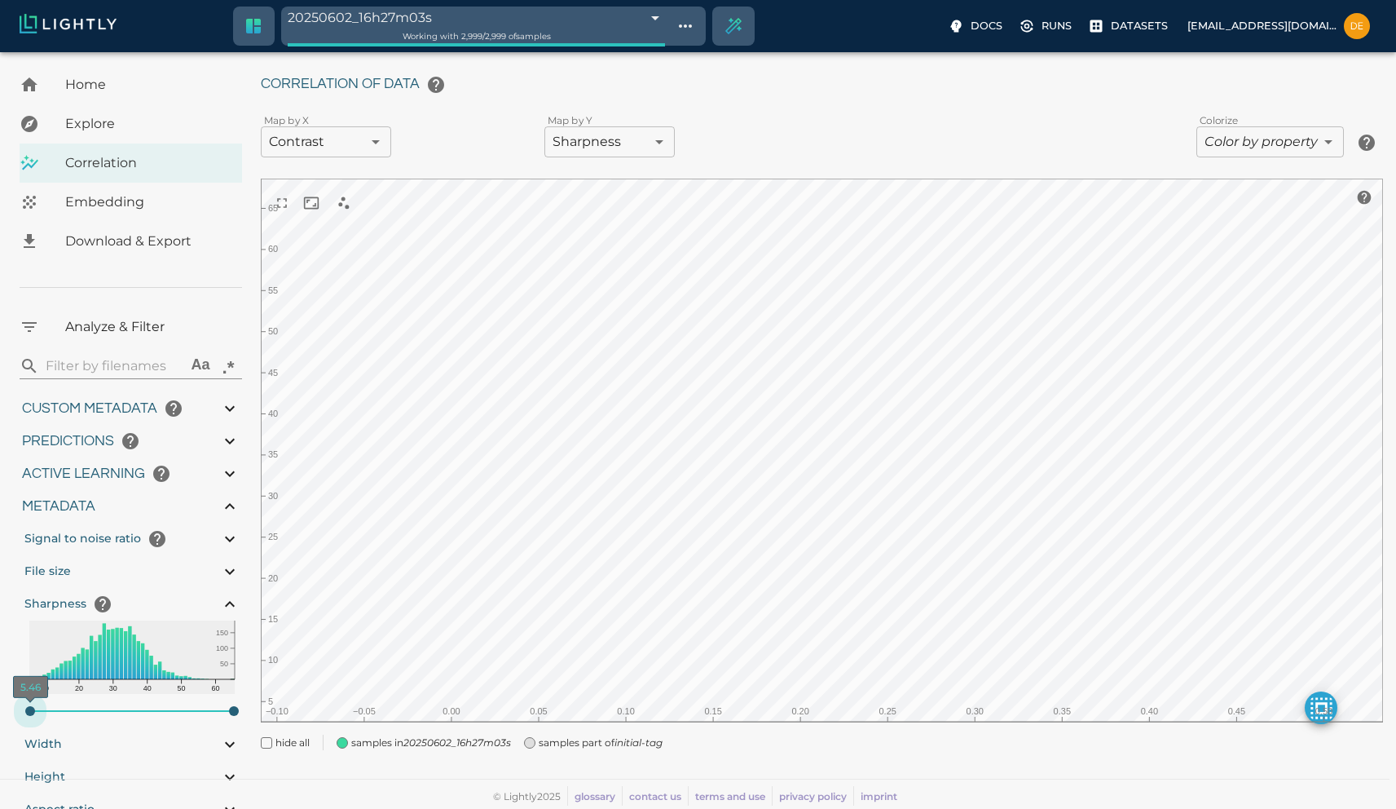
drag, startPoint x: 26, startPoint y: 716, endPoint x: 0, endPoint y: 710, distance: 26.7
click at [0, 710] on div "Home Explore Correlation Embedding Download & Export Analyze & Filter ​ Aa .* C…" at bounding box center [130, 443] width 261 height 756
click at [93, 201] on span "Embedding" at bounding box center [147, 202] width 164 height 20
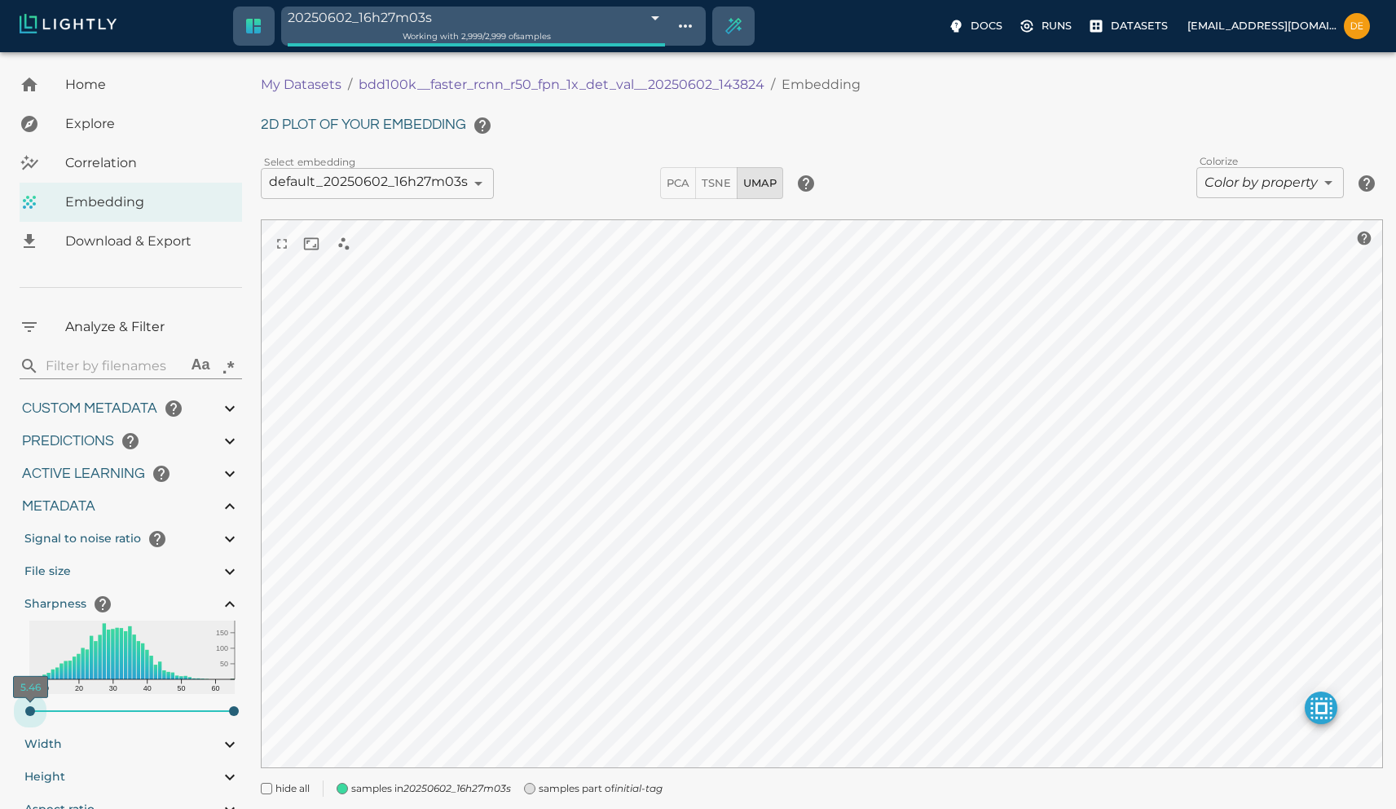
drag, startPoint x: 23, startPoint y: 711, endPoint x: 99, endPoint y: 676, distance: 83.5
click at [0, 708] on div "Home Explore Correlation Embedding Download & Export Analyze & Filter ​ Aa .* C…" at bounding box center [130, 443] width 261 height 756
click at [1301, 180] on body "20250602_16h27m03s 683dd0d7e3c84d83d1b85de0 Working with 2,999 / 2,999 of sampl…" at bounding box center [698, 453] width 1396 height 803
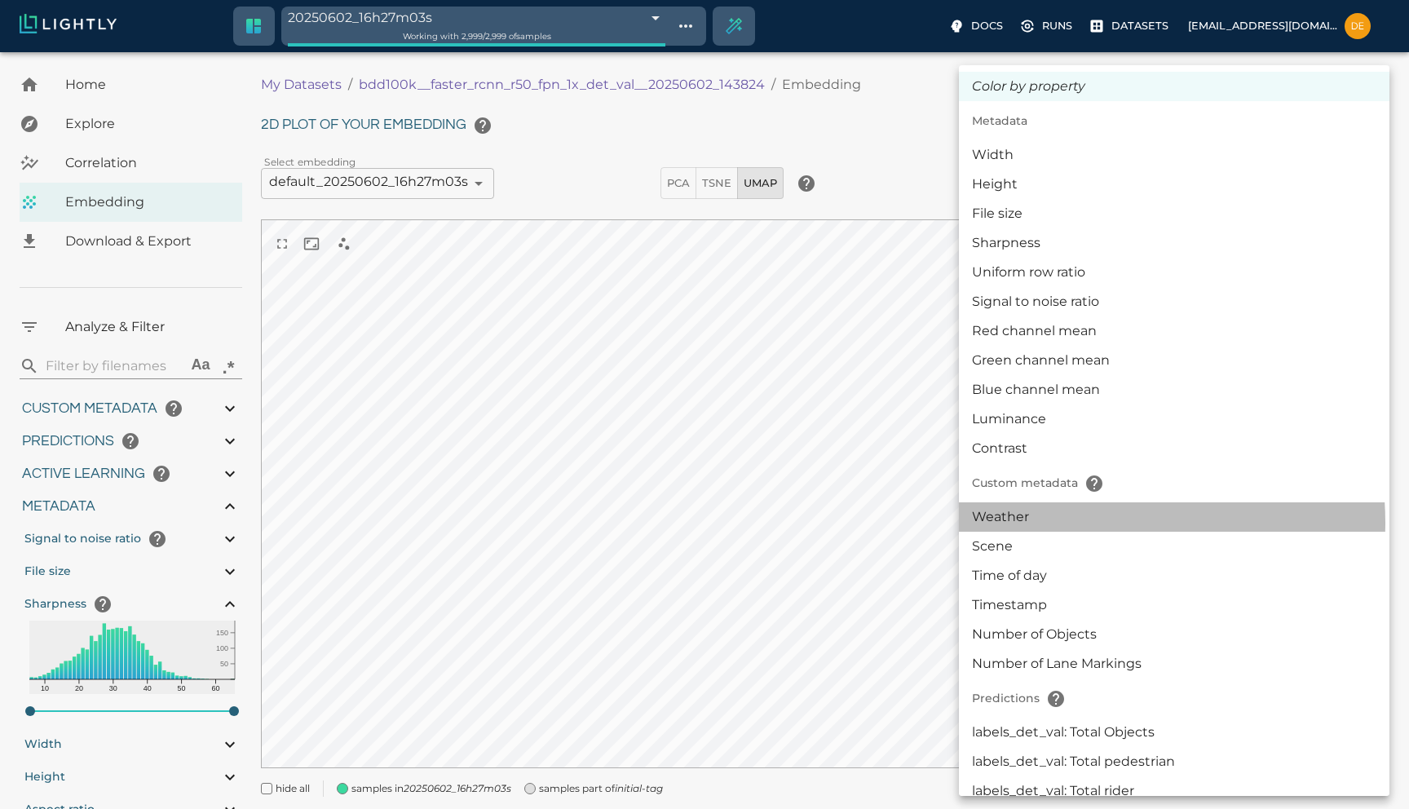
click at [1074, 523] on li "Weather" at bounding box center [1174, 516] width 430 height 29
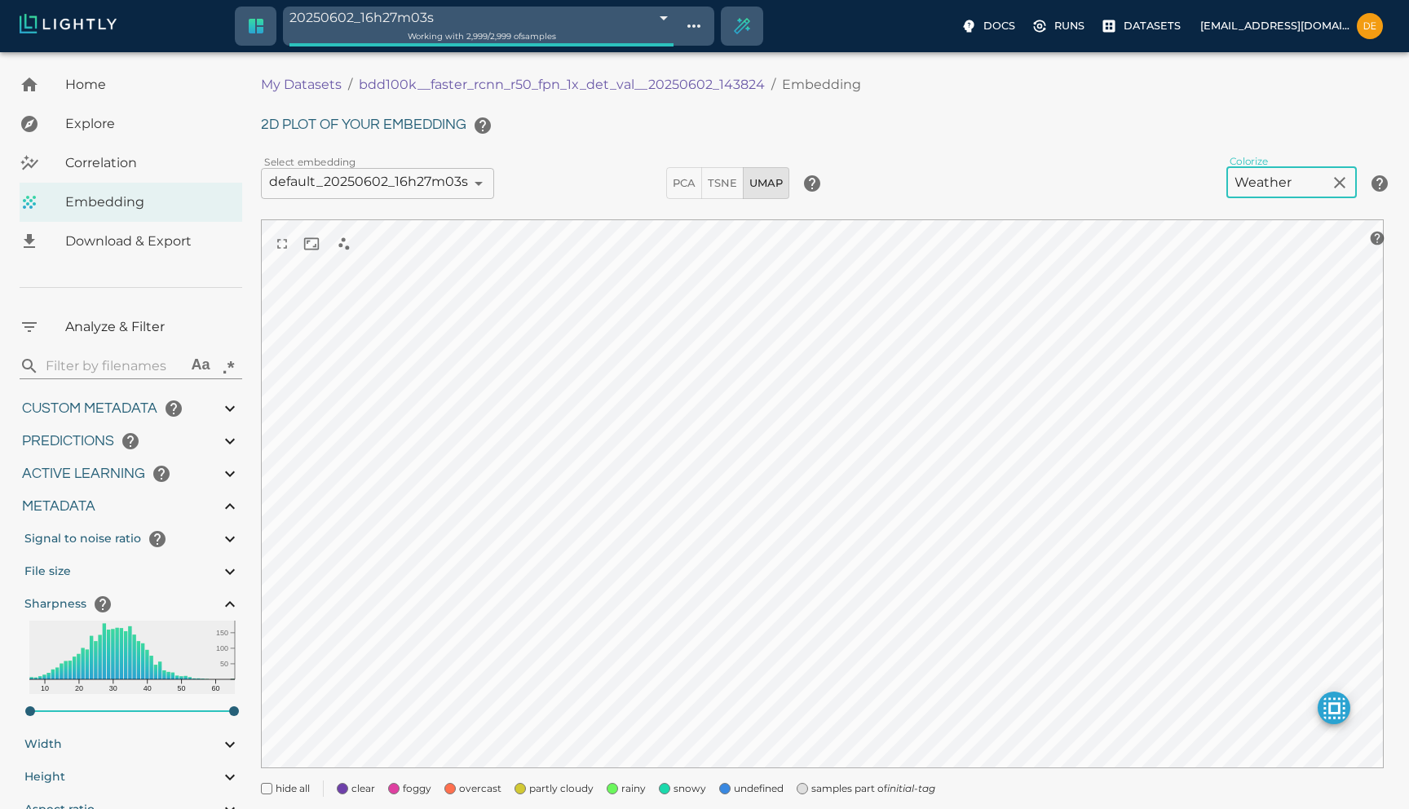
click at [1277, 192] on body "20250602_16h27m03s 683dd0d7e3c84d83d1b85de0 Working with 2,999 / 2,999 of sampl…" at bounding box center [704, 453] width 1409 height 803
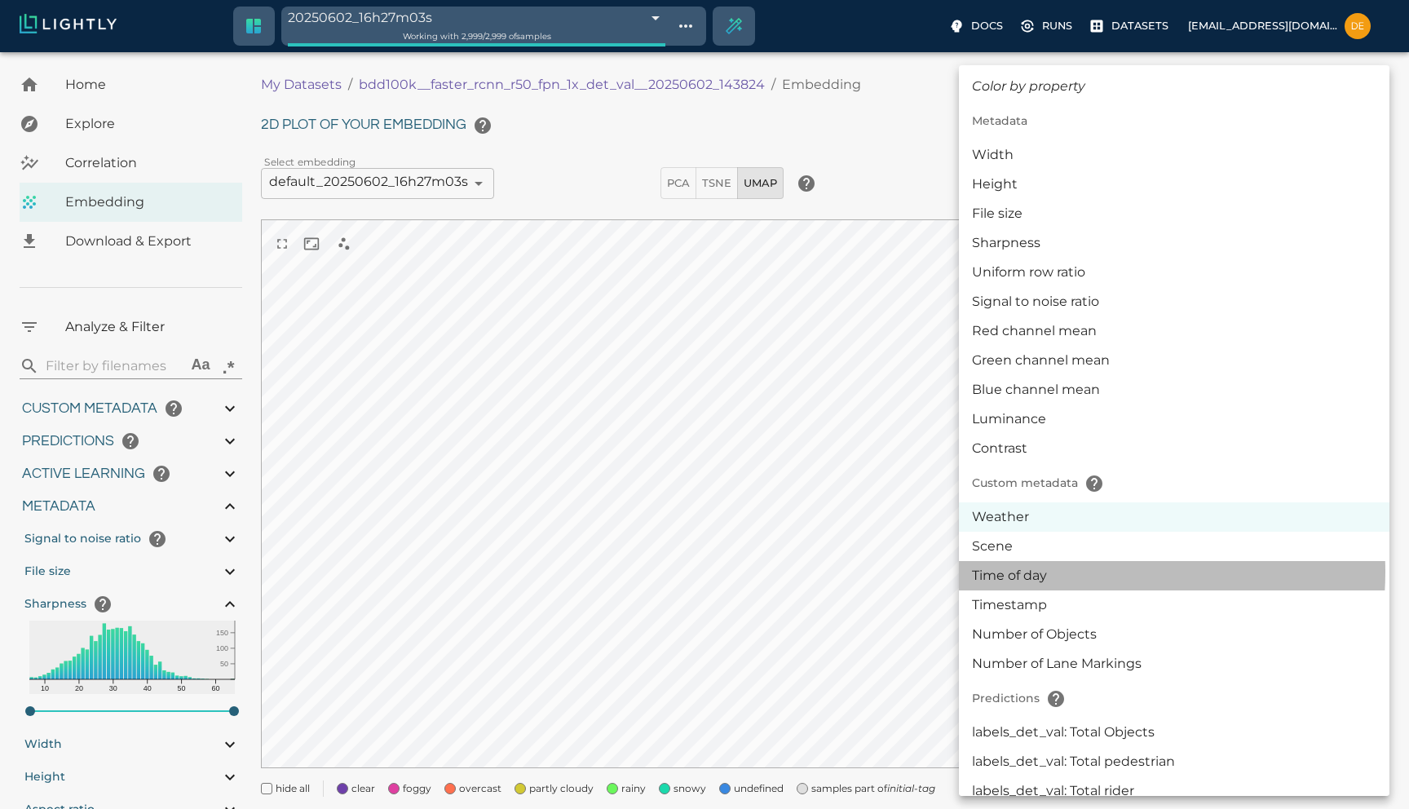
click at [1059, 571] on li "Time of day" at bounding box center [1174, 575] width 430 height 29
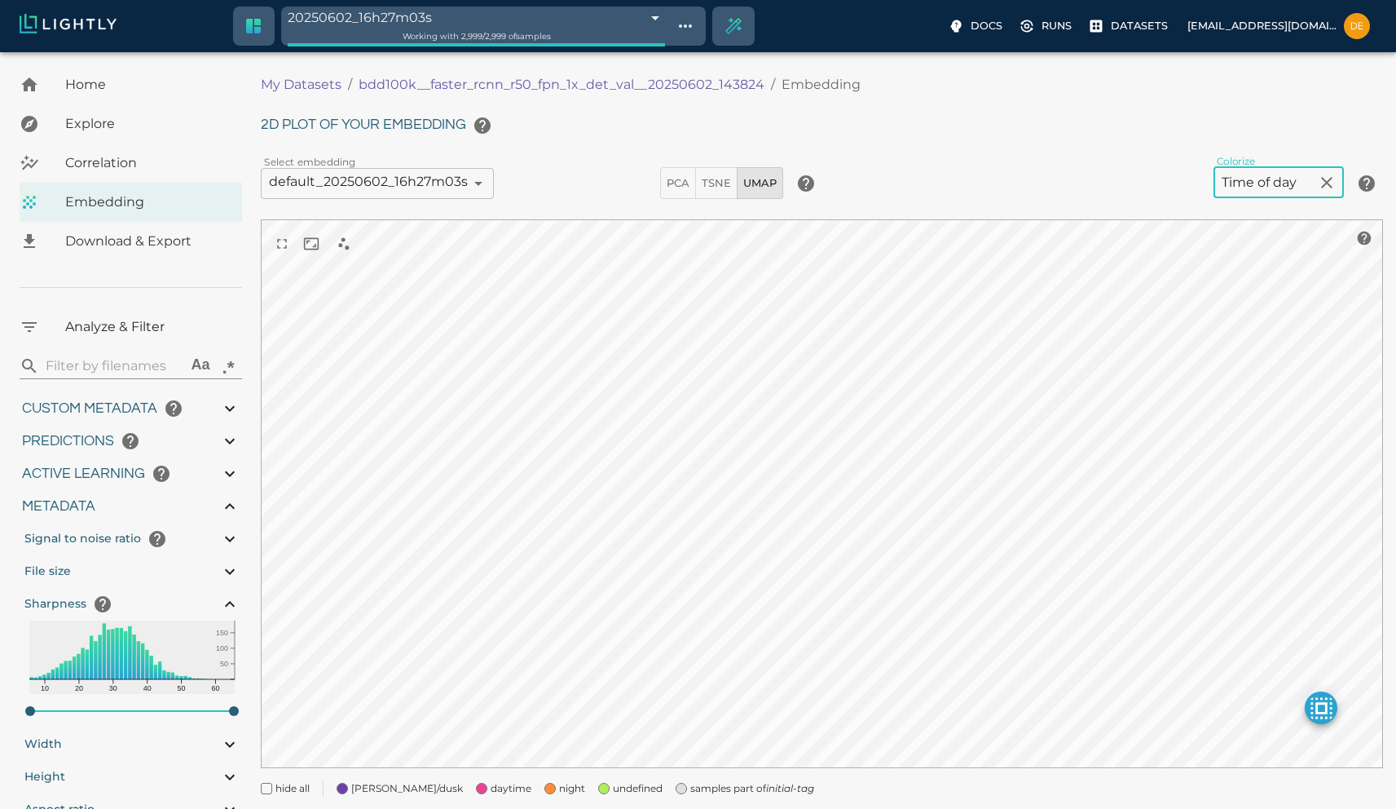
click at [100, 91] on span "Home" at bounding box center [147, 85] width 164 height 20
